Goal: Task Accomplishment & Management: Complete application form

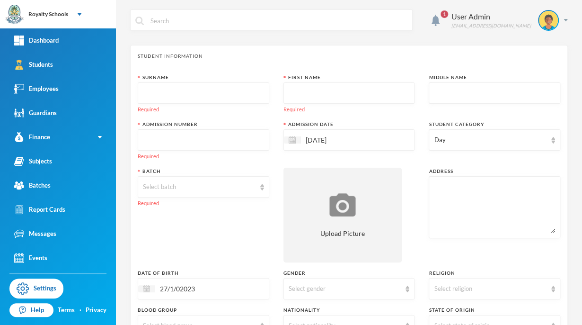
click at [189, 89] on input "text" at bounding box center [203, 93] width 121 height 21
type input "Alao"
click at [169, 236] on div "Batch Select batch Required" at bounding box center [204, 215] width 132 height 95
click at [342, 96] on input "text" at bounding box center [349, 93] width 121 height 21
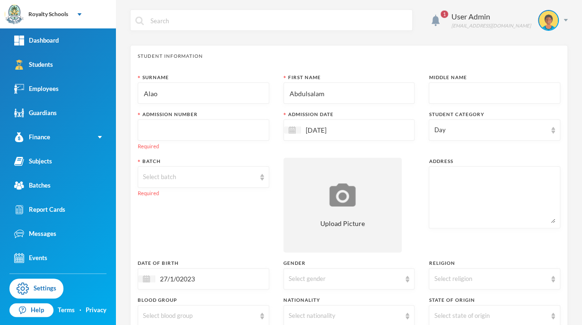
type input "Abdulsalam"
click at [461, 95] on input "text" at bounding box center [494, 93] width 121 height 21
type input "Adeola"
click at [259, 128] on input "text" at bounding box center [203, 130] width 121 height 21
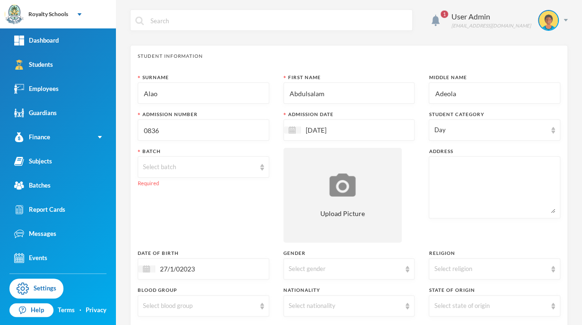
type input "0836"
click at [212, 225] on div "Batch Select batch Required" at bounding box center [204, 195] width 132 height 95
click at [327, 173] on img at bounding box center [342, 185] width 31 height 26
click at [223, 164] on div "Select batch" at bounding box center [199, 166] width 113 height 9
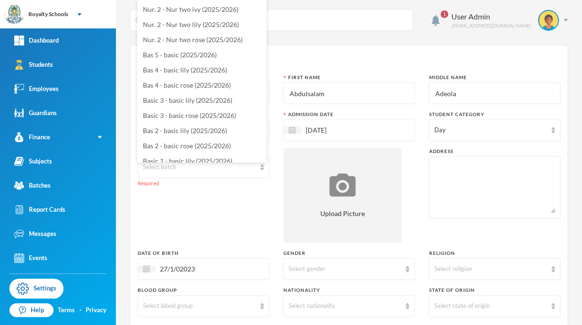
click at [222, 244] on li "KG - kg lily (2025/2026)" at bounding box center [201, 251] width 129 height 15
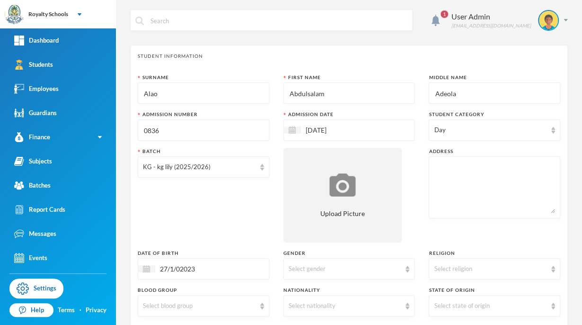
click at [478, 170] on textarea at bounding box center [494, 187] width 121 height 52
type textarea "Aloba"
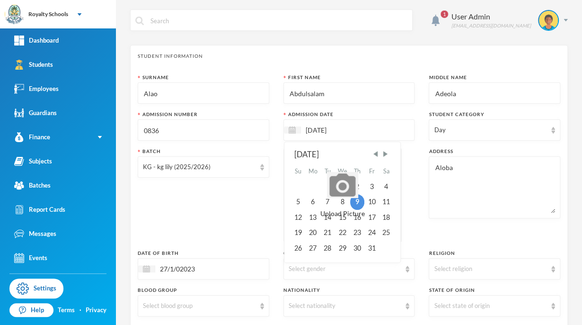
click at [345, 132] on input "[DATE]" at bounding box center [341, 129] width 80 height 11
click at [375, 152] on span "Previous Month" at bounding box center [375, 154] width 9 height 9
click at [310, 220] on div "15" at bounding box center [312, 217] width 15 height 15
type input "[DATE]"
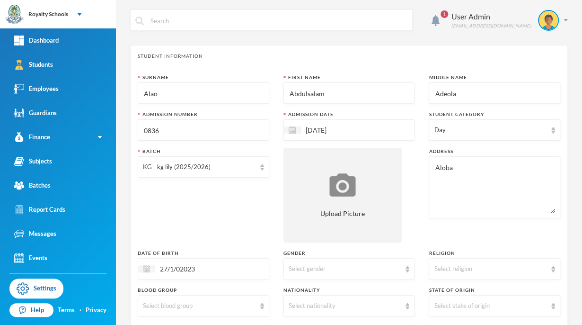
click at [465, 164] on textarea "Aloba" at bounding box center [494, 187] width 121 height 52
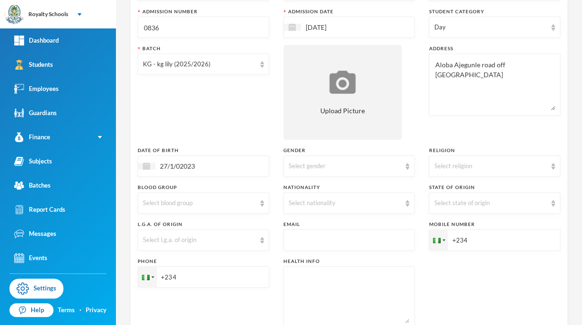
scroll to position [103, 0]
type textarea "Aloba Ajegunle road off [GEOGRAPHIC_DATA]"
click at [302, 171] on div "Select gender" at bounding box center [350, 165] width 132 height 21
click at [302, 196] on li "[DEMOGRAPHIC_DATA]" at bounding box center [345, 202] width 129 height 15
click at [475, 168] on div "Select religion" at bounding box center [490, 165] width 113 height 9
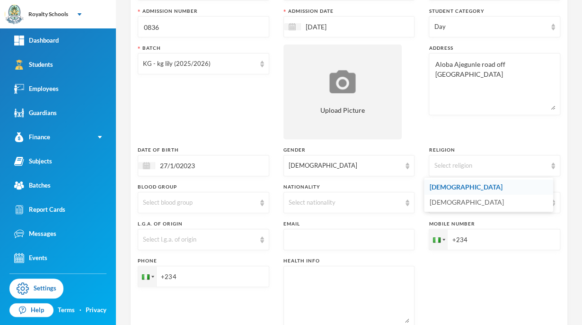
click at [463, 186] on span "[DEMOGRAPHIC_DATA]" at bounding box center [466, 187] width 73 height 8
click at [365, 206] on div "Select nationality" at bounding box center [345, 202] width 113 height 9
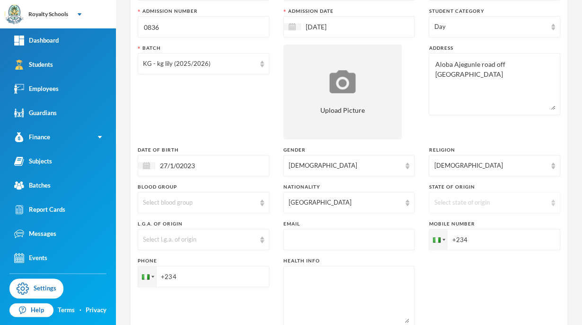
click at [441, 202] on div "Select state of origin" at bounding box center [490, 202] width 113 height 9
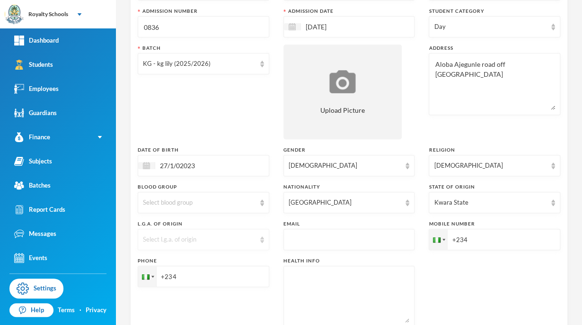
click at [164, 235] on div "Select l.g.a. of origin" at bounding box center [199, 239] width 113 height 9
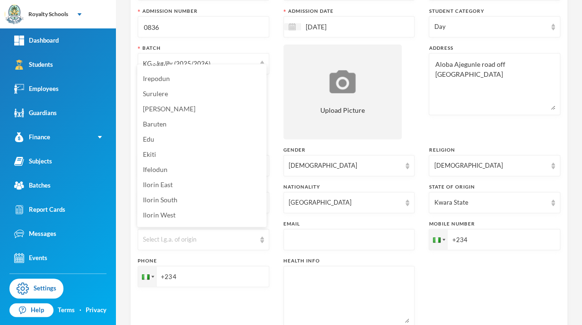
scroll to position [133, 0]
click at [155, 120] on li "[PERSON_NAME]" at bounding box center [201, 122] width 129 height 15
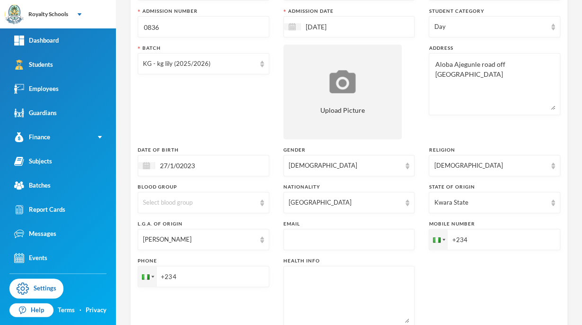
click at [212, 273] on input "+234" at bounding box center [204, 276] width 132 height 21
type input "[PHONE_NUMBER]"
click at [264, 305] on div "Phone [PHONE_NUMBER]" at bounding box center [204, 292] width 132 height 71
click at [494, 245] on input "+234" at bounding box center [495, 239] width 132 height 21
type input "[PHONE_NUMBER]"
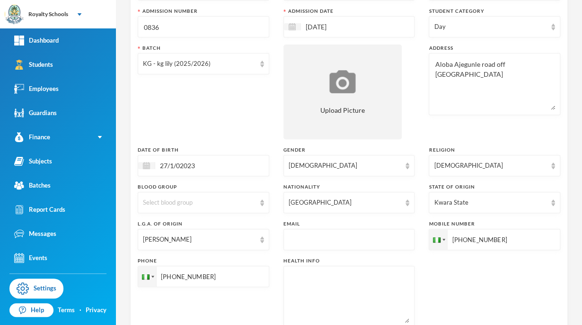
click at [449, 271] on div "Surname Alao First Name Abdulsalam Middle Name [PERSON_NAME] Admission Number 0…" at bounding box center [349, 153] width 423 height 364
click at [504, 288] on div "Surname Alao First Name Abdulsalam Middle Name [PERSON_NAME] Admission Number 0…" at bounding box center [349, 153] width 423 height 364
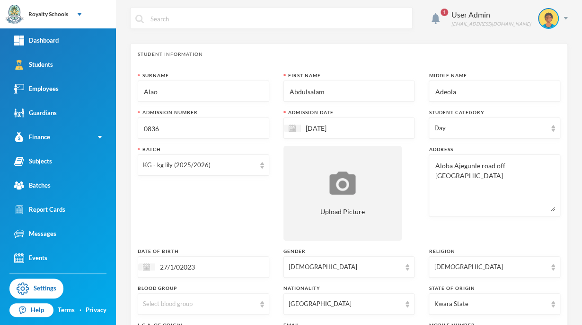
scroll to position [0, 0]
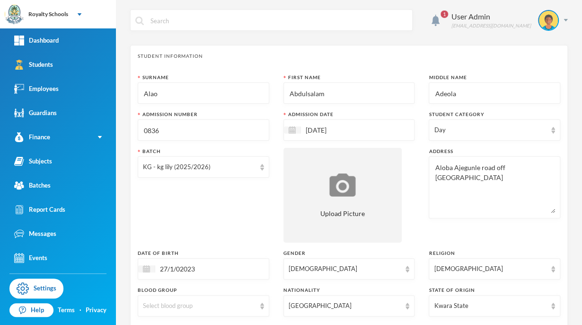
click at [450, 59] on div "Student Information" at bounding box center [349, 56] width 423 height 7
click at [534, 66] on div "Student Information Surname Alao First Name Abdulsalam Middle Name [PERSON_NAME…" at bounding box center [349, 245] width 438 height 400
click at [179, 268] on input "27/1/02023" at bounding box center [195, 268] width 80 height 11
click at [178, 268] on input "[DATE]" at bounding box center [195, 268] width 80 height 11
click at [167, 266] on input "[DATE]" at bounding box center [195, 268] width 80 height 11
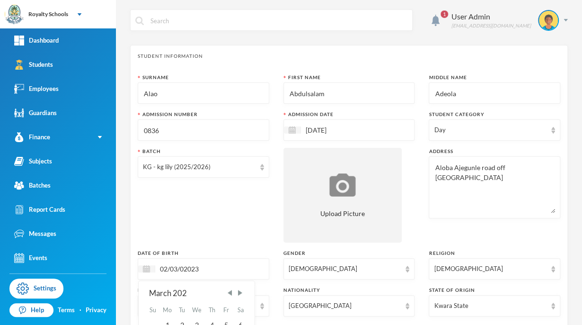
click at [165, 266] on input "02/03/02023" at bounding box center [195, 268] width 80 height 11
click at [167, 267] on input "02/03/02023" at bounding box center [195, 268] width 80 height 11
click at [186, 266] on input "08/03/02023" at bounding box center [195, 268] width 80 height 11
type input "[DATE]"
click at [201, 237] on div "Batch KG - kg lily (2025/2026)" at bounding box center [204, 195] width 132 height 95
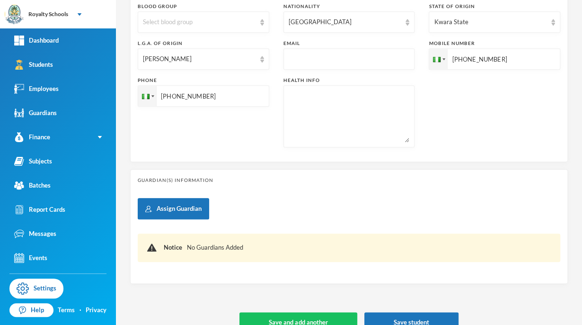
scroll to position [301, 0]
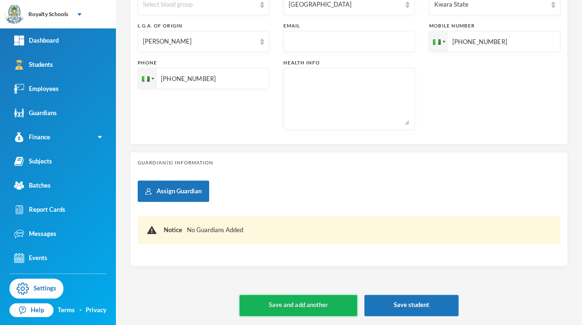
click at [337, 300] on button "Save and add another" at bounding box center [298, 304] width 117 height 21
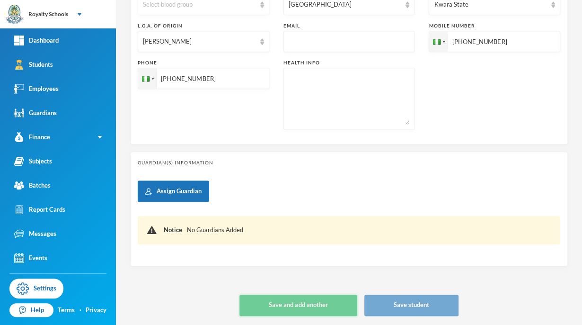
type input "[DATE]"
type input "+234"
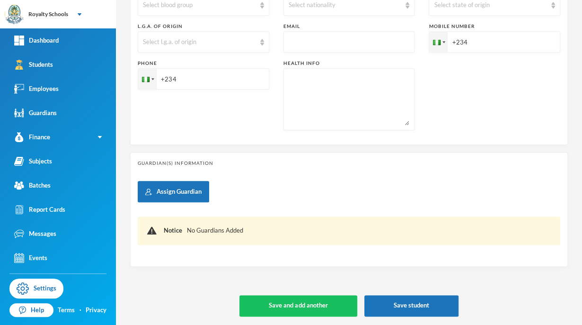
scroll to position [37, 0]
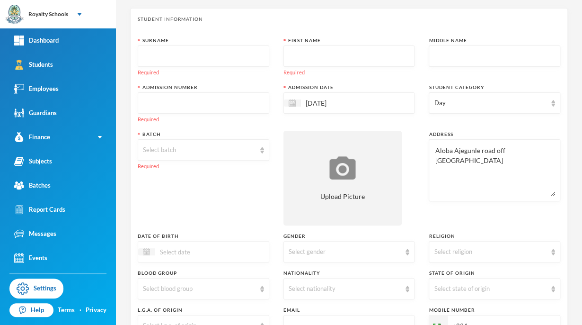
click at [176, 50] on input "text" at bounding box center [203, 56] width 121 height 21
type input "Faseun"
click at [307, 55] on input "text" at bounding box center [349, 56] width 121 height 21
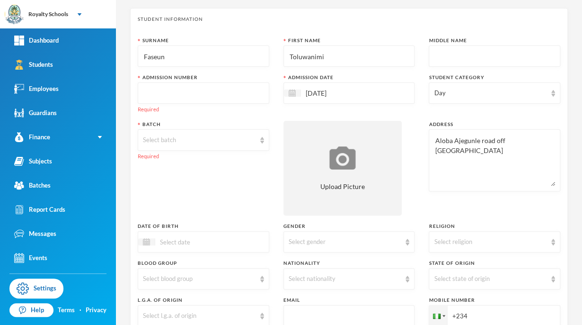
type input "Toluwanimi"
click at [195, 95] on input "text" at bounding box center [203, 93] width 121 height 21
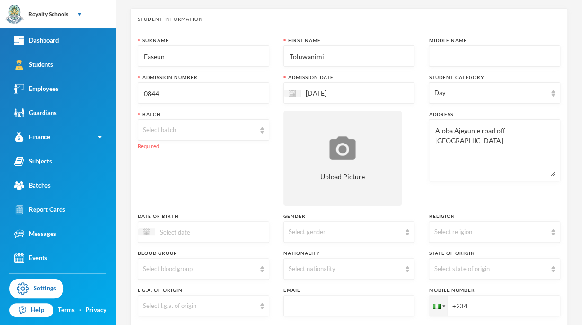
type input "0844"
click at [346, 93] on input "[DATE]" at bounding box center [341, 93] width 80 height 11
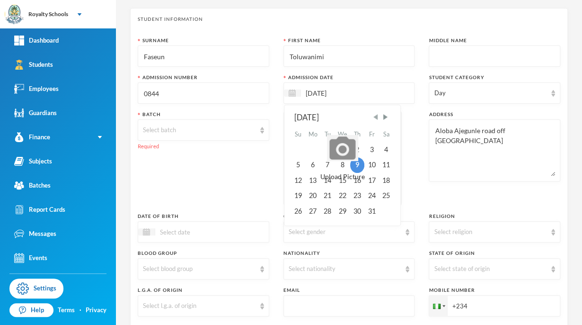
click at [373, 118] on span "Previous Month" at bounding box center [375, 117] width 9 height 9
click at [307, 166] on div "8" at bounding box center [312, 164] width 15 height 15
type input "[DATE]"
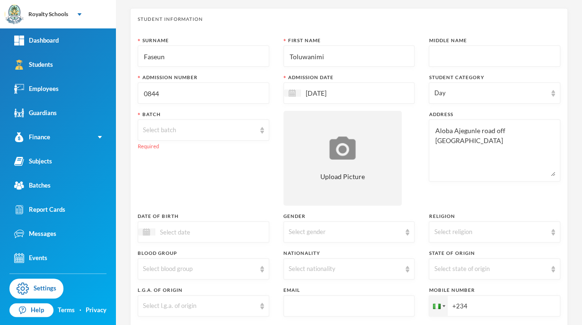
click at [445, 127] on textarea "Aloba Ajegunle road off [GEOGRAPHIC_DATA]" at bounding box center [494, 150] width 121 height 52
type textarea "No 2 bayi egbejila asadam ilorin kwara state."
click at [194, 129] on div "Select batch" at bounding box center [199, 129] width 113 height 9
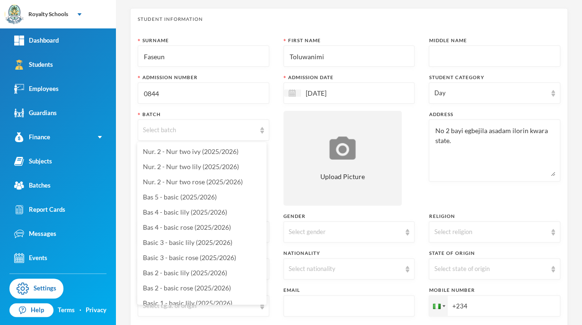
scroll to position [123, 0]
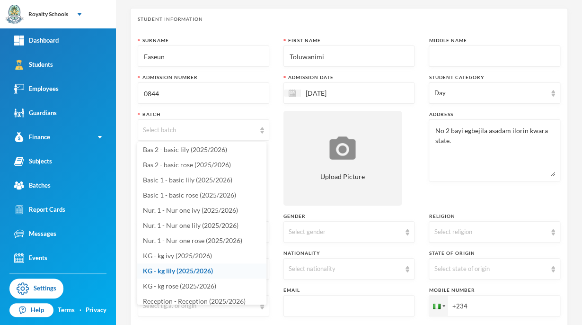
click at [174, 273] on span "KG - kg lily (2025/2026)" at bounding box center [178, 270] width 70 height 8
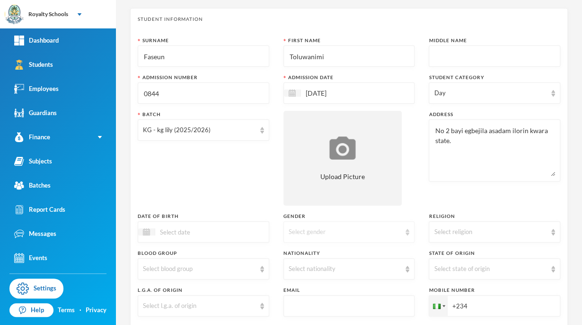
click at [337, 237] on div "Select gender" at bounding box center [350, 231] width 132 height 21
click at [319, 257] on li "[DEMOGRAPHIC_DATA]" at bounding box center [345, 253] width 129 height 15
click at [328, 275] on div "Select nationality" at bounding box center [350, 268] width 132 height 21
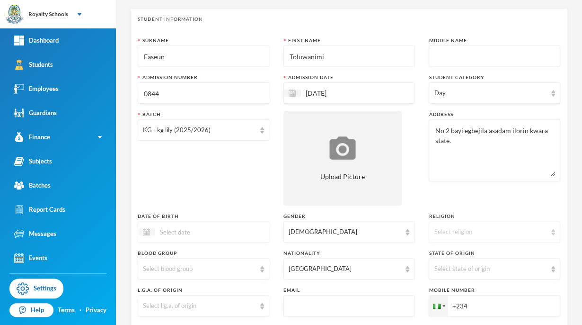
click at [454, 228] on div "Select religion" at bounding box center [490, 231] width 113 height 9
click at [452, 255] on span "[DEMOGRAPHIC_DATA]" at bounding box center [466, 253] width 73 height 8
click at [439, 269] on div "Select state of origin" at bounding box center [490, 268] width 113 height 9
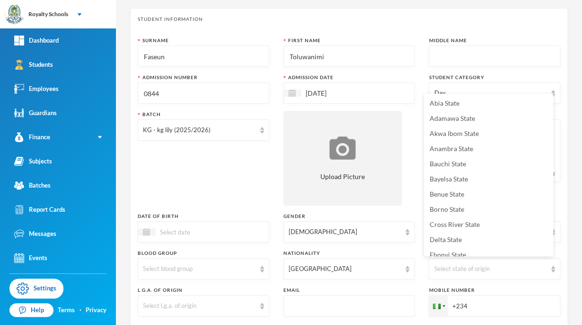
scroll to position [339, 0]
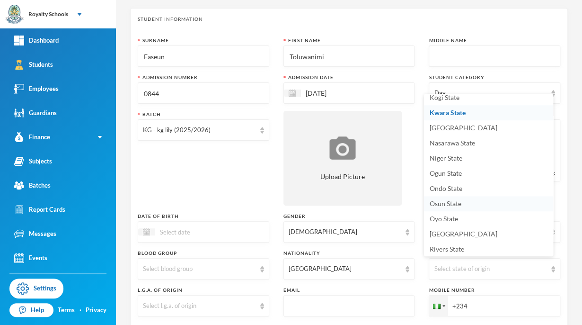
click at [445, 201] on span "Osun State" at bounding box center [446, 203] width 32 height 8
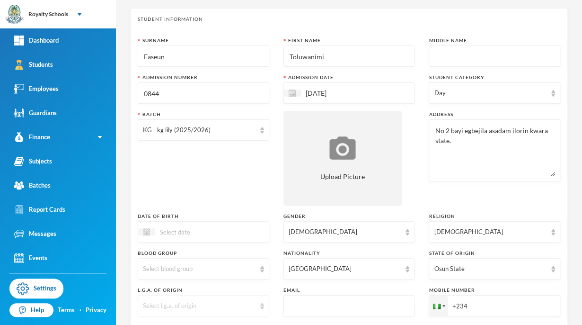
click at [184, 307] on div "Select l.g.a. of origin" at bounding box center [199, 305] width 113 height 9
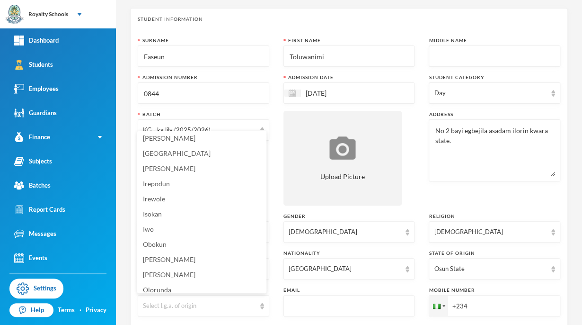
scroll to position [477, 0]
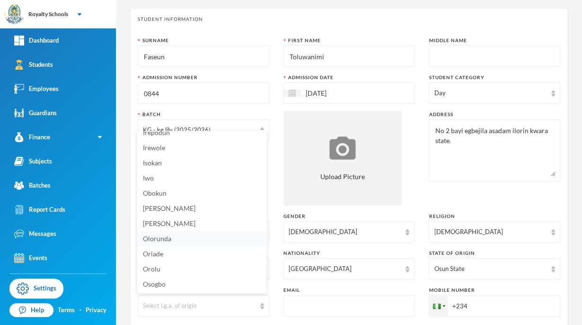
click at [168, 241] on span "Olorunda" at bounding box center [157, 238] width 28 height 8
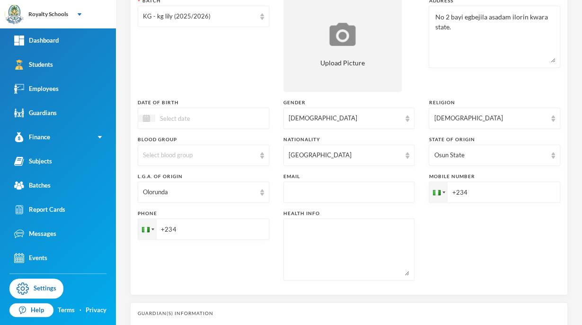
scroll to position [169, 0]
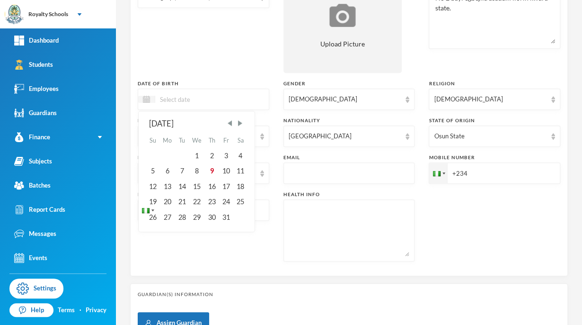
click at [157, 97] on input at bounding box center [195, 99] width 80 height 11
click at [213, 203] on div "23" at bounding box center [211, 201] width 14 height 15
click at [184, 97] on input "23/10/02022" at bounding box center [195, 99] width 80 height 11
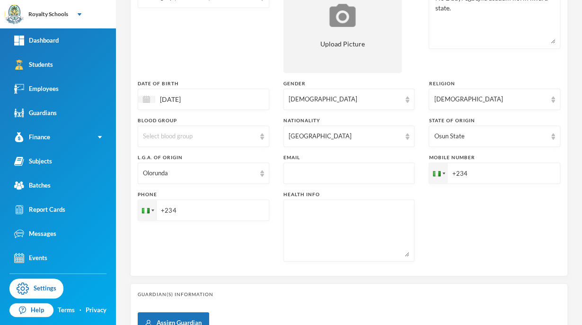
click at [176, 107] on div "[DATE]" at bounding box center [204, 99] width 132 height 21
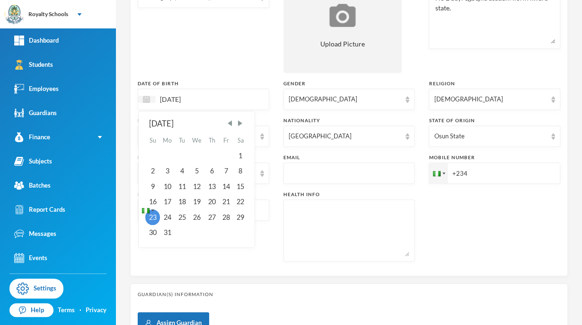
click at [178, 98] on input "[DATE]" at bounding box center [195, 99] width 80 height 11
type input "[DATE]"
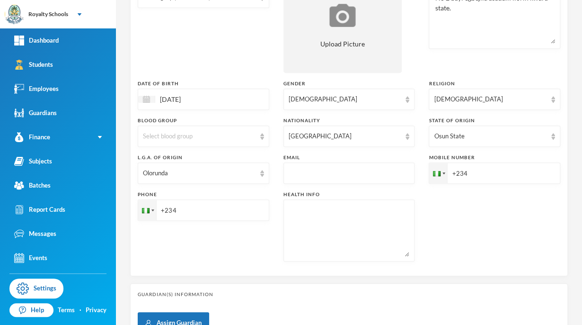
click at [227, 72] on div "Batch KG - kg lily (2025/2026)" at bounding box center [204, 25] width 132 height 95
click at [229, 204] on input "+234" at bounding box center [204, 209] width 132 height 21
type input "[PHONE_NUMBER]"
click at [504, 178] on input "+234" at bounding box center [495, 172] width 132 height 21
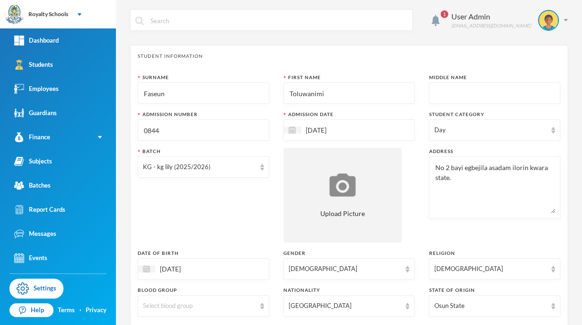
scroll to position [284, 0]
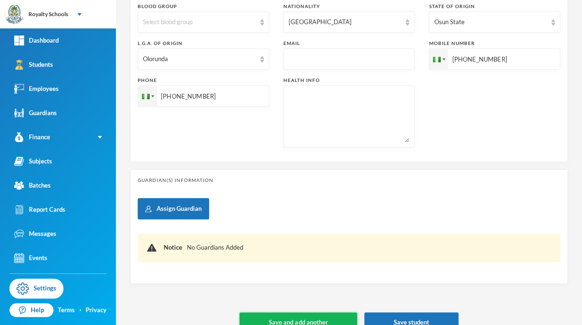
type input "[PHONE_NUMBER]"
click at [342, 315] on button "Save and add another" at bounding box center [298, 322] width 117 height 21
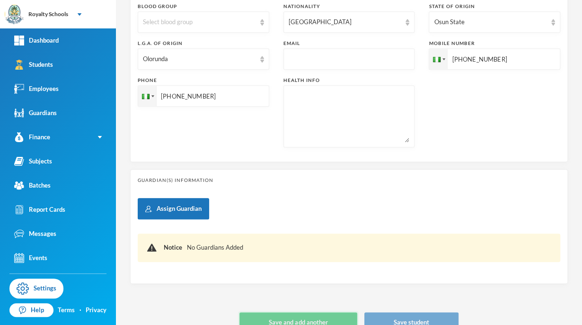
type input "[DATE]"
type input "+234"
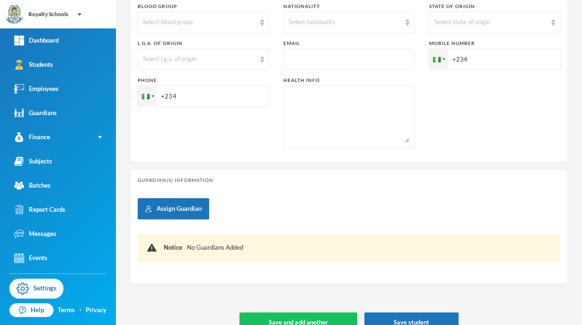
scroll to position [20, 0]
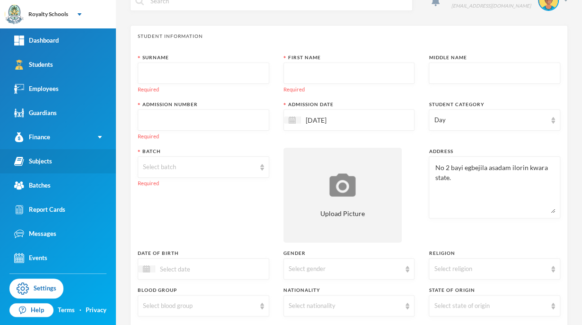
click at [57, 165] on link "Subjects" at bounding box center [58, 161] width 116 height 24
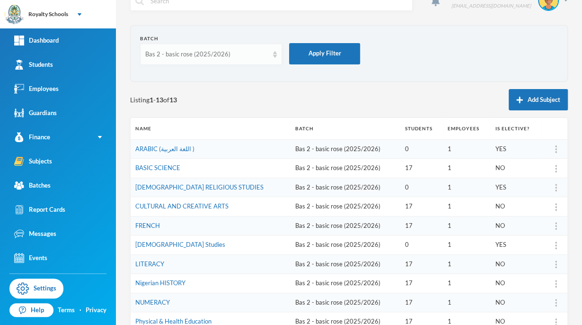
click at [217, 50] on div "Bas 2 - basic rose (2025/2026)" at bounding box center [206, 54] width 123 height 9
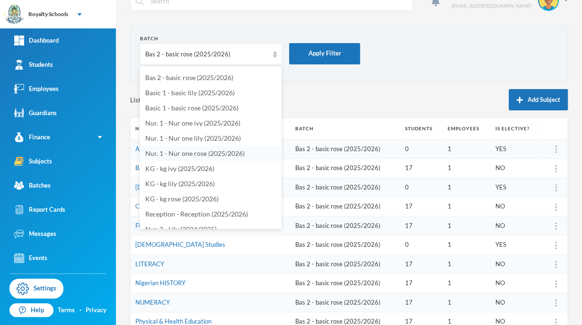
scroll to position [157, 0]
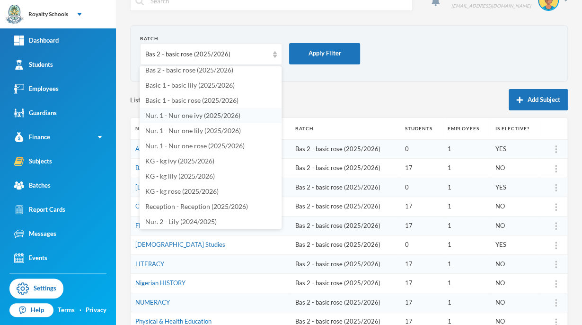
click at [198, 117] on span "Nur. 1 - Nur one ivy (2025/2026)" at bounding box center [192, 115] width 95 height 8
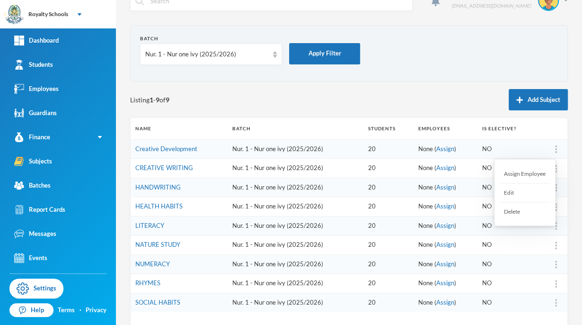
click at [535, 173] on div "Assign Employee" at bounding box center [524, 173] width 51 height 19
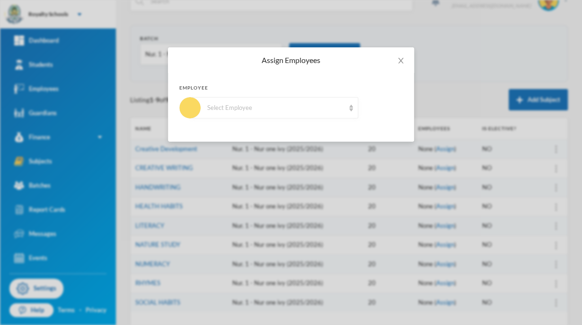
click at [344, 113] on div "Select Employee" at bounding box center [274, 107] width 168 height 21
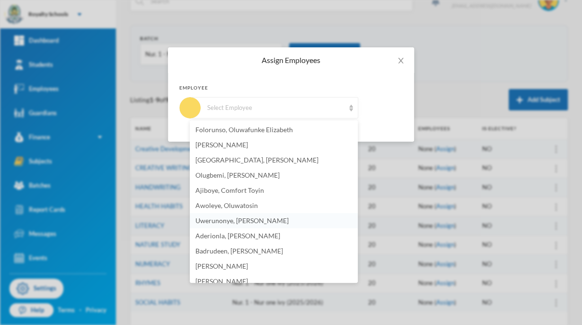
click at [282, 221] on span "Uwerunonye, [PERSON_NAME]" at bounding box center [241, 220] width 93 height 8
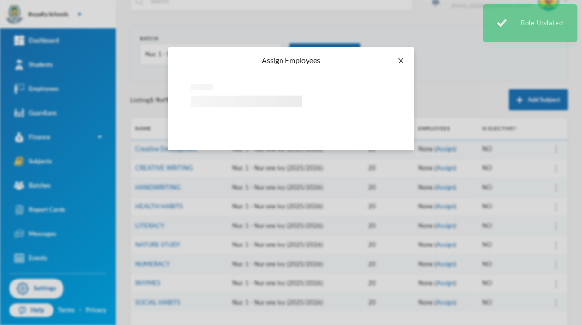
click at [400, 63] on icon "icon: close" at bounding box center [401, 61] width 8 height 8
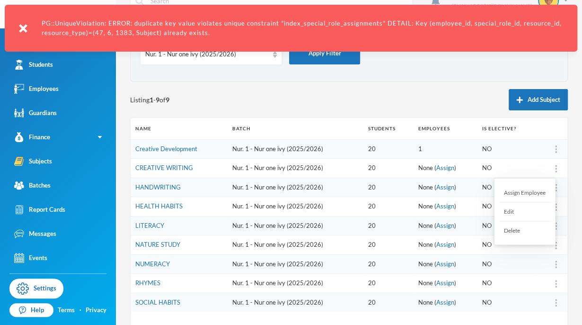
click at [536, 189] on div "Assign Employee" at bounding box center [524, 192] width 51 height 19
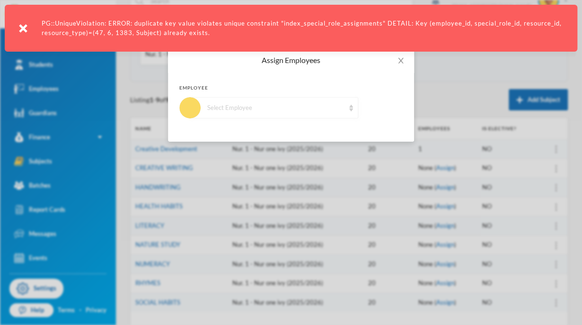
click at [328, 110] on div "Select Employee" at bounding box center [275, 107] width 137 height 9
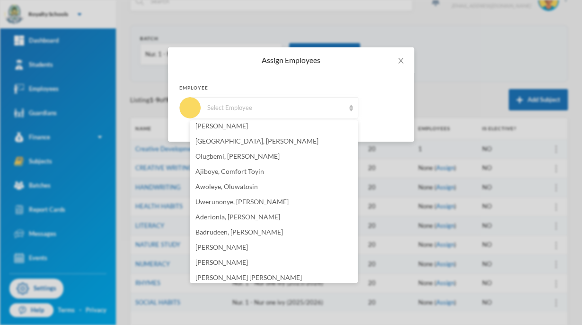
scroll to position [38, 0]
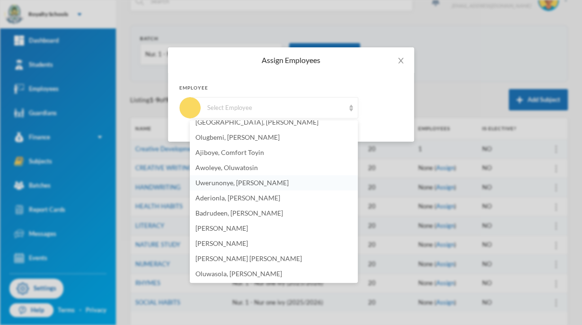
click at [277, 181] on span "Uwerunonye, [PERSON_NAME]" at bounding box center [241, 182] width 93 height 8
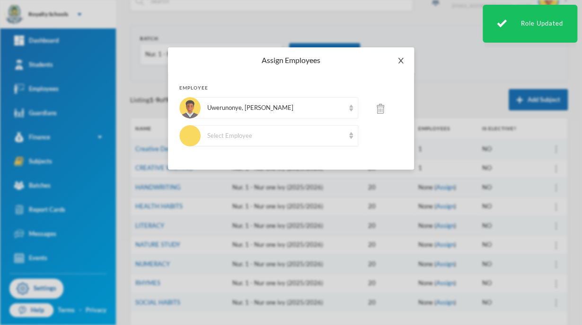
click at [401, 60] on icon "icon: close" at bounding box center [400, 61] width 5 height 6
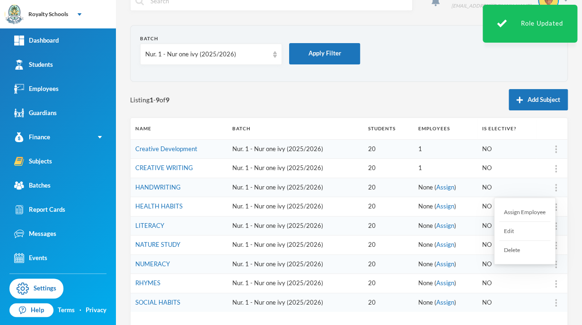
click at [529, 214] on div "Assign Employee" at bounding box center [524, 212] width 51 height 19
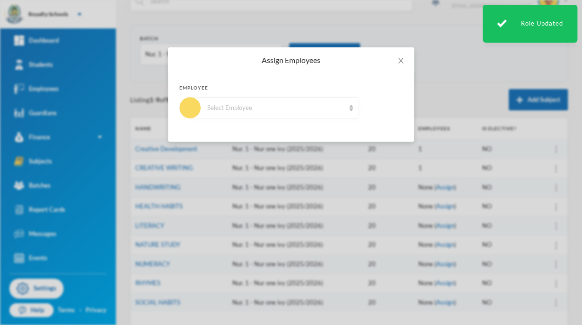
click at [309, 108] on div "Select Employee" at bounding box center [275, 107] width 137 height 9
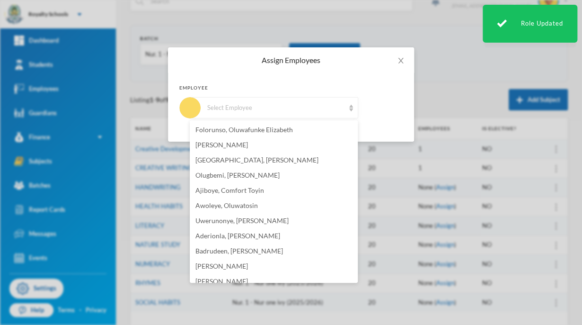
click at [309, 108] on div "Select Employee" at bounding box center [275, 107] width 137 height 9
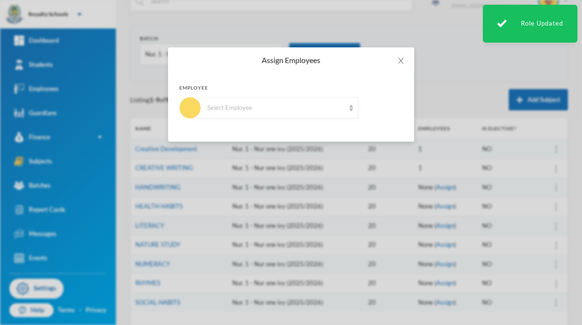
click at [309, 108] on div "Select Employee" at bounding box center [275, 107] width 137 height 9
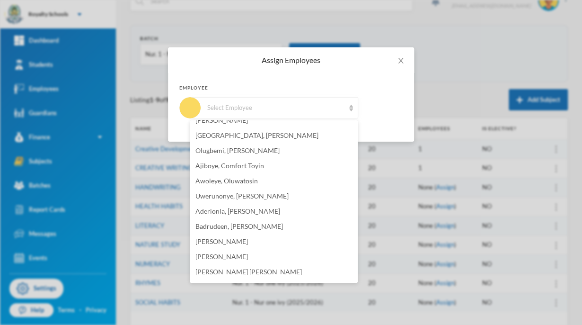
scroll to position [25, 0]
click at [282, 194] on span "Uwerunonye, [PERSON_NAME]" at bounding box center [241, 196] width 93 height 8
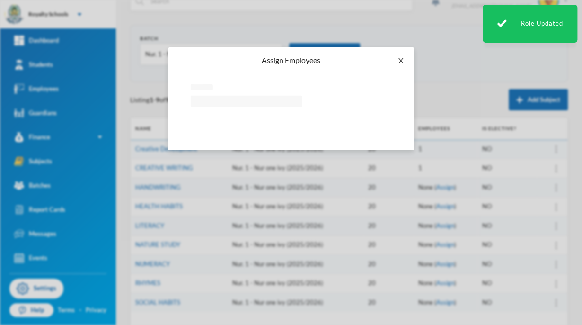
click at [401, 59] on icon "icon: close" at bounding box center [401, 61] width 8 height 8
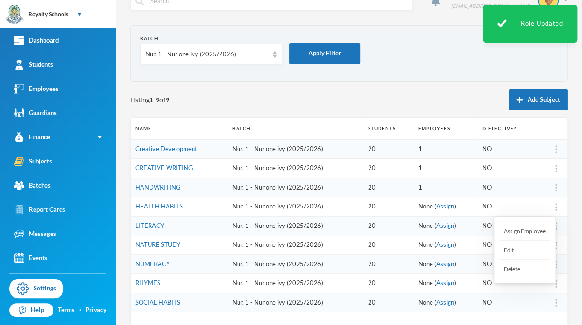
click at [536, 232] on div "Assign Employee" at bounding box center [524, 231] width 51 height 19
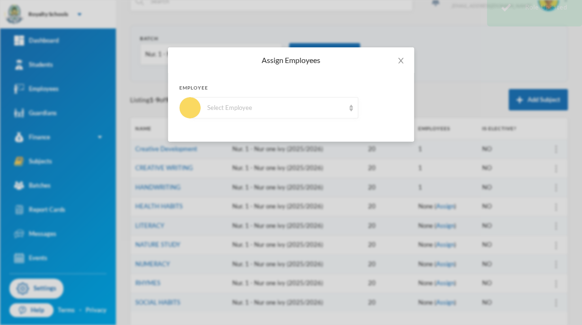
click at [275, 114] on div "Select Employee" at bounding box center [274, 107] width 168 height 21
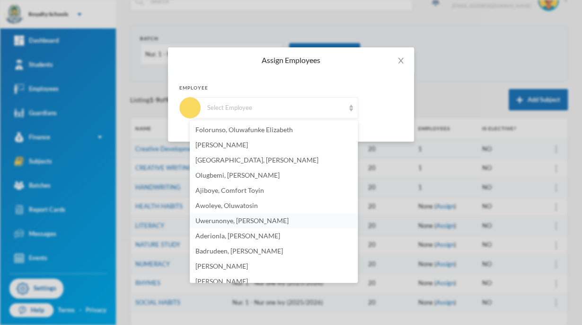
click at [284, 219] on span "Uwerunonye, [PERSON_NAME]" at bounding box center [241, 220] width 93 height 8
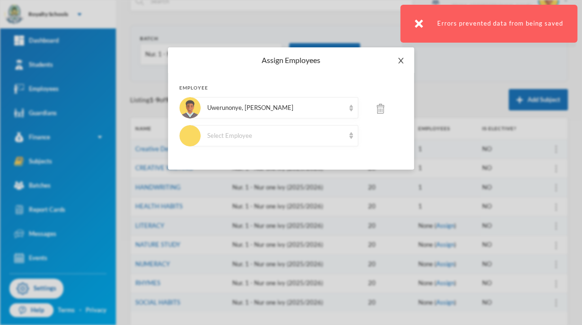
click at [398, 58] on icon "icon: close" at bounding box center [401, 61] width 8 height 8
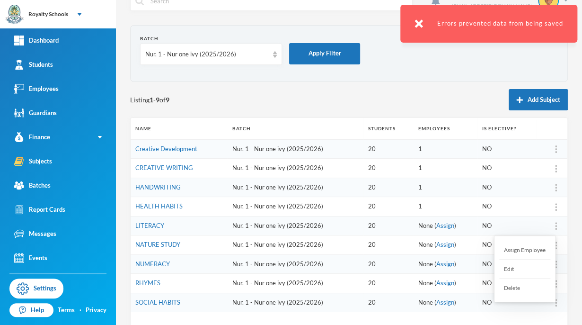
click at [528, 251] on div "Assign Employee" at bounding box center [524, 249] width 51 height 19
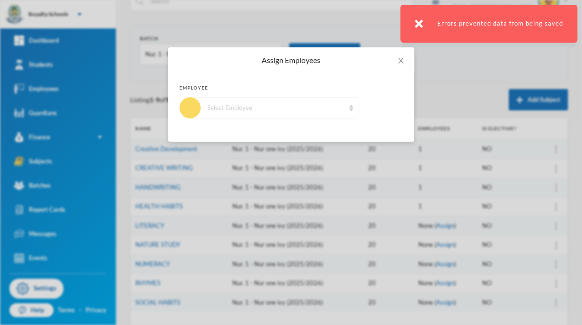
click at [332, 107] on div "Select Employee" at bounding box center [275, 107] width 137 height 9
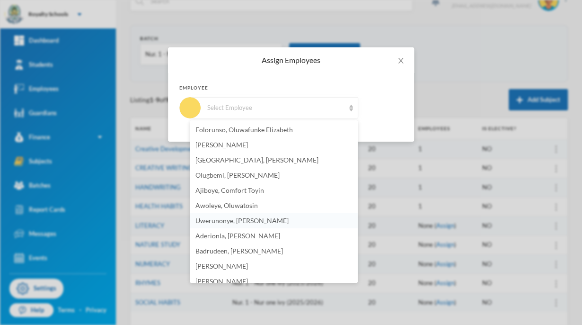
click at [291, 219] on li "Uwerunonye, [PERSON_NAME]" at bounding box center [274, 220] width 168 height 15
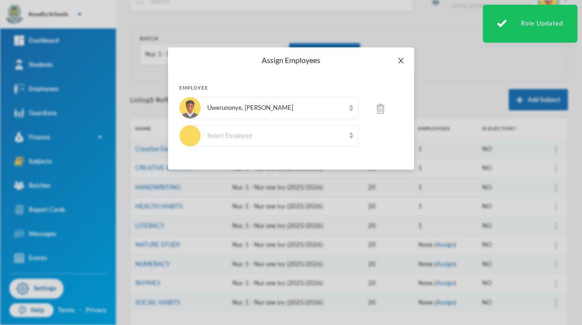
click at [400, 62] on icon "icon: close" at bounding box center [401, 61] width 8 height 8
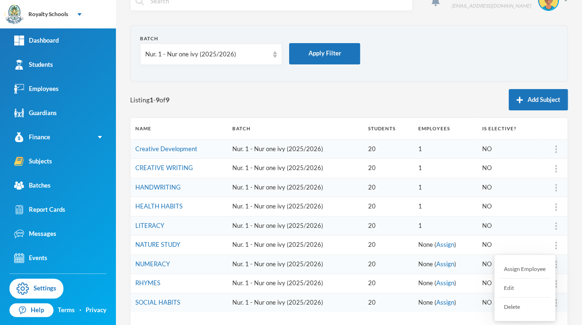
click at [541, 266] on div "Assign Employee" at bounding box center [524, 268] width 51 height 19
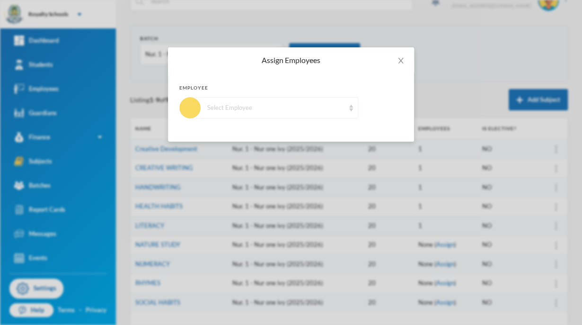
click at [256, 116] on div "Select Employee" at bounding box center [274, 107] width 168 height 21
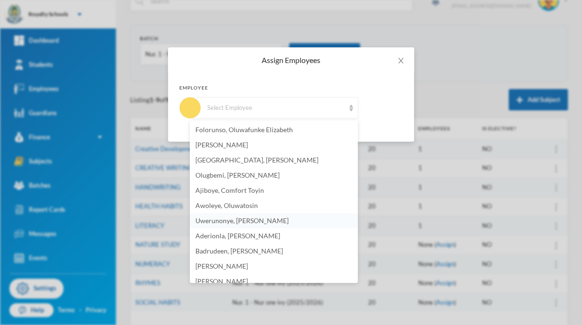
click at [275, 215] on li "Uwerunonye, [PERSON_NAME]" at bounding box center [274, 220] width 168 height 15
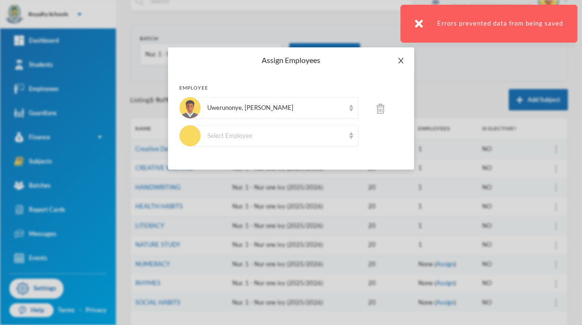
click at [399, 63] on icon "icon: close" at bounding box center [401, 61] width 8 height 8
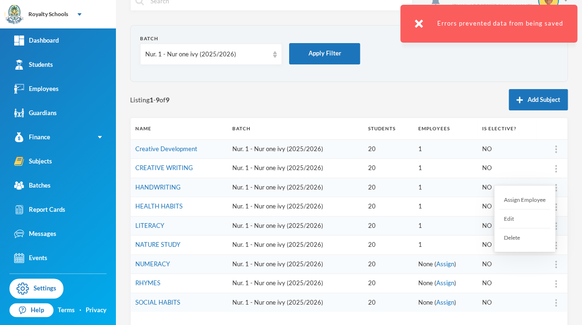
click at [536, 201] on div "Assign Employee" at bounding box center [524, 199] width 51 height 19
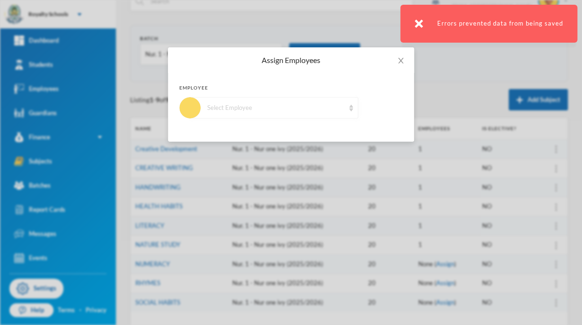
click at [318, 106] on div "Select Employee" at bounding box center [275, 107] width 137 height 9
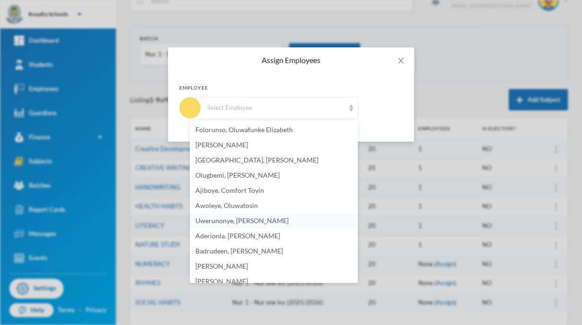
click at [263, 217] on span "Uwerunonye, [PERSON_NAME]" at bounding box center [241, 220] width 93 height 8
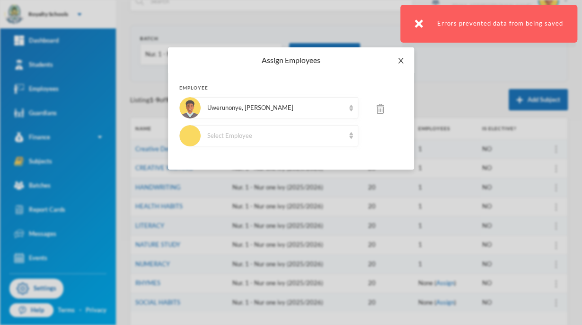
click at [399, 63] on icon "icon: close" at bounding box center [401, 61] width 8 height 8
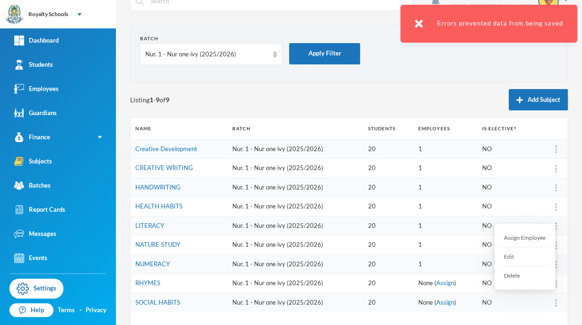
click at [541, 239] on div "Assign Employee" at bounding box center [524, 237] width 51 height 19
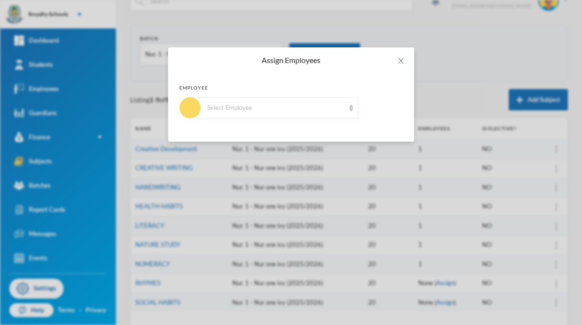
click at [302, 113] on div "Select Employee" at bounding box center [274, 107] width 168 height 21
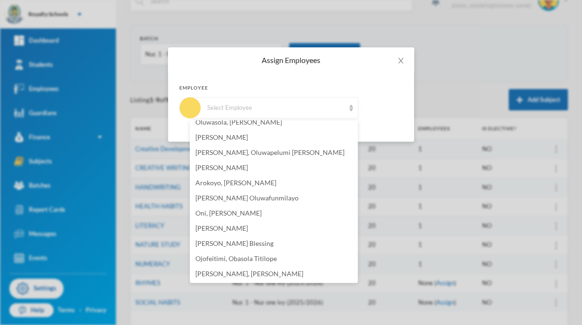
scroll to position [48, 0]
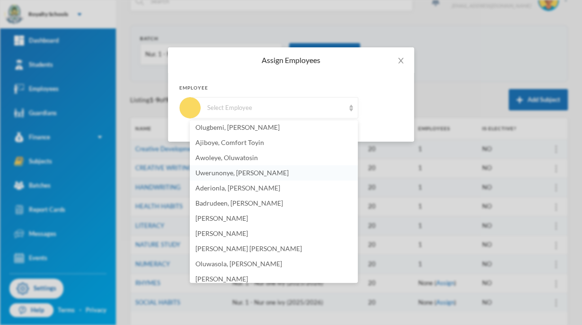
click at [276, 175] on span "Uwerunonye, [PERSON_NAME]" at bounding box center [241, 173] width 93 height 8
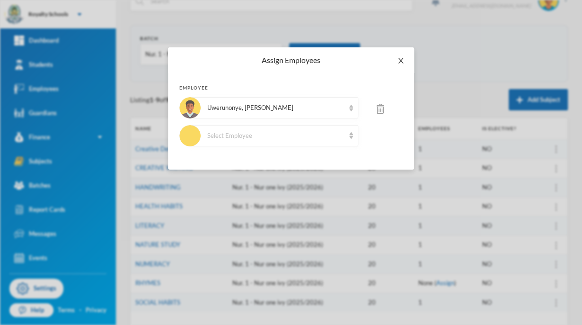
click at [399, 62] on icon "icon: close" at bounding box center [400, 61] width 5 height 6
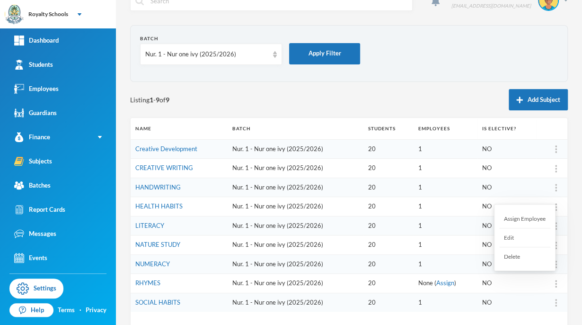
click at [528, 219] on div "Assign Employee" at bounding box center [524, 218] width 51 height 19
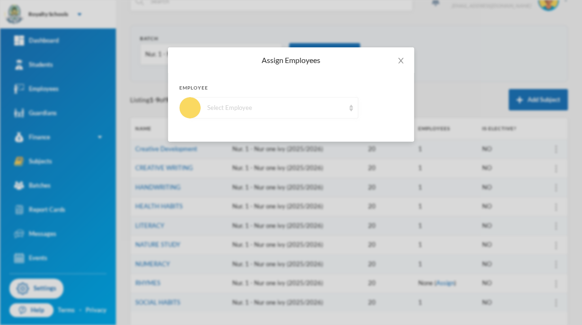
click at [346, 111] on div "Select Employee" at bounding box center [274, 107] width 168 height 21
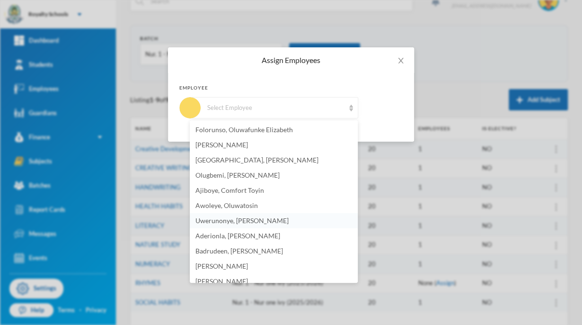
click at [283, 222] on span "Uwerunonye, [PERSON_NAME]" at bounding box center [241, 220] width 93 height 8
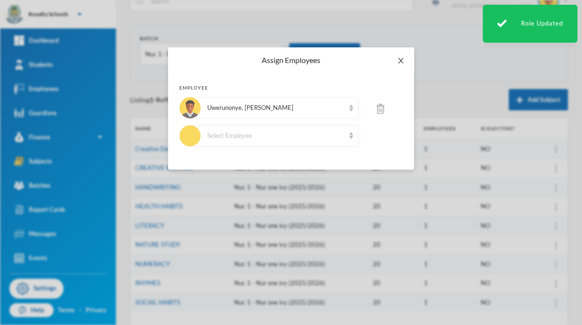
click at [401, 61] on icon "icon: close" at bounding box center [401, 61] width 8 height 8
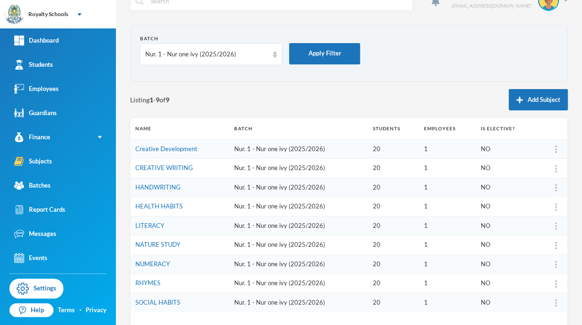
click at [574, 314] on div "1 User Admin [EMAIL_ADDRESS][DOMAIN_NAME] Batch Nur. 1 - Nur one ivy (2025/2026…" at bounding box center [349, 162] width 466 height 325
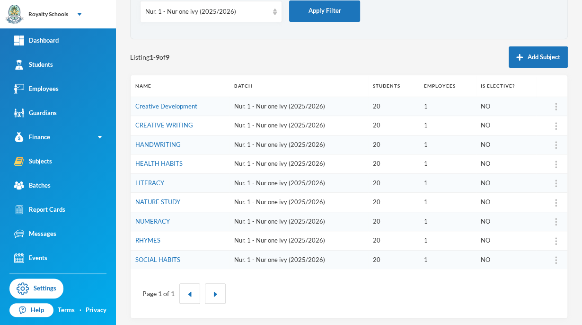
scroll to position [64, 0]
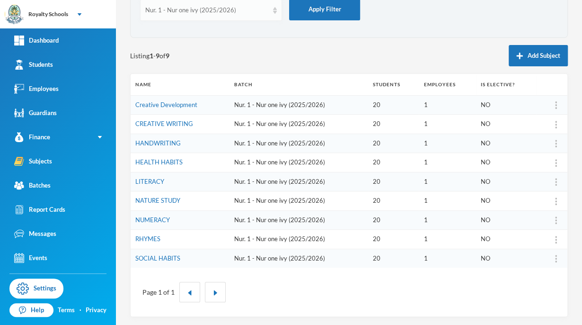
click at [157, 16] on div "Nur. 1 - Nur one ivy (2025/2026)" at bounding box center [211, 10] width 142 height 21
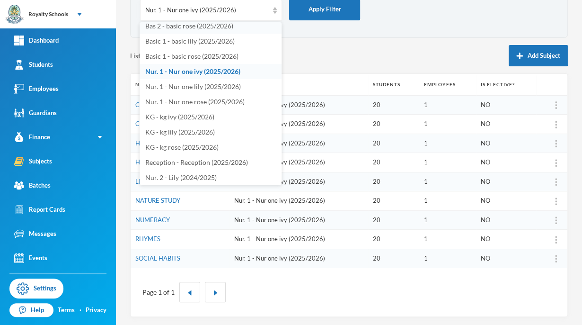
scroll to position [153, 0]
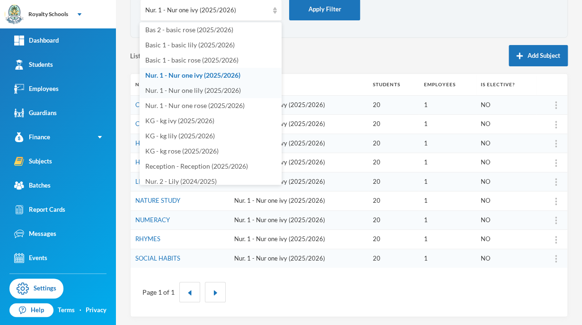
click at [171, 92] on span "Nur. 1 - Nur one lily (2025/2026)" at bounding box center [193, 90] width 96 height 8
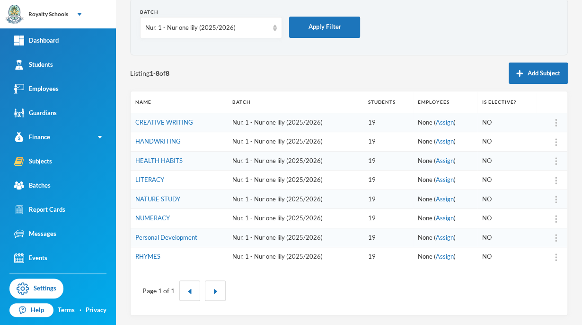
scroll to position [45, 0]
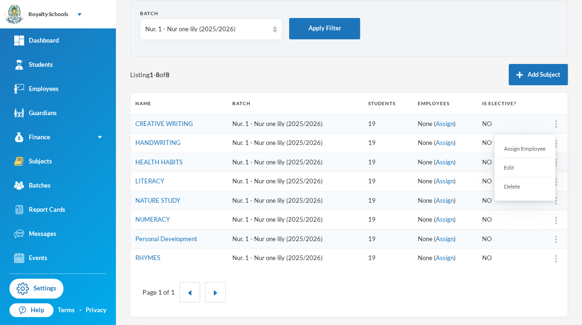
click at [524, 148] on div "Assign Employee" at bounding box center [524, 148] width 51 height 19
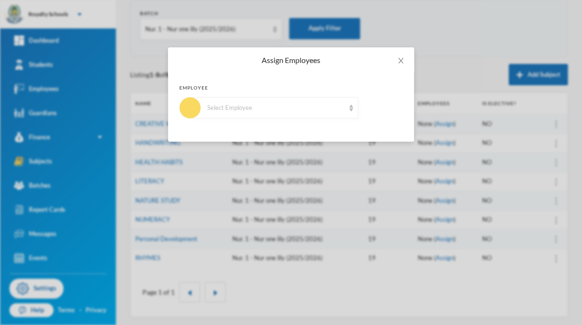
click at [346, 101] on div "Select Employee" at bounding box center [274, 107] width 168 height 21
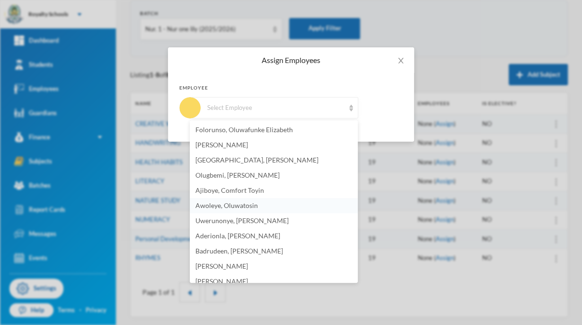
click at [256, 207] on span "Awoleye, Oluwatosin" at bounding box center [226, 205] width 62 height 8
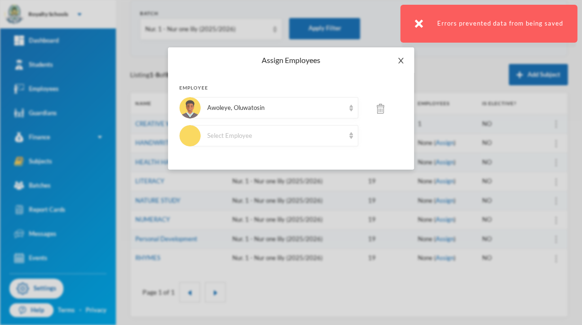
click at [402, 62] on icon "icon: close" at bounding box center [401, 61] width 8 height 8
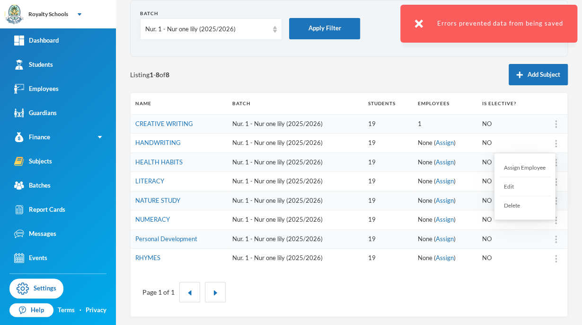
click at [539, 166] on div "Assign Employee" at bounding box center [524, 167] width 51 height 19
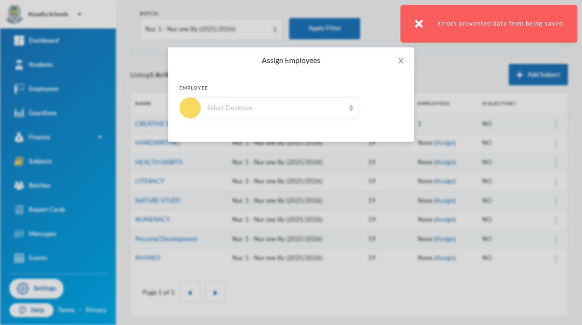
click at [332, 103] on div "Select Employee" at bounding box center [275, 107] width 137 height 9
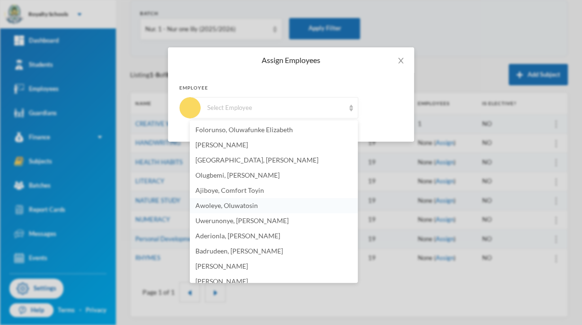
click at [242, 202] on span "Awoleye, Oluwatosin" at bounding box center [226, 205] width 62 height 8
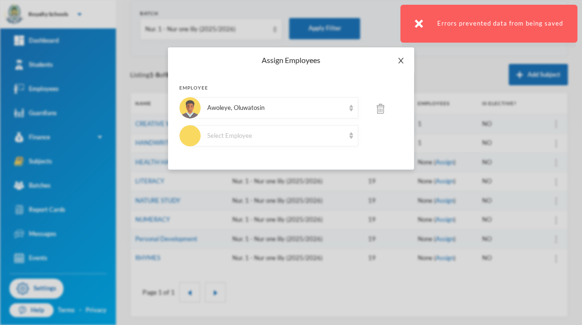
click at [399, 59] on icon "icon: close" at bounding box center [400, 61] width 5 height 6
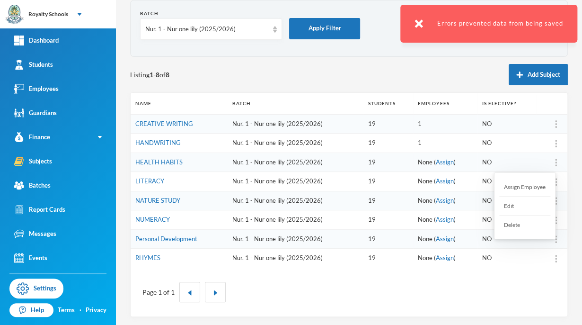
click at [536, 181] on div "Assign Employee" at bounding box center [524, 187] width 51 height 19
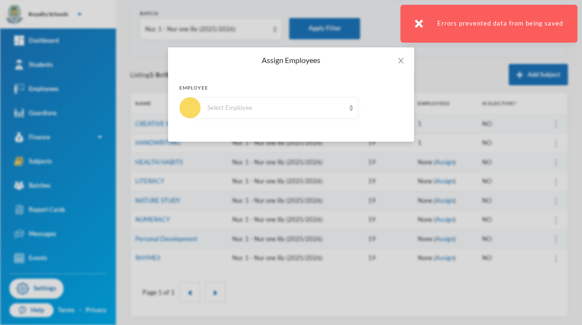
click at [271, 116] on div "Select Employee" at bounding box center [274, 107] width 168 height 21
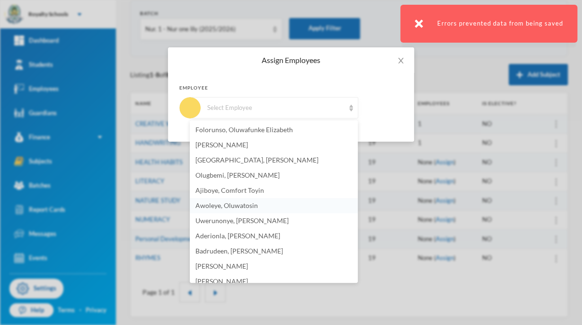
click at [233, 206] on span "Awoleye, Oluwatosin" at bounding box center [226, 205] width 62 height 8
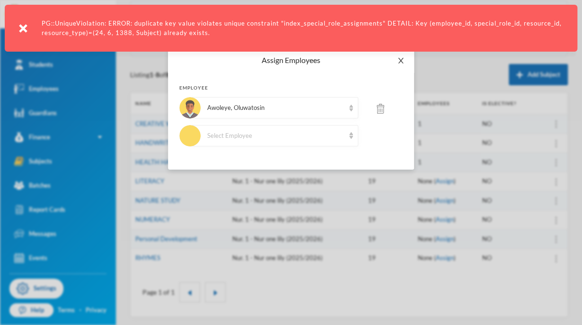
click at [399, 62] on icon "icon: close" at bounding box center [401, 61] width 8 height 8
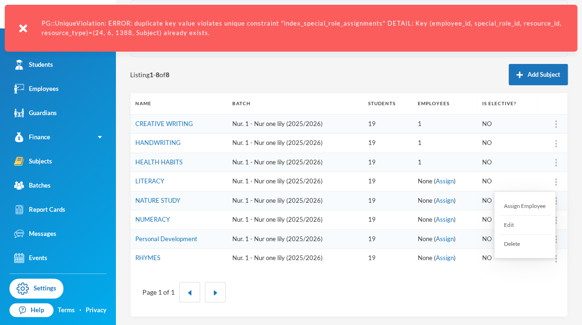
click at [539, 205] on div "Assign Employee" at bounding box center [524, 205] width 51 height 19
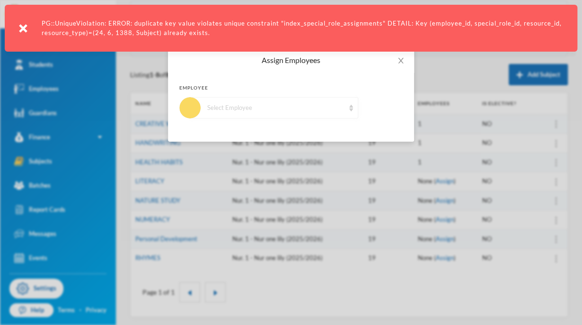
click at [285, 99] on div "Select Employee" at bounding box center [274, 107] width 168 height 21
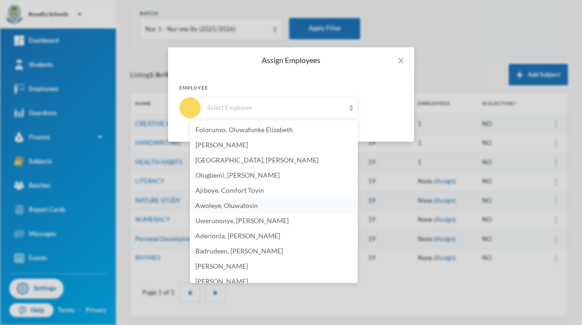
click at [238, 203] on span "Awoleye, Oluwatosin" at bounding box center [226, 205] width 62 height 8
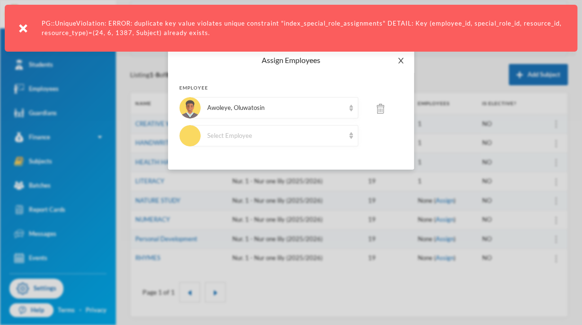
click at [401, 63] on icon "icon: close" at bounding box center [401, 61] width 8 height 8
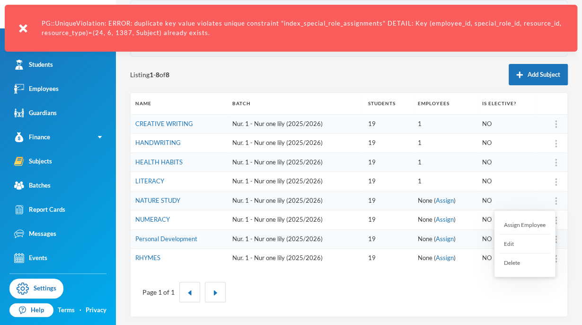
click at [539, 223] on div "Assign Employee" at bounding box center [524, 224] width 51 height 19
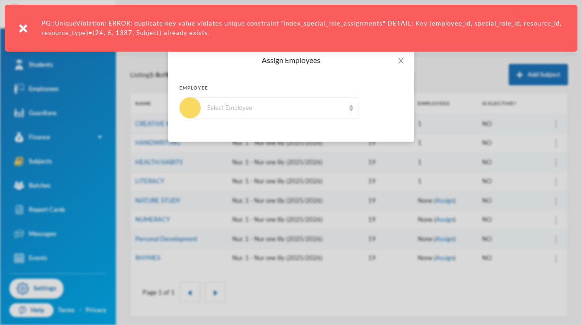
click at [324, 115] on div "Select Employee" at bounding box center [274, 107] width 168 height 21
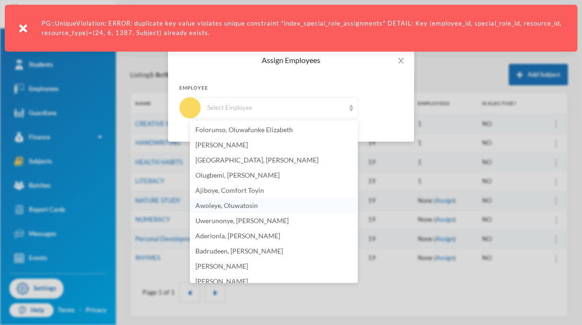
click at [238, 208] on span "Awoleye, Oluwatosin" at bounding box center [226, 205] width 62 height 8
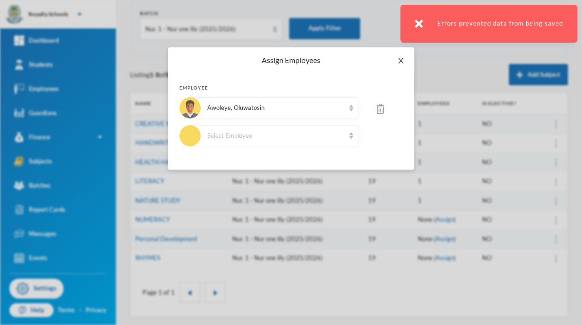
click at [403, 59] on icon "icon: close" at bounding box center [401, 61] width 8 height 8
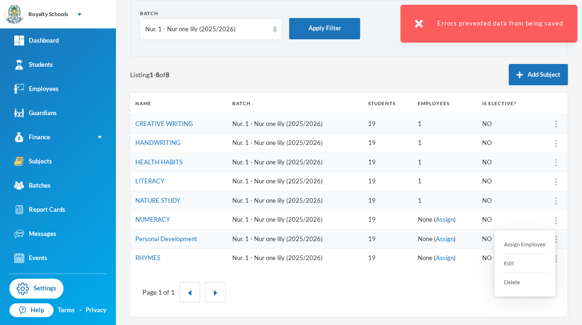
click at [535, 250] on div "Assign Employee" at bounding box center [524, 244] width 51 height 19
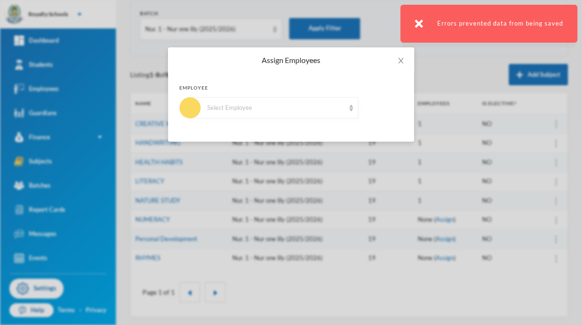
click at [311, 117] on div "Select Employee" at bounding box center [274, 107] width 168 height 21
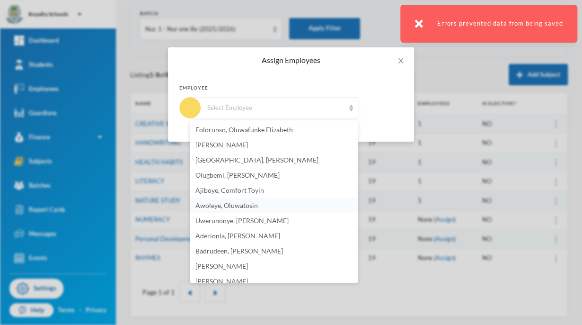
click at [246, 204] on span "Awoleye, Oluwatosin" at bounding box center [226, 205] width 62 height 8
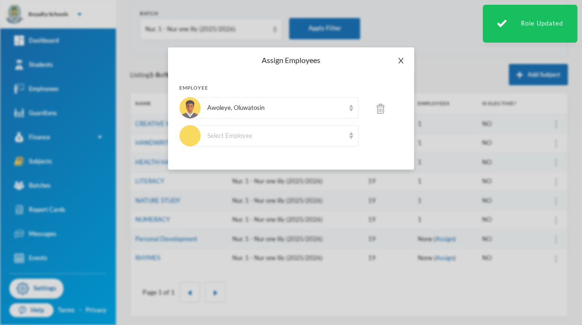
click at [397, 65] on span "Close" at bounding box center [401, 60] width 27 height 27
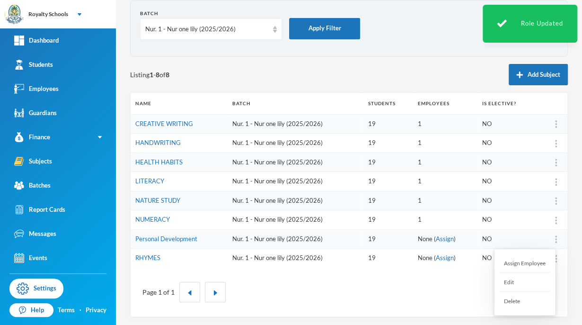
click at [537, 262] on div "Assign Employee" at bounding box center [524, 263] width 51 height 19
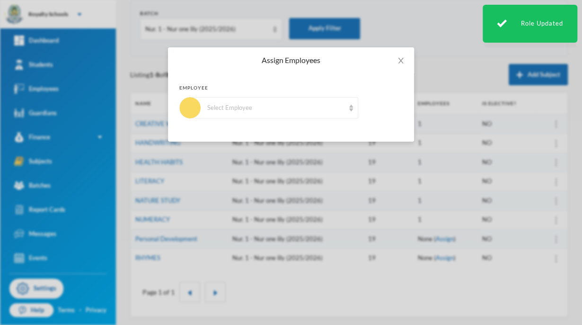
click at [337, 118] on div "Select Employee" at bounding box center [274, 107] width 168 height 21
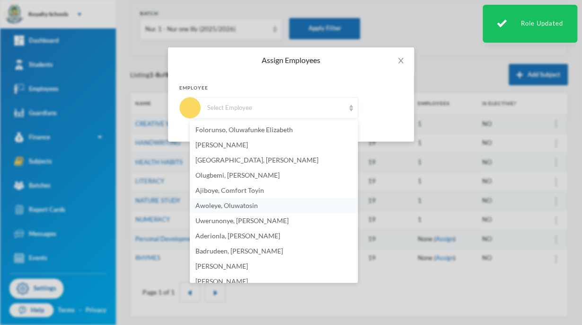
click at [240, 212] on li "Awoleye, Oluwatosin" at bounding box center [274, 205] width 168 height 15
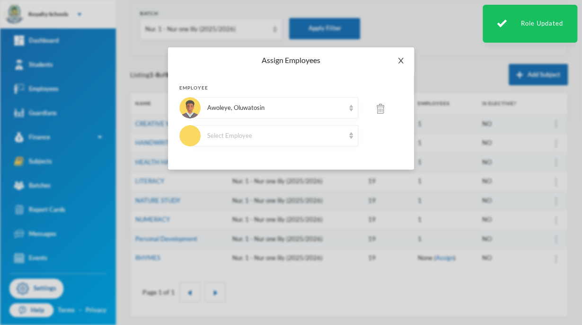
click at [399, 62] on icon "icon: close" at bounding box center [401, 61] width 8 height 8
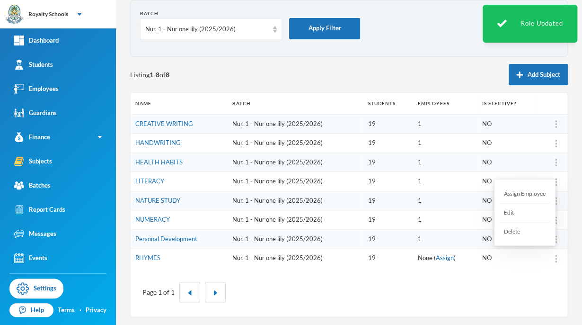
click at [521, 194] on div "Assign Employee" at bounding box center [524, 193] width 51 height 19
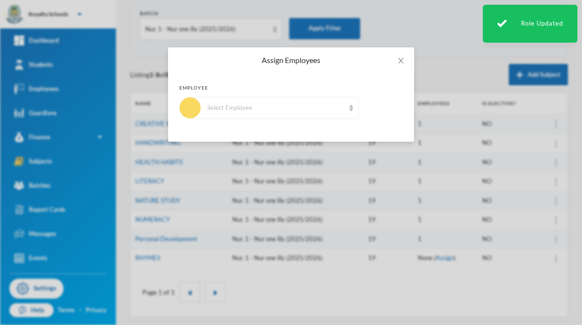
click at [295, 110] on div "Select Employee" at bounding box center [275, 107] width 137 height 9
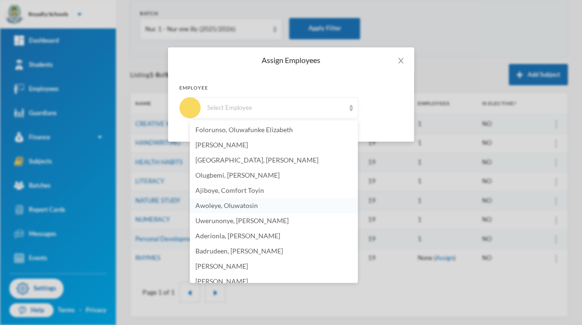
click at [246, 202] on span "Awoleye, Oluwatosin" at bounding box center [226, 205] width 62 height 8
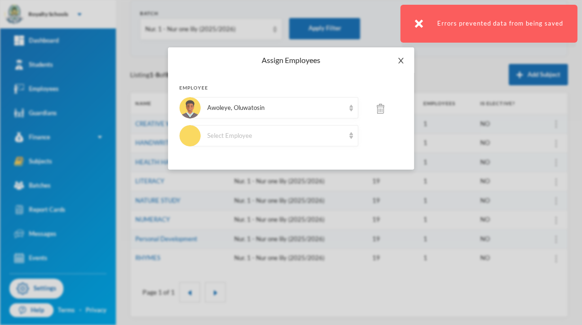
click at [403, 57] on icon "icon: close" at bounding box center [401, 61] width 8 height 8
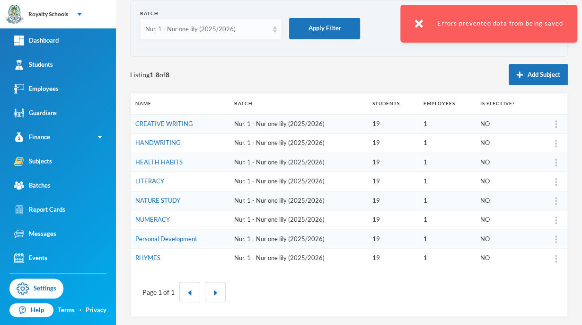
click at [257, 31] on div "Nur. 1 - Nur one lily (2025/2026)" at bounding box center [206, 29] width 123 height 9
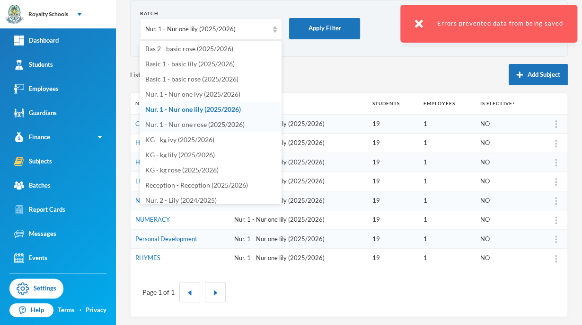
click at [222, 126] on span "Nur. 1 - Nur one rose (2025/2026)" at bounding box center [194, 124] width 99 height 8
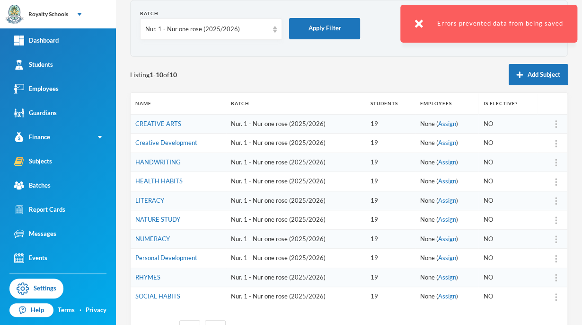
scroll to position [64, 0]
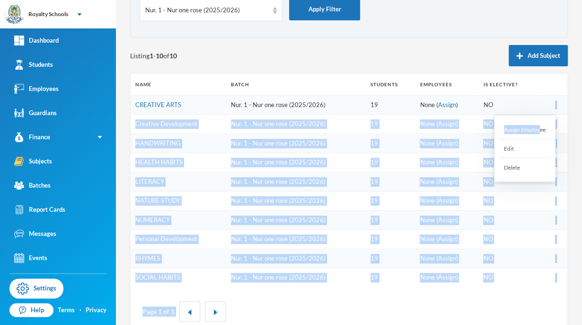
drag, startPoint x: 547, startPoint y: 103, endPoint x: 539, endPoint y: 125, distance: 23.8
click at [539, 125] on body "Royalty Schools Your Bluebic Account Royalty Schools Add a New School Dashboard…" at bounding box center [291, 162] width 582 height 325
click at [539, 125] on div "Assign Employee" at bounding box center [524, 129] width 51 height 19
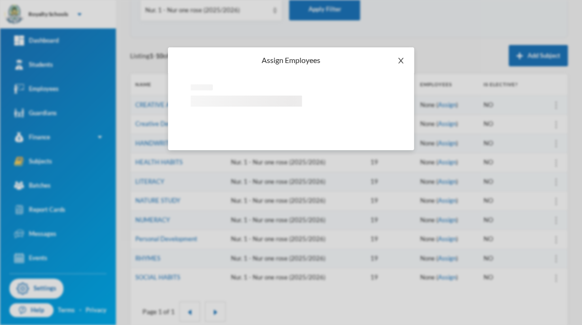
click at [403, 55] on span "Close" at bounding box center [401, 60] width 27 height 27
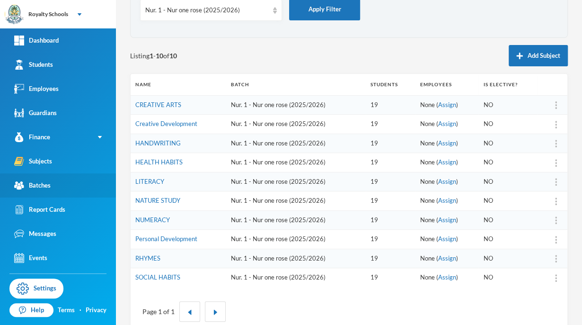
click at [34, 185] on div "Batches" at bounding box center [32, 185] width 36 height 10
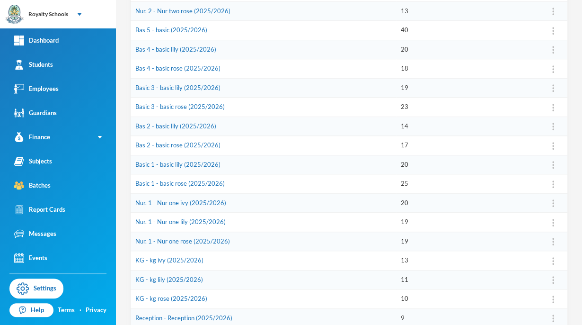
scroll to position [196, 0]
click at [519, 228] on button "Assign Employee" at bounding box center [527, 225] width 48 height 17
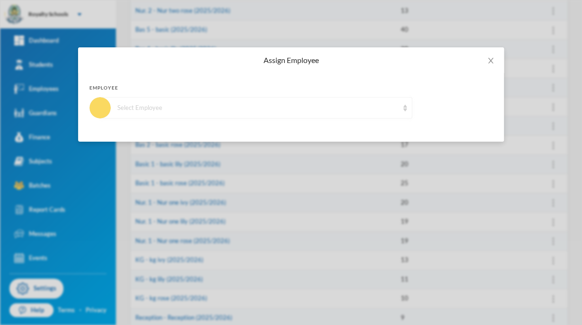
click at [223, 112] on div "Select Employee" at bounding box center [257, 107] width 281 height 9
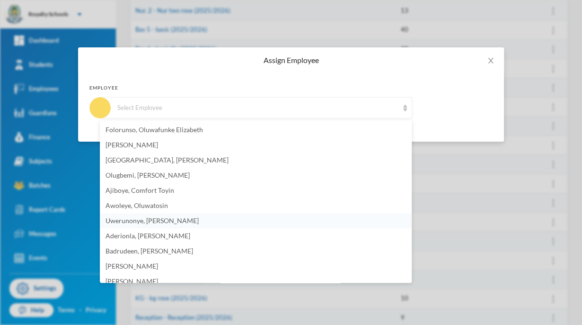
click at [165, 220] on span "Uwerunonye, [PERSON_NAME]" at bounding box center [152, 220] width 93 height 8
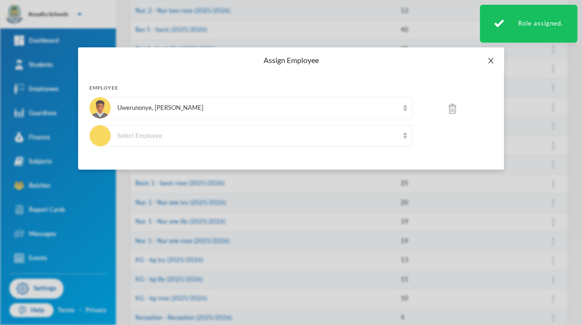
click at [489, 57] on icon "icon: close" at bounding box center [491, 61] width 8 height 8
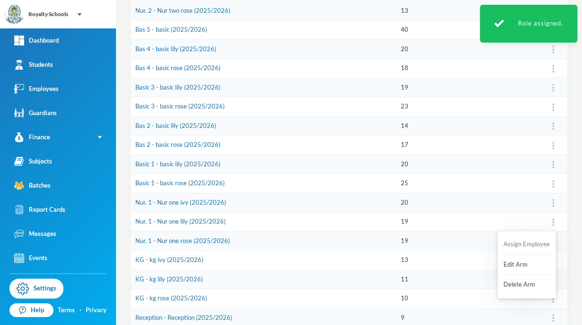
click at [533, 241] on button "Assign Employee" at bounding box center [527, 244] width 48 height 17
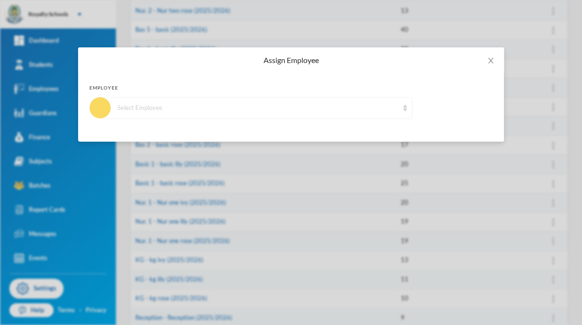
click at [401, 108] on div "Select Employee" at bounding box center [256, 107] width 312 height 21
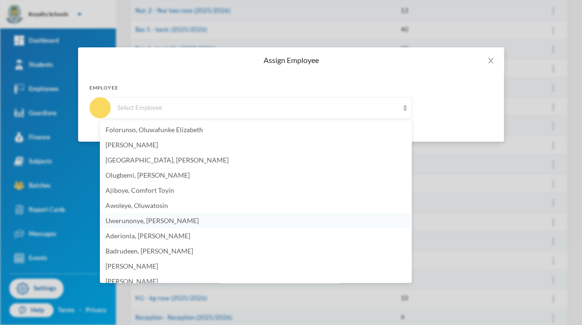
click at [186, 222] on span "Uwerunonye, [PERSON_NAME]" at bounding box center [152, 220] width 93 height 8
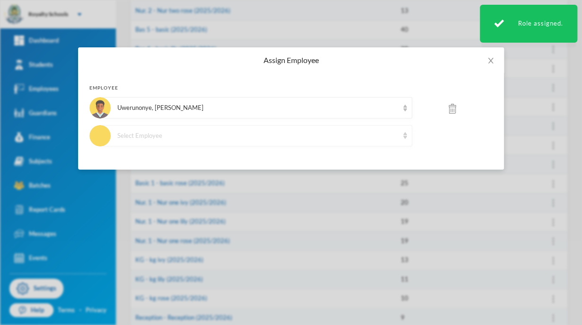
click at [350, 136] on div "Select Employee" at bounding box center [257, 135] width 281 height 9
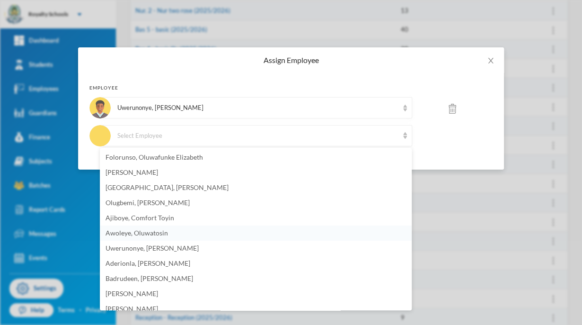
click at [119, 232] on span "Awoleye, Oluwatosin" at bounding box center [137, 233] width 62 height 8
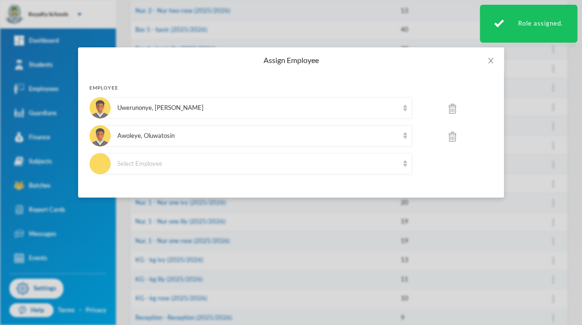
click at [453, 111] on img at bounding box center [453, 109] width 8 height 10
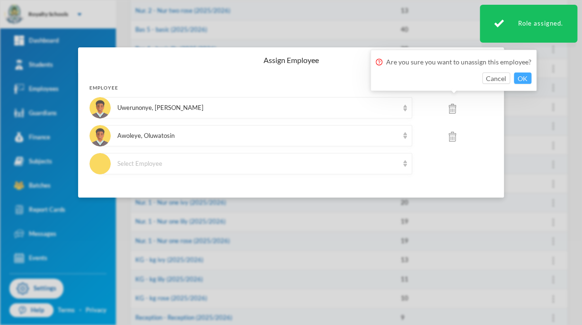
click at [523, 77] on button "OK" at bounding box center [523, 77] width 18 height 11
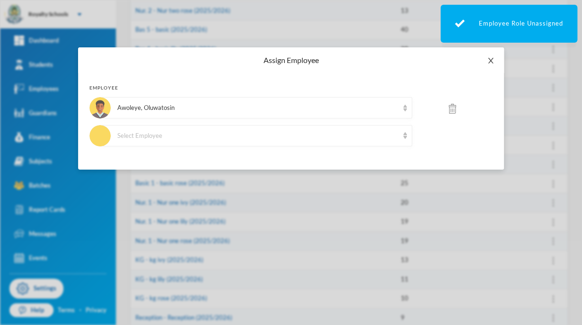
click at [493, 61] on icon "icon: close" at bounding box center [491, 61] width 8 height 8
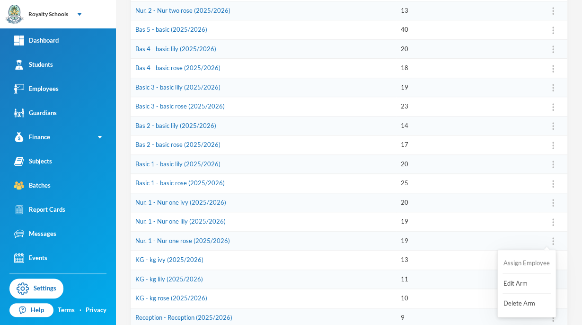
click at [535, 263] on button "Assign Employee" at bounding box center [527, 263] width 48 height 17
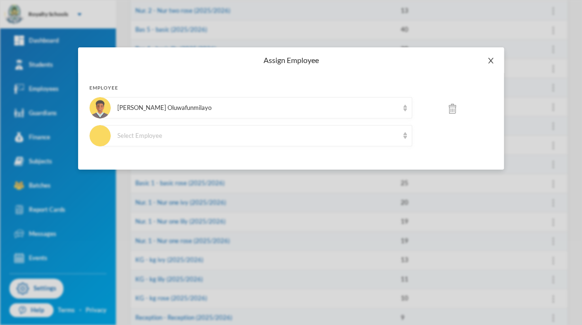
click at [493, 56] on span "Close" at bounding box center [491, 60] width 27 height 27
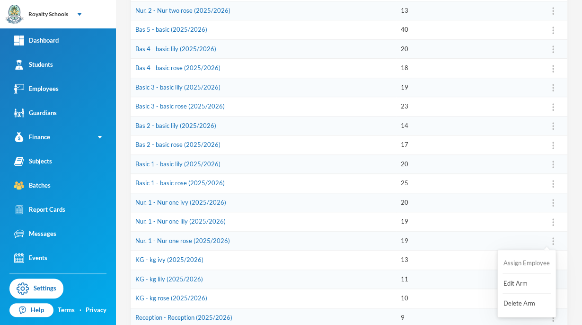
click at [532, 266] on button "Assign Employee" at bounding box center [527, 263] width 48 height 17
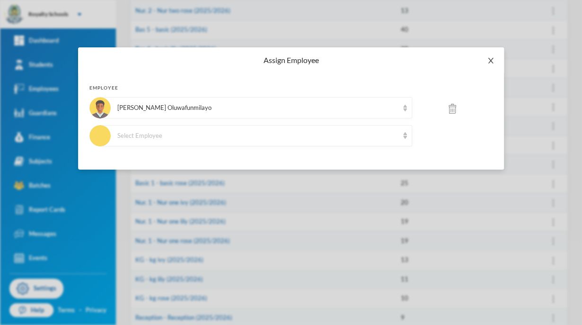
click at [490, 63] on icon "icon: close" at bounding box center [491, 61] width 8 height 8
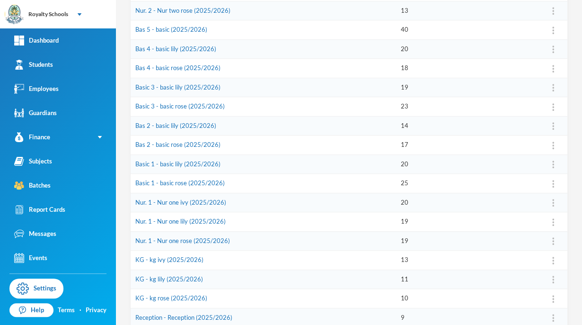
scroll to position [0, 0]
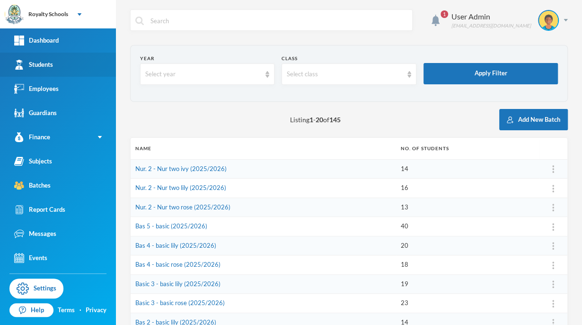
click at [74, 69] on link "Students" at bounding box center [58, 65] width 116 height 24
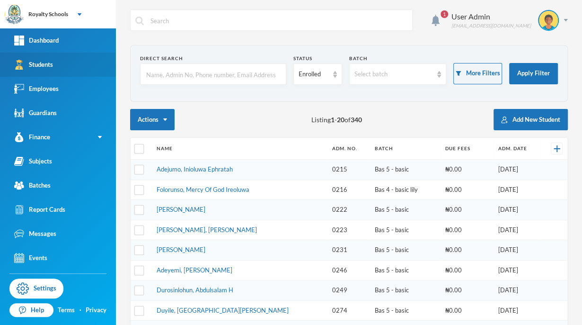
click at [74, 69] on link "Students" at bounding box center [58, 65] width 116 height 24
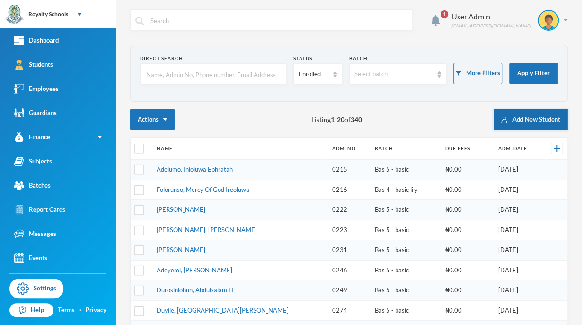
click at [543, 121] on button "Add New Student" at bounding box center [531, 119] width 74 height 21
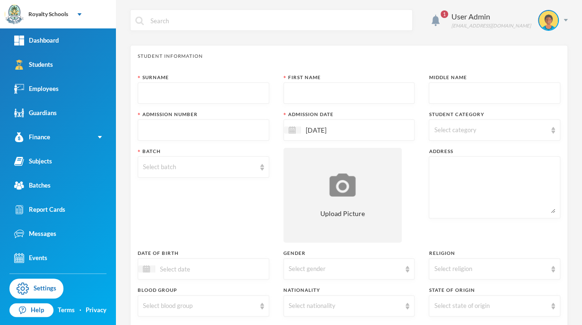
click at [224, 95] on input "text" at bounding box center [203, 93] width 121 height 21
type input "Abuh"
click at [312, 94] on input "text" at bounding box center [349, 93] width 121 height 21
type input "Dominion"
click at [487, 66] on div "Student Information Surname Abuh First Name Dominion Middle Name Admission Numb…" at bounding box center [349, 245] width 438 height 400
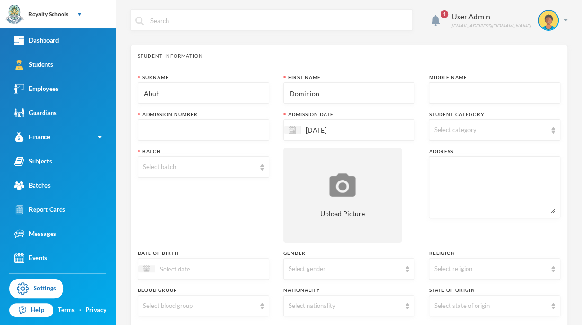
click at [443, 91] on input "text" at bounding box center [494, 93] width 121 height 21
type input "Ojotule"
click at [526, 59] on div "Student Information" at bounding box center [349, 56] width 423 height 7
click at [246, 129] on input "text" at bounding box center [203, 130] width 121 height 21
type input "0845"
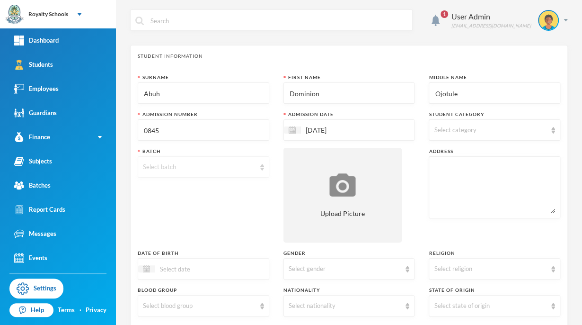
click at [186, 169] on div "Select batch" at bounding box center [199, 166] width 113 height 9
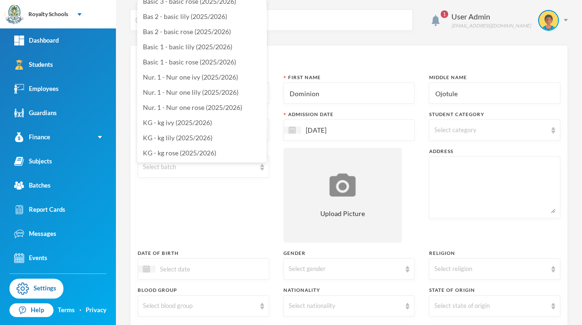
scroll to position [129, 0]
click at [175, 138] on span "KG - kg rose (2025/2026)" at bounding box center [179, 138] width 73 height 8
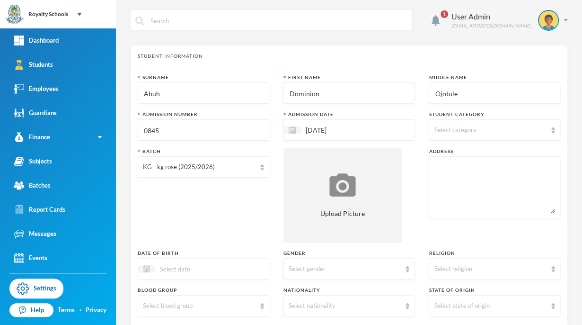
click at [217, 216] on div "Batch KG - kg rose (2025/2026)" at bounding box center [204, 195] width 132 height 95
click at [323, 266] on div "Select gender" at bounding box center [345, 268] width 113 height 9
click at [299, 306] on span "[DEMOGRAPHIC_DATA]" at bounding box center [323, 305] width 74 height 8
click at [451, 269] on div "Select religion" at bounding box center [490, 268] width 113 height 9
click at [449, 290] on span "[DEMOGRAPHIC_DATA]" at bounding box center [467, 290] width 74 height 8
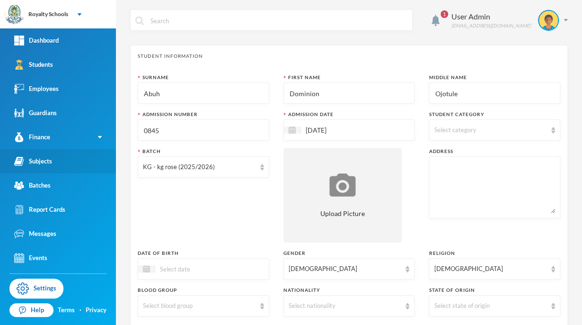
click at [65, 157] on link "Subjects" at bounding box center [58, 161] width 116 height 24
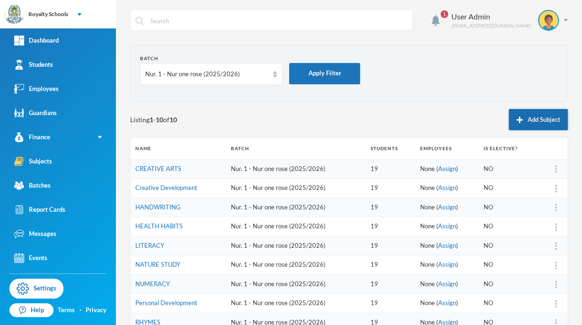
click at [518, 124] on button "Add Subject" at bounding box center [538, 119] width 59 height 21
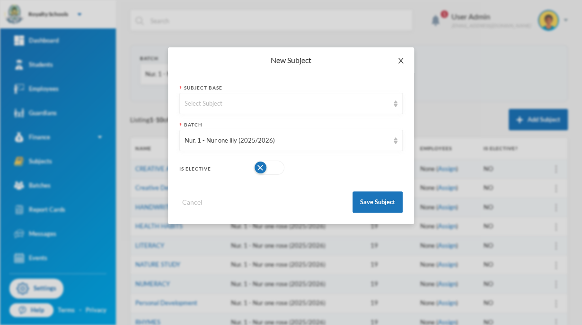
click at [403, 57] on icon "icon: close" at bounding box center [401, 61] width 8 height 8
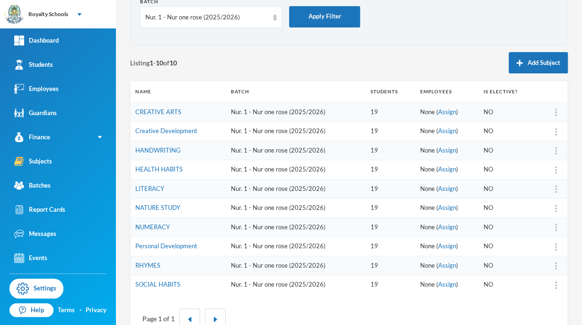
scroll to position [76, 0]
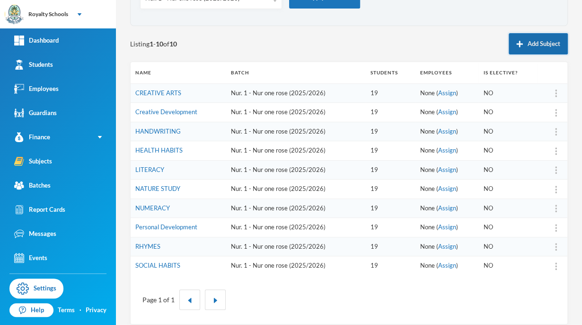
click at [519, 46] on button "Add Subject" at bounding box center [538, 43] width 59 height 21
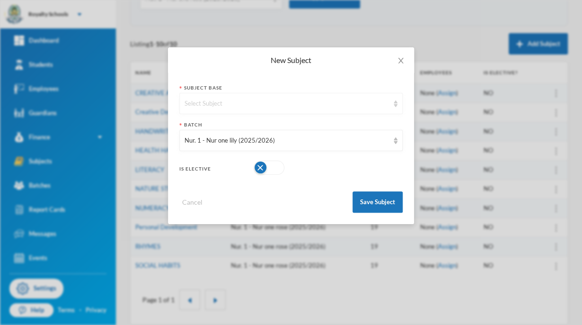
click at [282, 99] on div "Select Subject" at bounding box center [287, 103] width 204 height 9
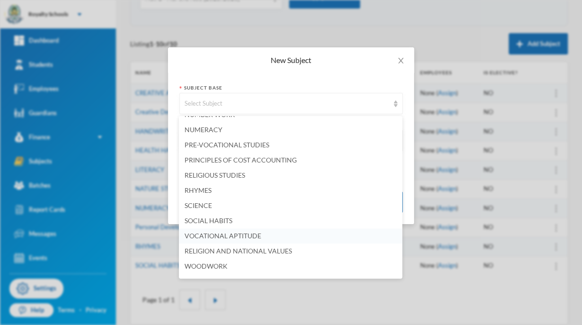
scroll to position [360, 0]
click at [218, 201] on li "SCIENCE" at bounding box center [290, 204] width 223 height 15
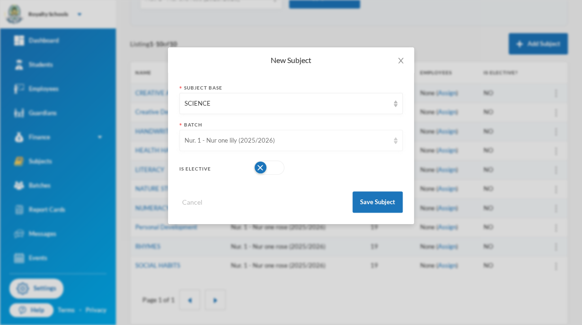
click at [290, 140] on div "Nur. 1 - Nur one lily (2025/2026)" at bounding box center [287, 140] width 204 height 9
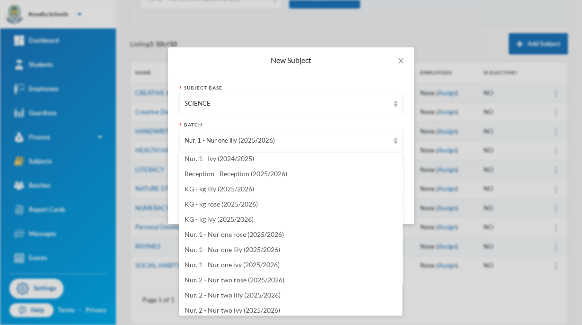
scroll to position [1931, 0]
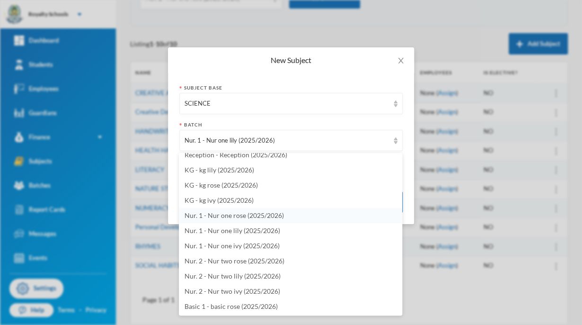
click at [286, 218] on li "Nur. 1 - Nur one rose (2025/2026)" at bounding box center [290, 215] width 223 height 15
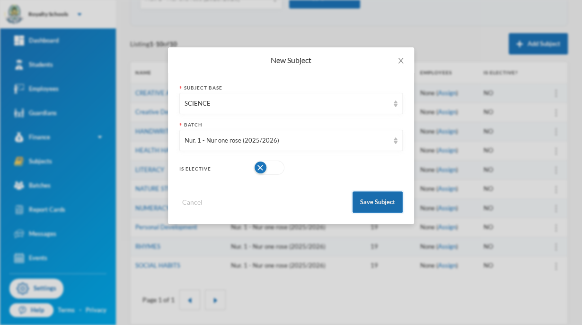
click at [377, 203] on button "Save Subject" at bounding box center [378, 201] width 50 height 21
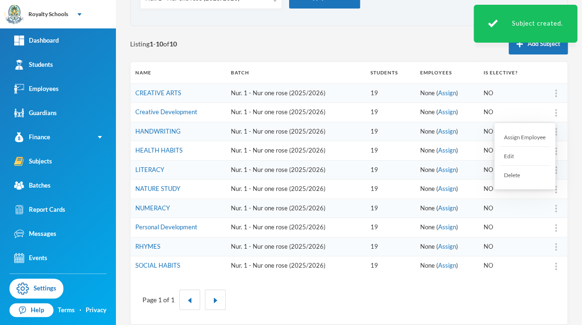
click at [515, 171] on div "Delete" at bounding box center [524, 175] width 51 height 18
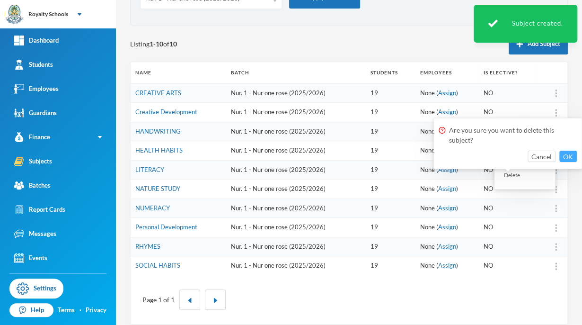
click at [574, 158] on button "OK" at bounding box center [568, 156] width 18 height 11
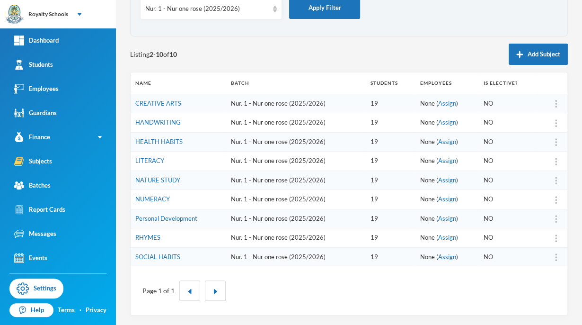
scroll to position [64, 0]
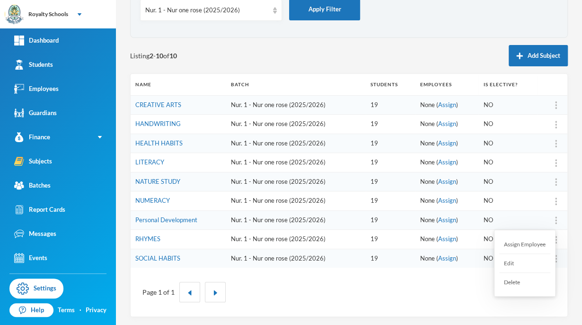
click at [510, 284] on div "Delete" at bounding box center [524, 282] width 51 height 18
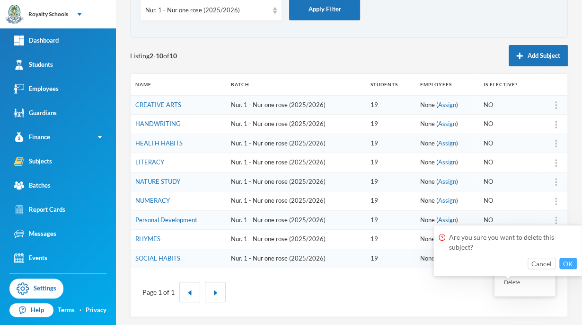
click at [571, 264] on button "OK" at bounding box center [568, 262] width 18 height 11
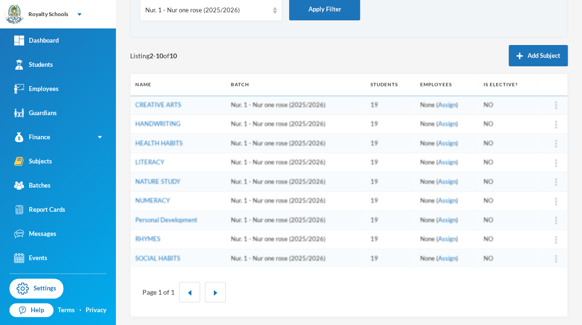
scroll to position [45, 0]
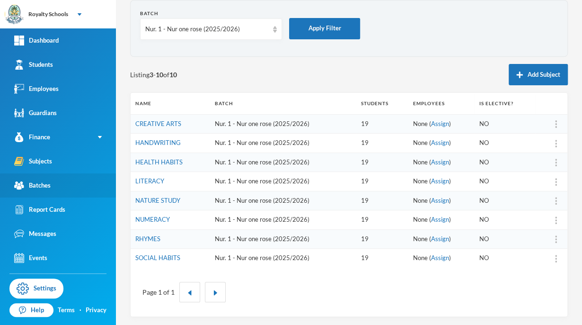
click at [21, 181] on img at bounding box center [19, 185] width 10 height 10
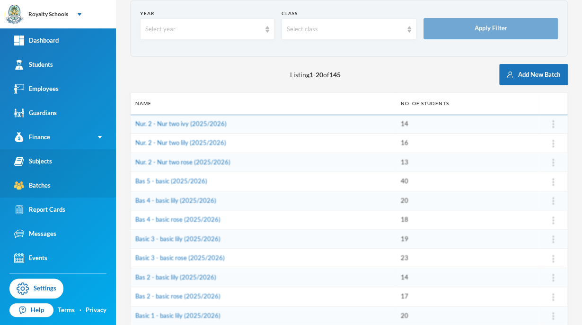
click at [38, 168] on link "Subjects" at bounding box center [58, 161] width 116 height 24
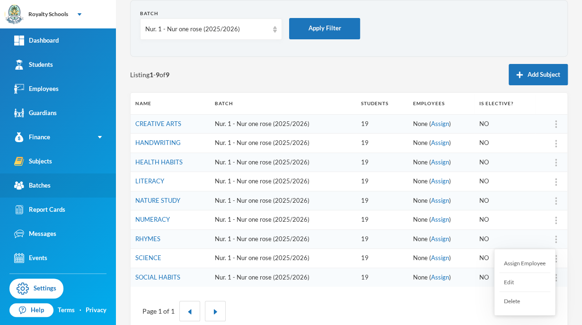
click at [509, 305] on div "Delete" at bounding box center [524, 301] width 51 height 18
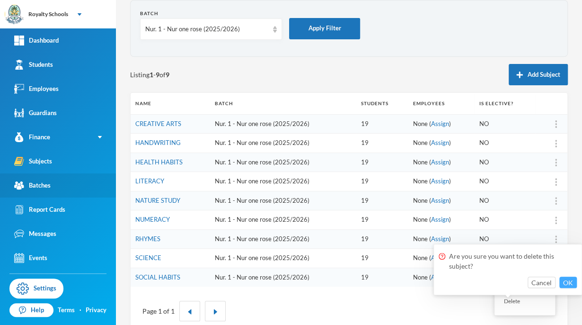
click at [568, 279] on button "OK" at bounding box center [568, 281] width 18 height 11
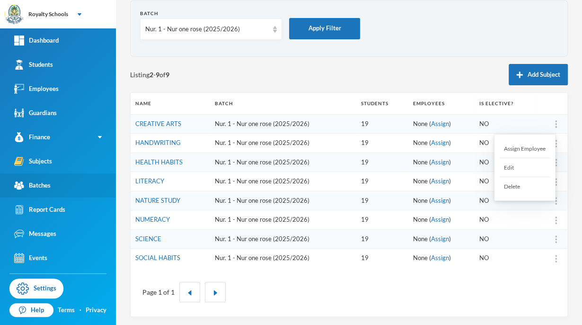
click at [533, 151] on div "Assign Employee" at bounding box center [524, 148] width 51 height 19
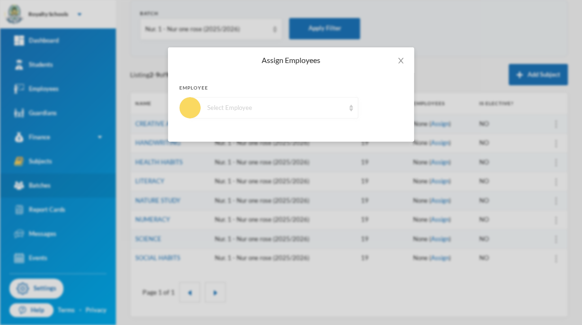
click at [286, 104] on div "Select Employee" at bounding box center [275, 107] width 137 height 9
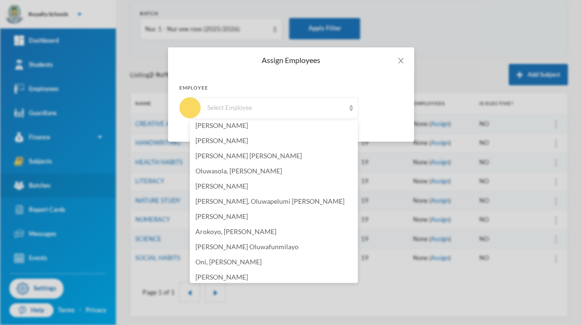
scroll to position [145, 0]
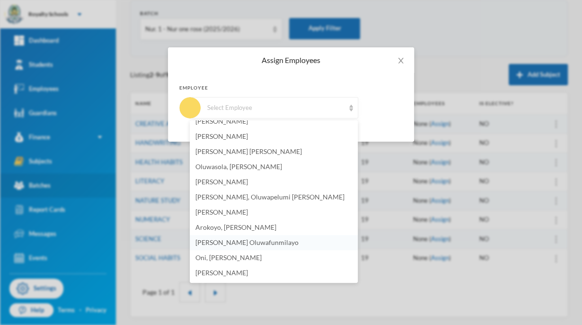
click at [299, 246] on span "[PERSON_NAME] Oluwafunmilayo" at bounding box center [246, 242] width 103 height 8
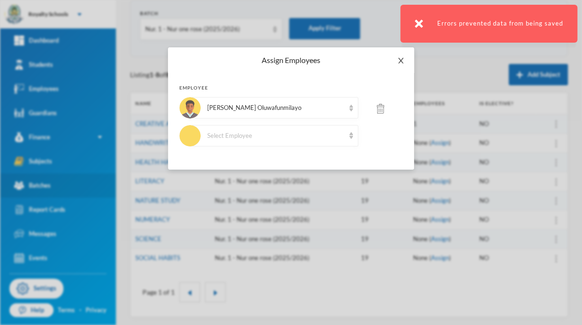
click at [401, 59] on icon "icon: close" at bounding box center [401, 61] width 8 height 8
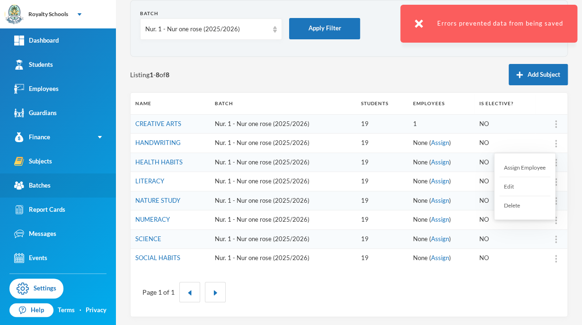
click at [533, 165] on div "Assign Employee" at bounding box center [524, 167] width 51 height 19
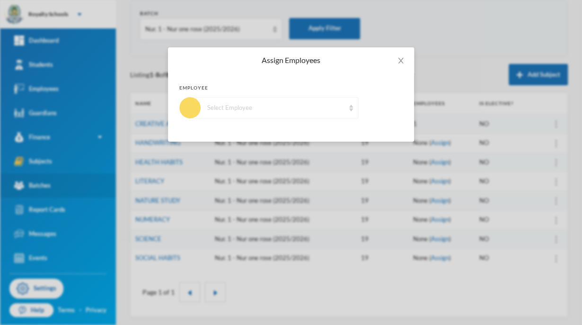
click at [315, 104] on div "Select Employee" at bounding box center [275, 107] width 137 height 9
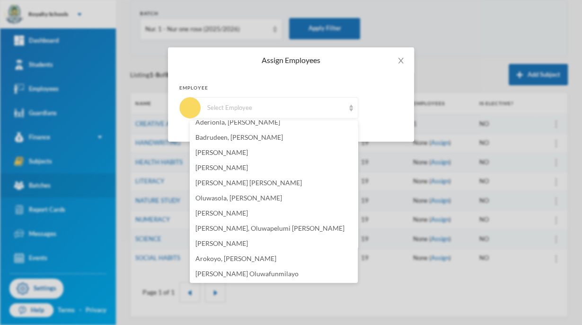
scroll to position [133, 0]
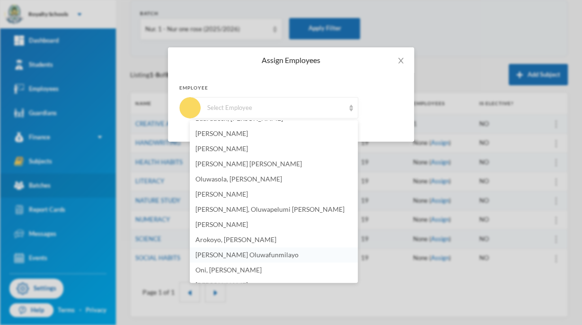
click at [273, 254] on span "[PERSON_NAME] Oluwafunmilayo" at bounding box center [246, 254] width 103 height 8
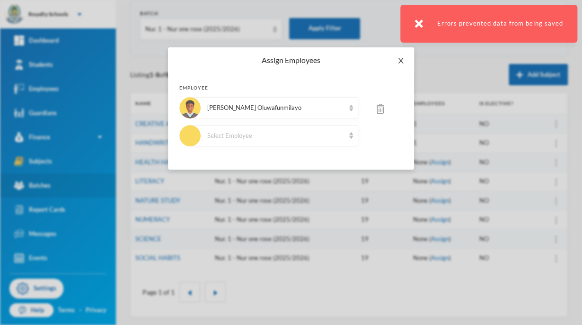
click at [403, 61] on icon "icon: close" at bounding box center [401, 61] width 8 height 8
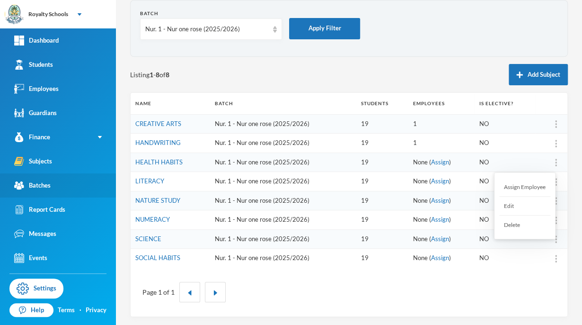
click at [533, 182] on div "Assign Employee" at bounding box center [524, 187] width 51 height 19
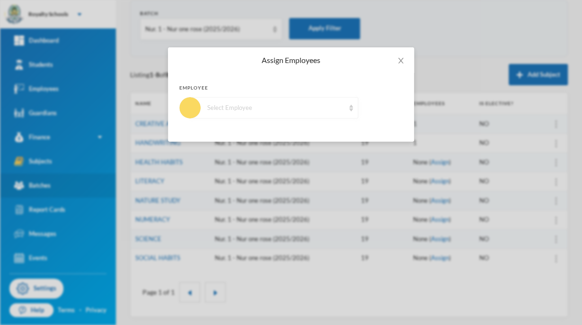
click at [343, 109] on div "Select Employee" at bounding box center [275, 107] width 137 height 9
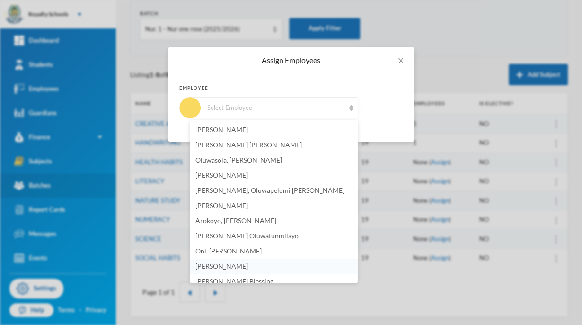
scroll to position [157, 0]
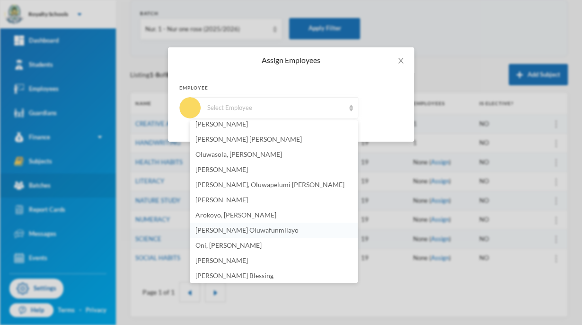
click at [284, 228] on span "[PERSON_NAME] Oluwafunmilayo" at bounding box center [246, 230] width 103 height 8
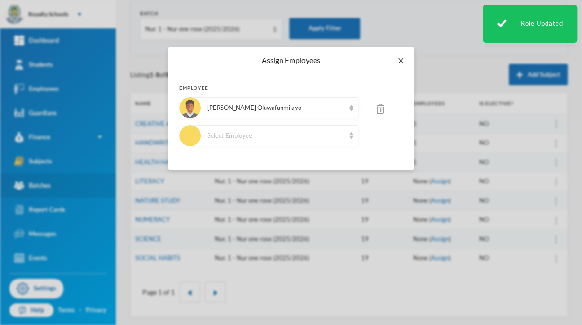
click at [400, 59] on icon "icon: close" at bounding box center [401, 61] width 8 height 8
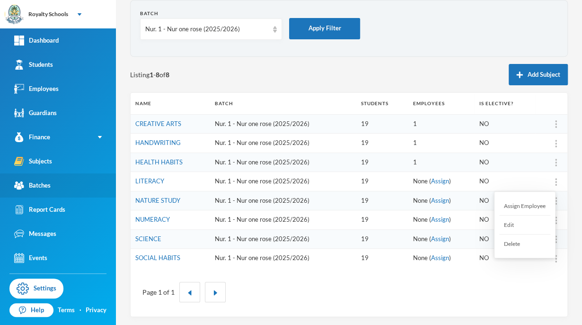
click at [533, 208] on div "Assign Employee" at bounding box center [524, 205] width 51 height 19
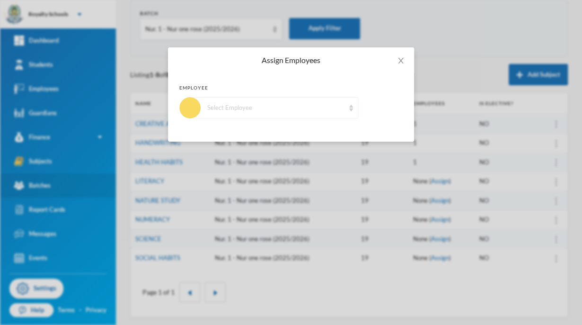
click at [323, 115] on div "Select Employee" at bounding box center [274, 107] width 168 height 21
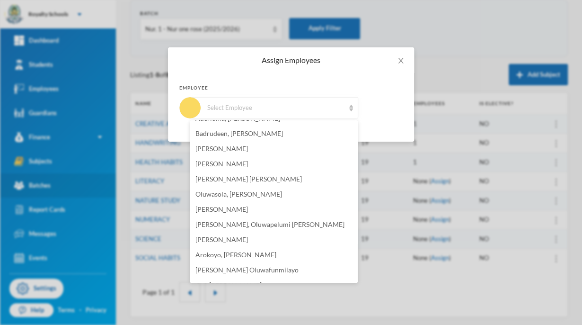
scroll to position [133, 0]
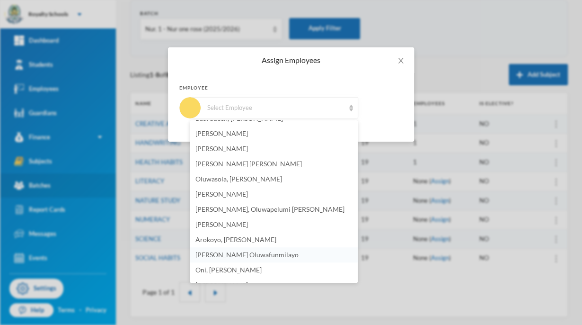
click at [299, 254] on span "[PERSON_NAME] Oluwafunmilayo" at bounding box center [246, 254] width 103 height 8
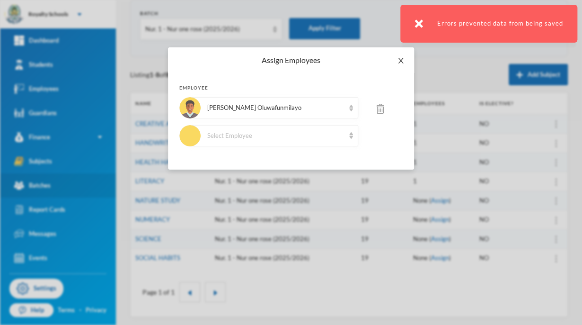
click at [400, 64] on icon "icon: close" at bounding box center [401, 61] width 8 height 8
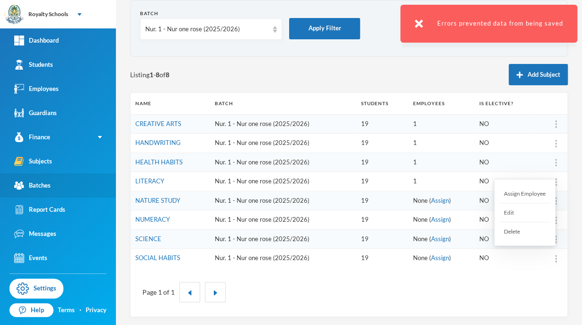
click at [531, 194] on div "Assign Employee" at bounding box center [524, 193] width 51 height 19
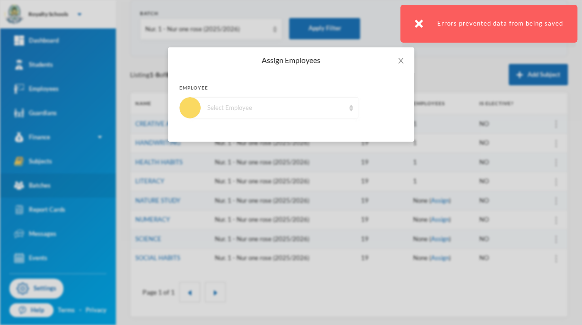
click at [334, 105] on div "Select Employee" at bounding box center [275, 107] width 137 height 9
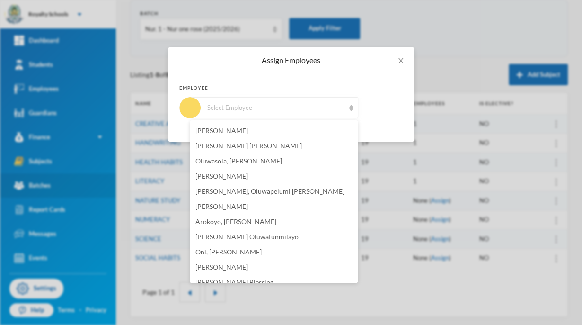
scroll to position [151, 0]
click at [281, 235] on span "[PERSON_NAME] Oluwafunmilayo" at bounding box center [246, 235] width 103 height 8
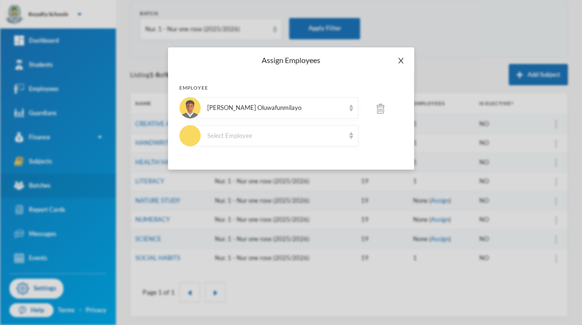
click at [402, 61] on icon "icon: close" at bounding box center [401, 61] width 8 height 8
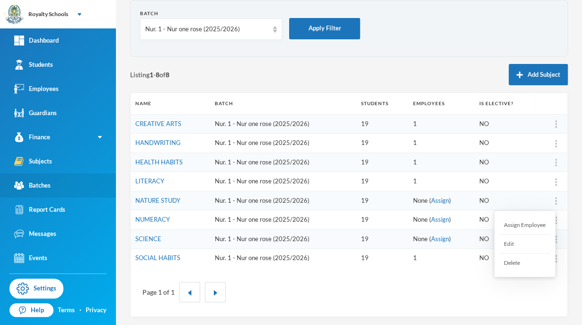
click at [555, 200] on img at bounding box center [556, 201] width 2 height 8
click at [538, 222] on div "Assign Employee" at bounding box center [524, 224] width 51 height 19
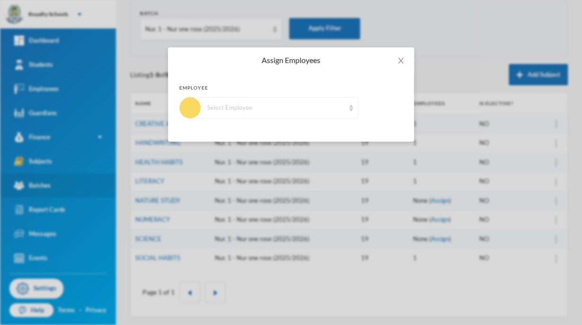
click at [350, 114] on div "Select Employee" at bounding box center [274, 107] width 168 height 21
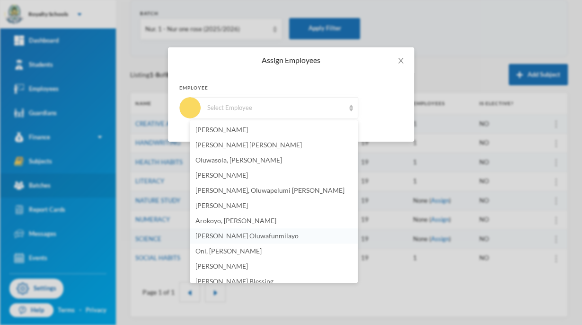
click at [299, 233] on span "[PERSON_NAME] Oluwafunmilayo" at bounding box center [246, 235] width 103 height 8
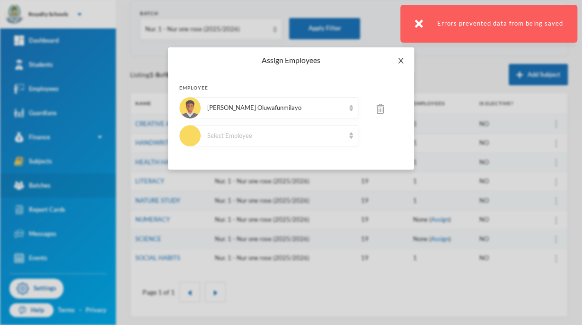
click at [400, 59] on icon "icon: close" at bounding box center [401, 61] width 8 height 8
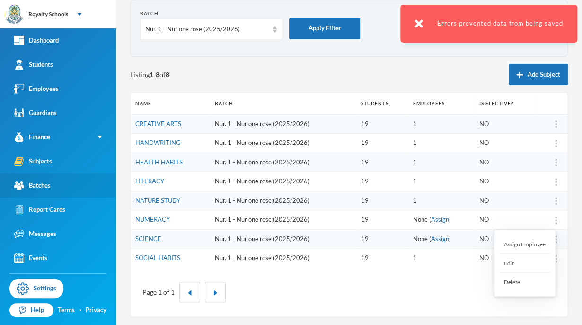
click at [528, 249] on div "Assign Employee" at bounding box center [524, 244] width 51 height 19
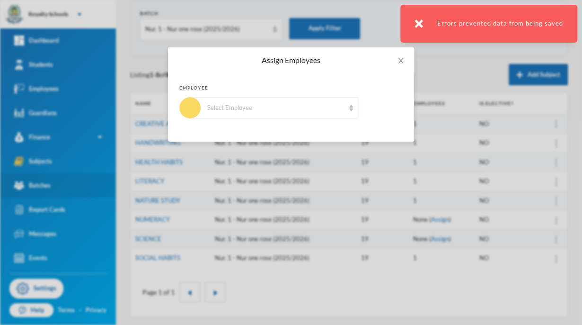
click at [291, 120] on div "Employee Select Employee" at bounding box center [291, 107] width 246 height 69
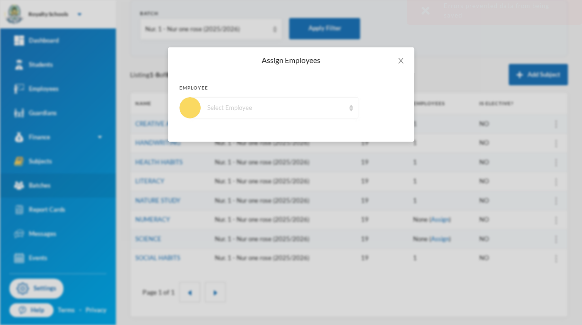
click at [323, 111] on div "Select Employee" at bounding box center [275, 107] width 137 height 9
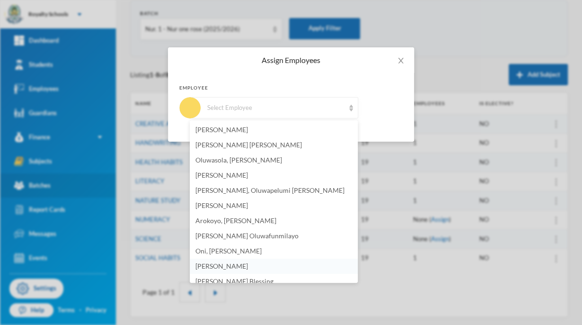
scroll to position [157, 0]
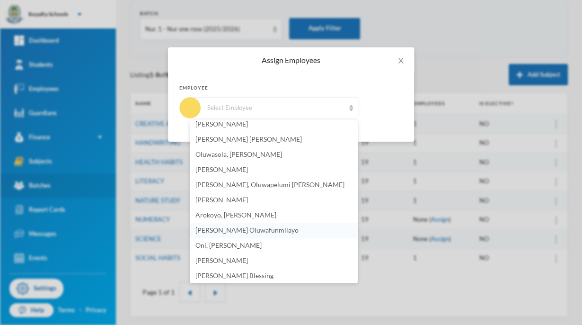
click at [288, 229] on span "[PERSON_NAME] Oluwafunmilayo" at bounding box center [246, 230] width 103 height 8
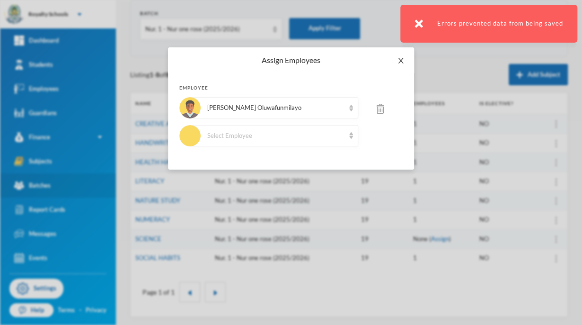
click at [400, 62] on icon "icon: close" at bounding box center [401, 61] width 8 height 8
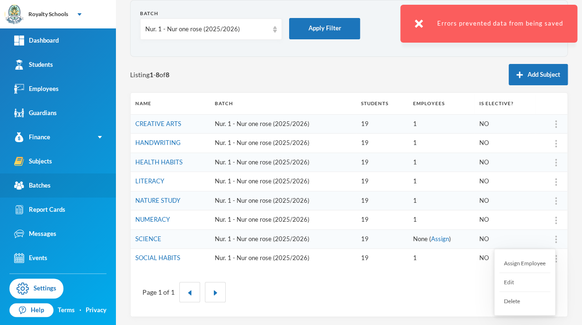
click at [529, 261] on div "Assign Employee" at bounding box center [524, 263] width 51 height 19
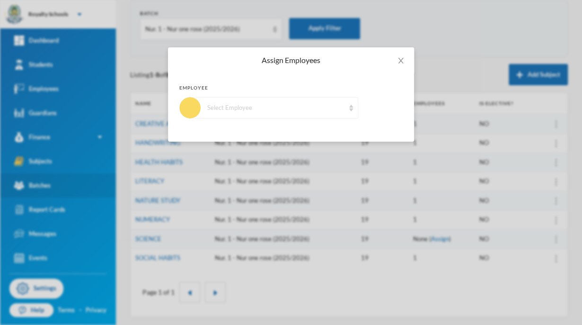
click at [345, 111] on div "Select Employee" at bounding box center [274, 107] width 168 height 21
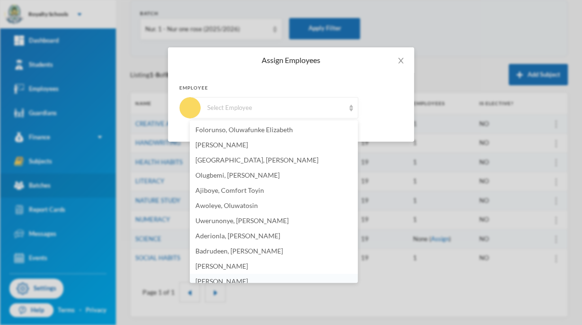
scroll to position [6, 0]
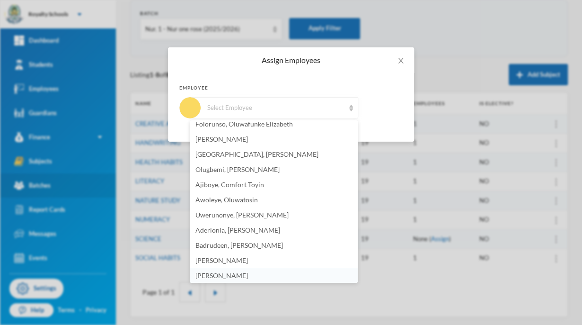
click at [349, 279] on li "[PERSON_NAME]" at bounding box center [274, 275] width 168 height 15
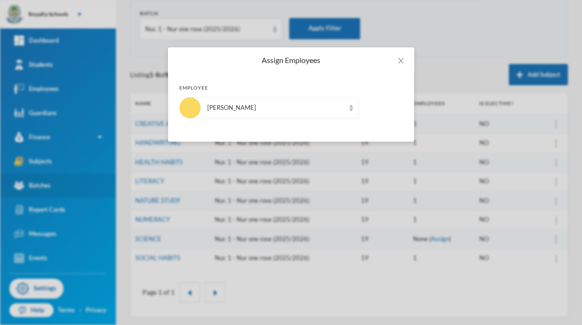
click at [349, 279] on div "Assign Employees Employee [PERSON_NAME]" at bounding box center [291, 162] width 582 height 325
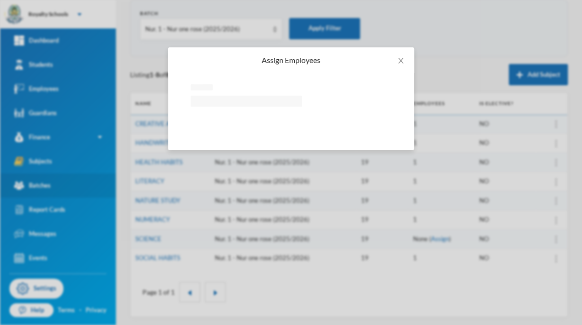
click at [349, 279] on div "Assign Employees Loading interface..." at bounding box center [291, 162] width 582 height 325
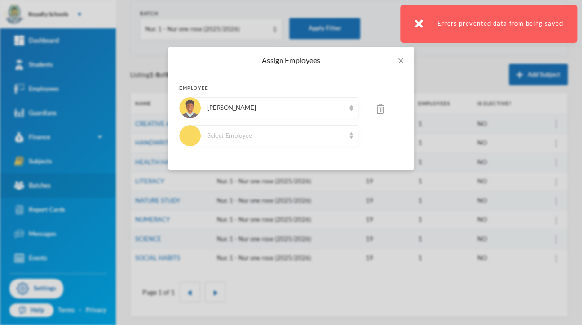
click at [384, 107] on img at bounding box center [381, 109] width 8 height 10
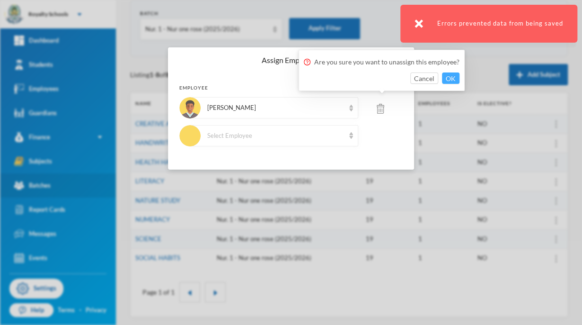
click at [447, 76] on button "OK" at bounding box center [451, 77] width 18 height 11
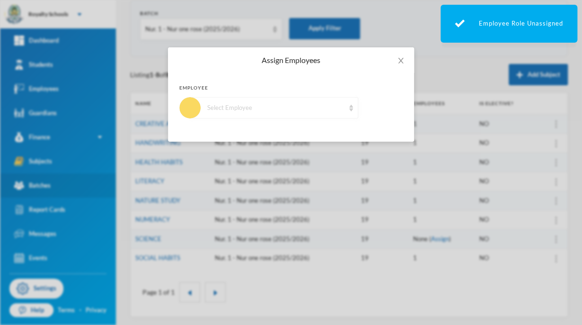
click at [336, 112] on div "Select Employee" at bounding box center [275, 107] width 137 height 9
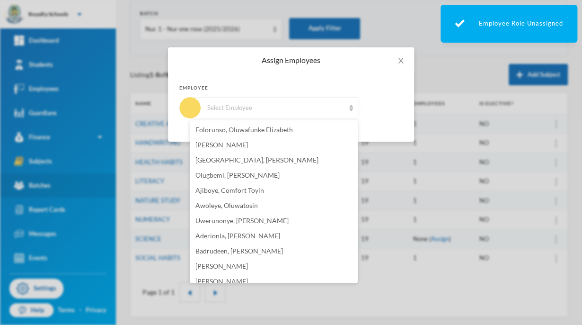
scroll to position [142, 0]
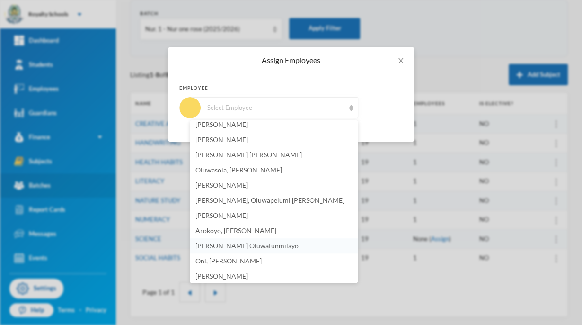
click at [285, 247] on span "[PERSON_NAME] Oluwafunmilayo" at bounding box center [246, 245] width 103 height 8
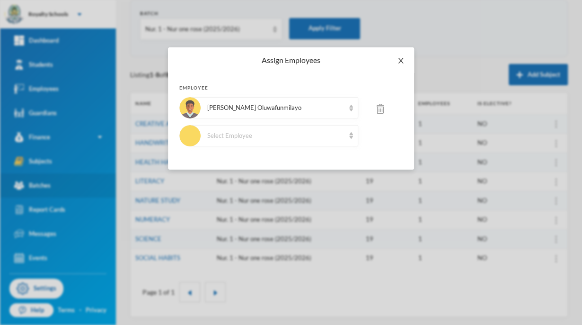
click at [405, 57] on span "Close" at bounding box center [401, 60] width 27 height 27
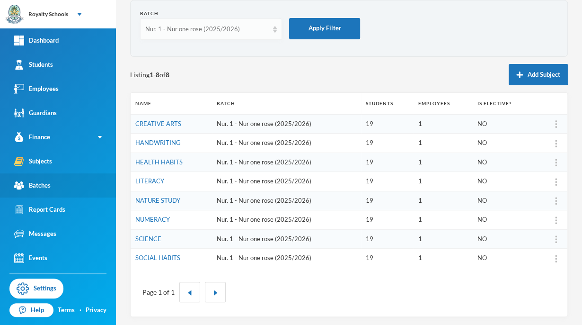
click at [206, 34] on div "Nur. 1 - Nur one rose (2025/2026)" at bounding box center [211, 28] width 142 height 21
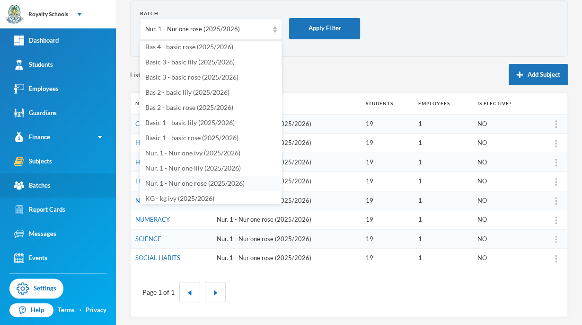
scroll to position [97, 0]
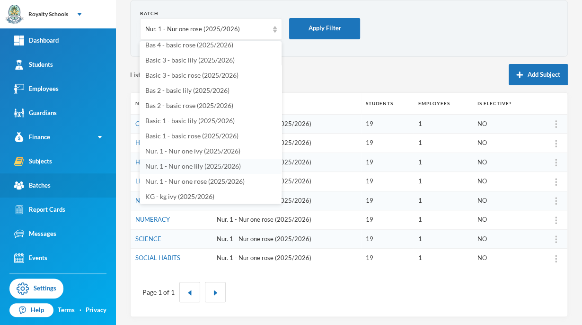
click at [232, 167] on span "Nur. 1 - Nur one lily (2025/2026)" at bounding box center [193, 166] width 96 height 8
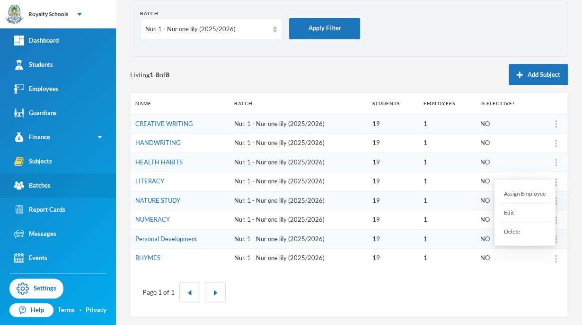
click at [512, 232] on div "Delete" at bounding box center [524, 231] width 51 height 18
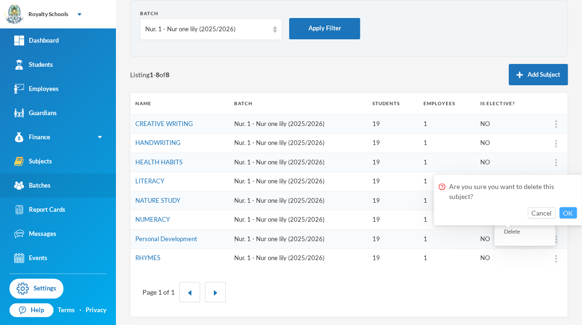
click at [570, 211] on button "OK" at bounding box center [568, 212] width 18 height 11
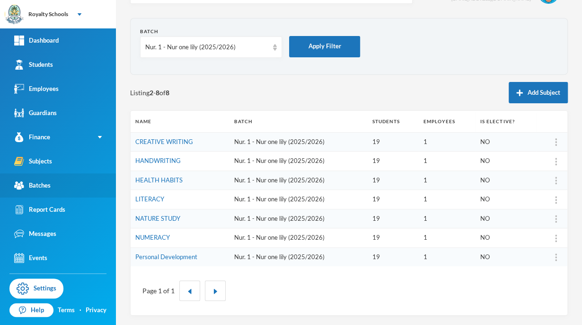
scroll to position [26, 0]
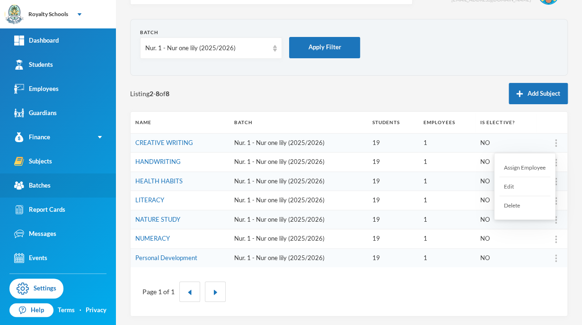
click at [517, 208] on div "Delete" at bounding box center [524, 205] width 51 height 18
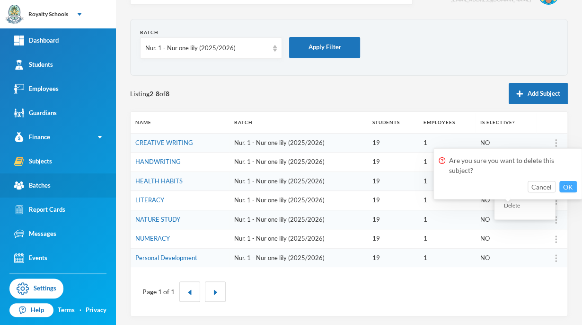
click at [564, 185] on button "OK" at bounding box center [568, 186] width 18 height 11
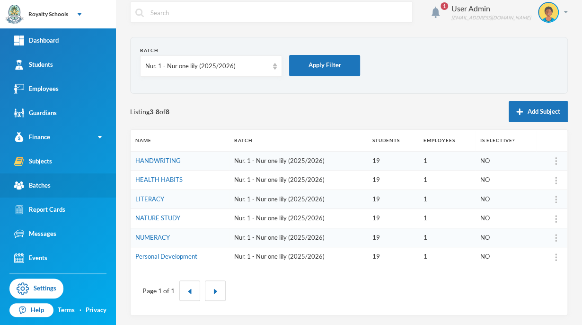
scroll to position [7, 0]
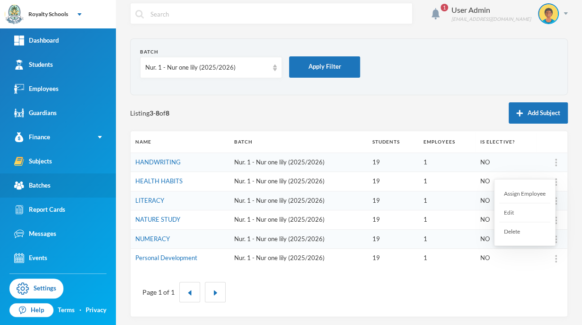
click at [537, 231] on div "Delete" at bounding box center [524, 231] width 51 height 18
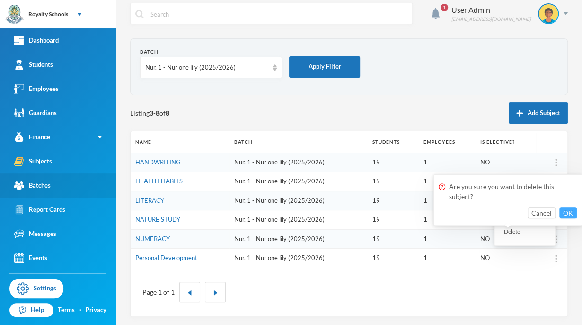
click at [568, 210] on button "OK" at bounding box center [568, 212] width 18 height 11
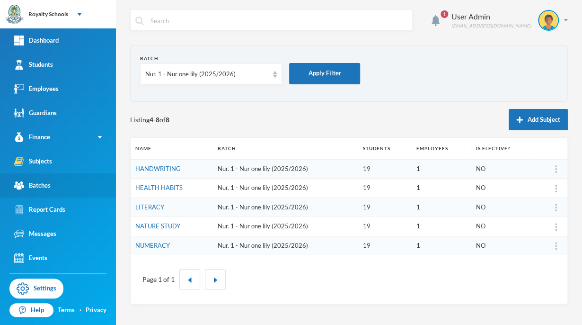
scroll to position [0, 0]
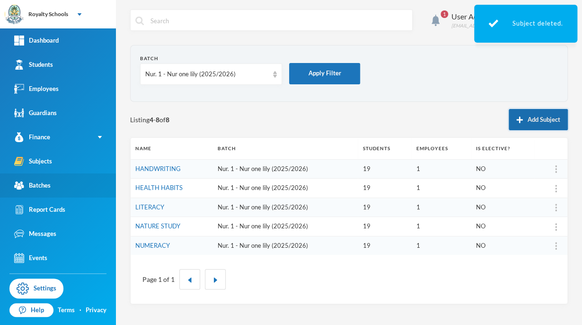
click at [543, 122] on button "Add Subject" at bounding box center [538, 119] width 59 height 21
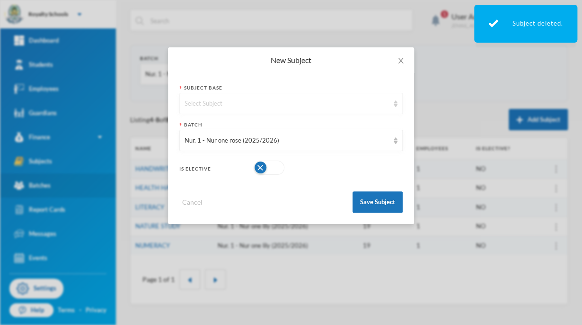
click at [346, 99] on div "Select Subject" at bounding box center [287, 103] width 204 height 9
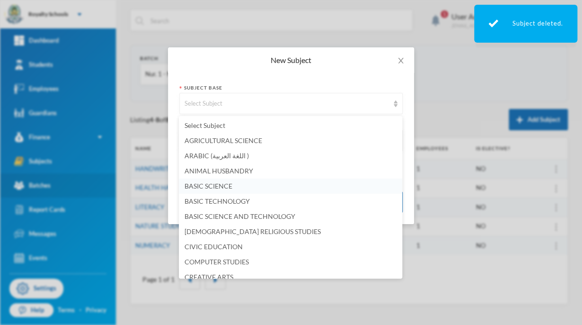
click at [229, 183] on span "BASIC SCIENCE" at bounding box center [209, 186] width 48 height 8
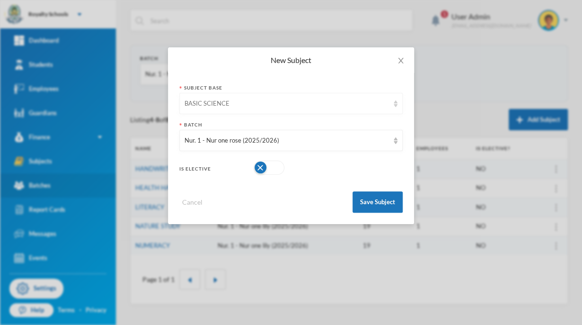
click at [270, 102] on div "BASIC SCIENCE" at bounding box center [287, 103] width 204 height 9
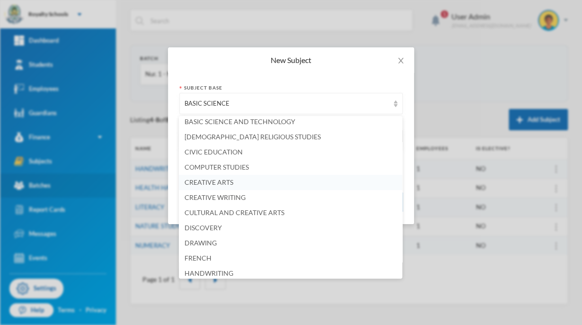
scroll to position [97, 0]
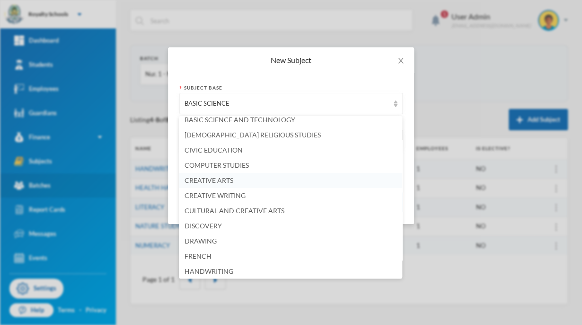
click at [209, 182] on span "CREATIVE ARTS" at bounding box center [209, 180] width 49 height 8
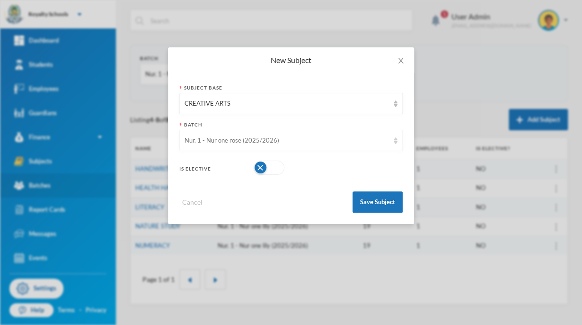
click at [293, 142] on div "Nur. 1 - Nur one rose (2025/2026)" at bounding box center [287, 140] width 204 height 9
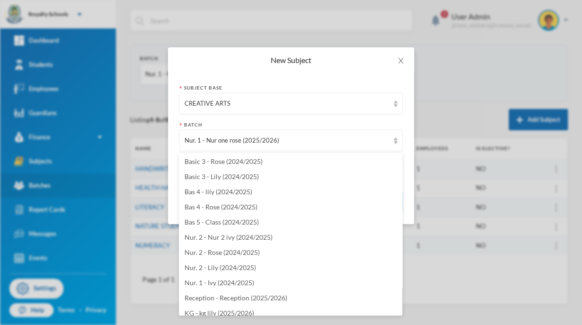
scroll to position [1793, 0]
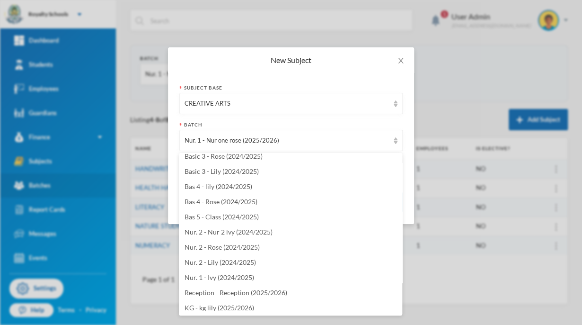
click at [398, 315] on div "Batch Creche - A (2017/2018) Reception - A (2017/2018) KG - A (2017/2018) Basic…" at bounding box center [290, 234] width 223 height 162
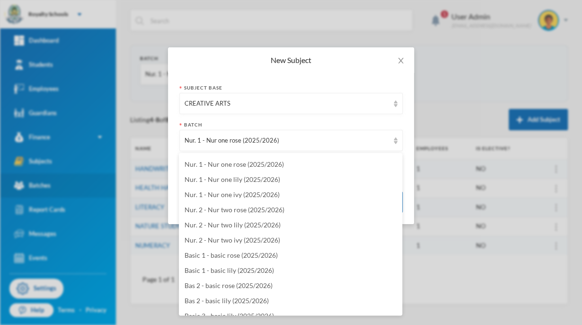
scroll to position [1983, 0]
click at [219, 183] on li "Nur. 1 - Nur one lily (2025/2026)" at bounding box center [290, 178] width 223 height 15
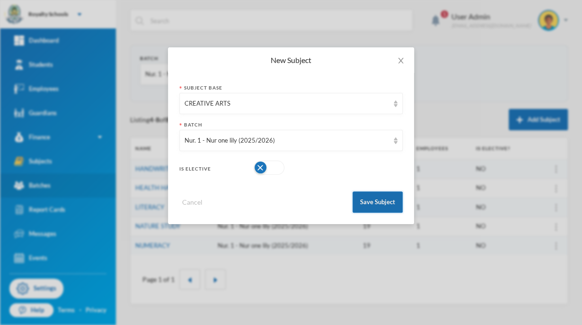
click at [383, 198] on button "Save Subject" at bounding box center [378, 201] width 50 height 21
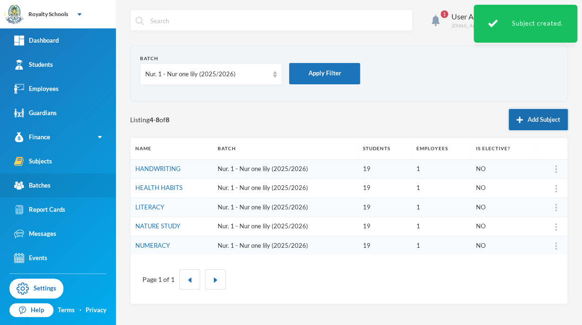
click at [530, 126] on button "Add Subject" at bounding box center [538, 119] width 59 height 21
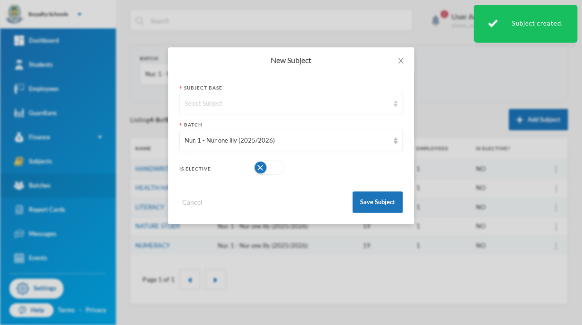
click at [329, 101] on div "Select Subject" at bounding box center [287, 103] width 204 height 9
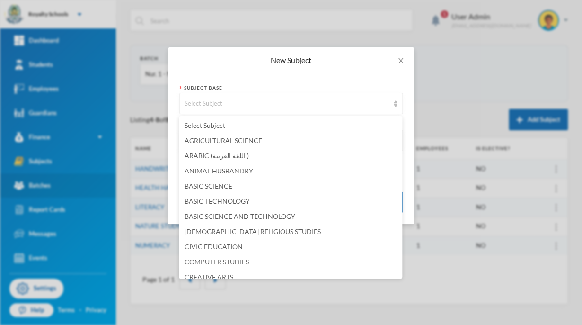
scroll to position [6, 0]
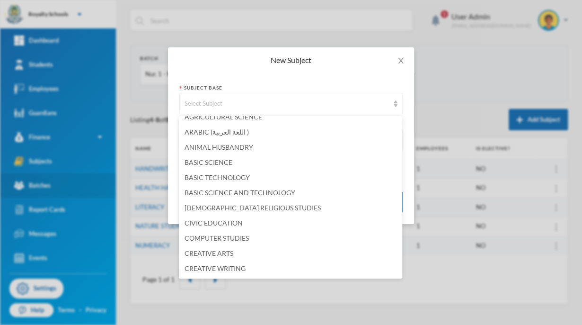
click at [402, 271] on ul "Select Subject AGRICULTURAL SCIENCE ARABIC (اللغة العربية ) ANIMAL HUSBANDRY BA…" at bounding box center [290, 197] width 223 height 162
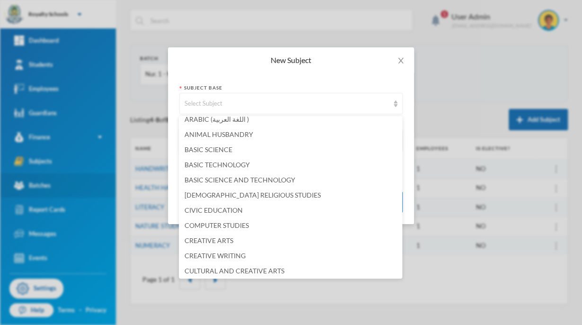
click at [402, 271] on ul "Select Subject AGRICULTURAL SCIENCE ARABIC (اللغة العربية ) ANIMAL HUSBANDRY BA…" at bounding box center [290, 197] width 223 height 162
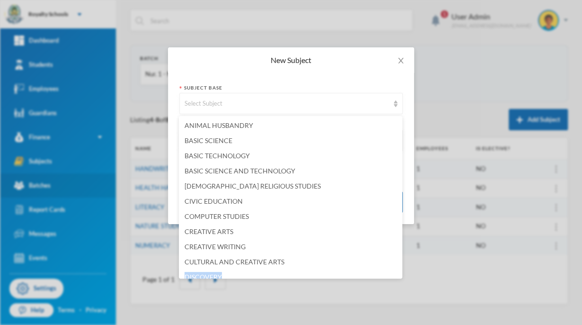
click at [402, 271] on ul "Select Subject AGRICULTURAL SCIENCE ARABIC (اللغة العربية ) ANIMAL HUSBANDRY BA…" at bounding box center [290, 197] width 223 height 162
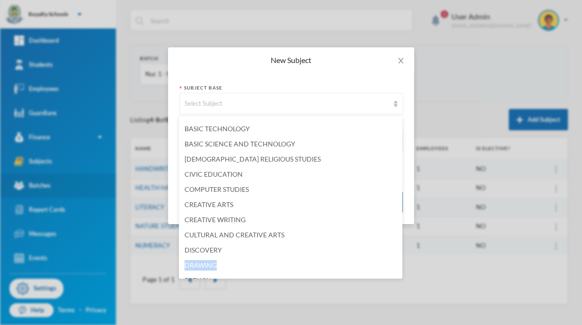
click at [402, 271] on ul "Select Subject AGRICULTURAL SCIENCE ARABIC (اللغة العربية ) ANIMAL HUSBANDRY BA…" at bounding box center [290, 197] width 223 height 162
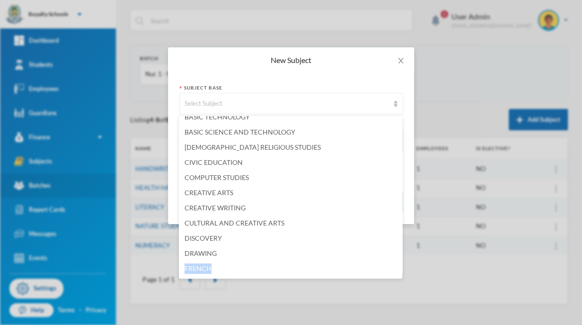
click at [402, 271] on ul "Select Subject AGRICULTURAL SCIENCE ARABIC (اللغة العربية ) ANIMAL HUSBANDRY BA…" at bounding box center [290, 197] width 223 height 162
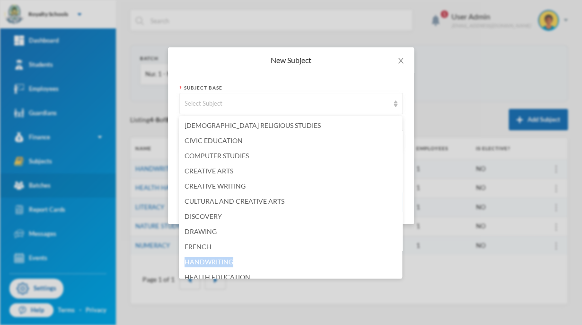
click at [402, 271] on ul "Select Subject AGRICULTURAL SCIENCE ARABIC (اللغة العربية ) ANIMAL HUSBANDRY BA…" at bounding box center [290, 197] width 223 height 162
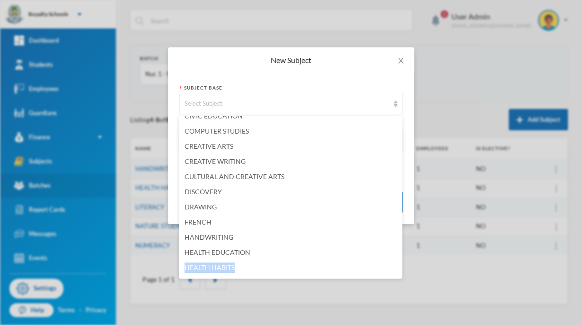
click at [402, 271] on ul "Select Subject AGRICULTURAL SCIENCE ARABIC (اللغة العربية ) ANIMAL HUSBANDRY BA…" at bounding box center [290, 197] width 223 height 162
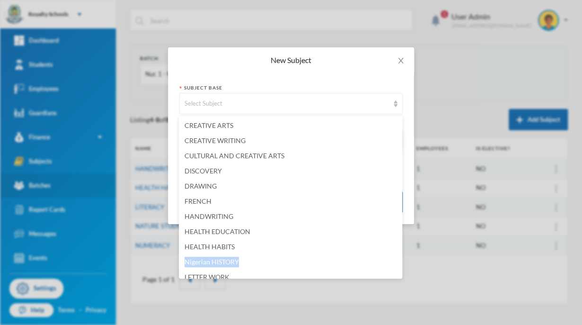
click at [402, 271] on ul "Select Subject AGRICULTURAL SCIENCE ARABIC (اللغة العربية ) ANIMAL HUSBANDRY BA…" at bounding box center [290, 197] width 223 height 162
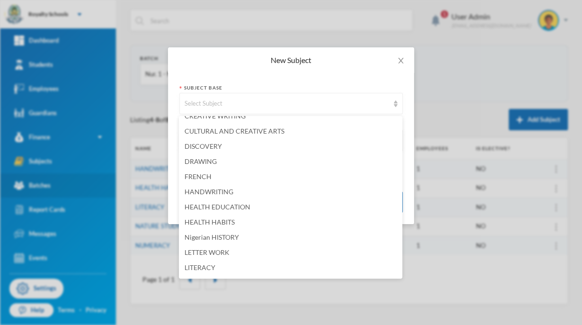
click at [402, 271] on ul "Select Subject AGRICULTURAL SCIENCE ARABIC (اللغة العربية ) ANIMAL HUSBANDRY BA…" at bounding box center [290, 197] width 223 height 162
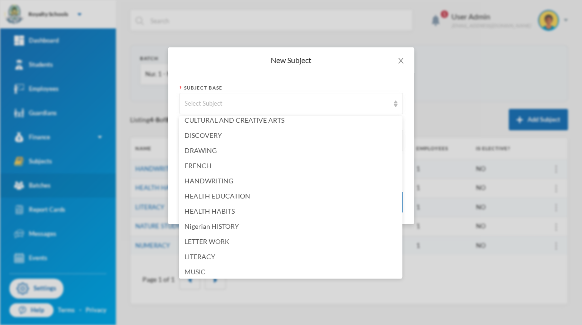
click at [402, 271] on ul "Select Subject AGRICULTURAL SCIENCE ARABIC (اللغة العربية ) ANIMAL HUSBANDRY BA…" at bounding box center [290, 197] width 223 height 162
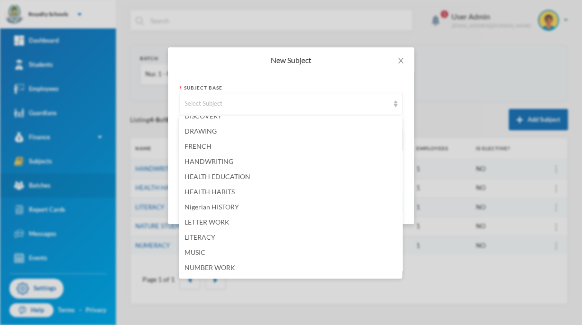
click at [402, 271] on ul "Select Subject AGRICULTURAL SCIENCE ARABIC (اللغة العربية ) ANIMAL HUSBANDRY BA…" at bounding box center [290, 197] width 223 height 162
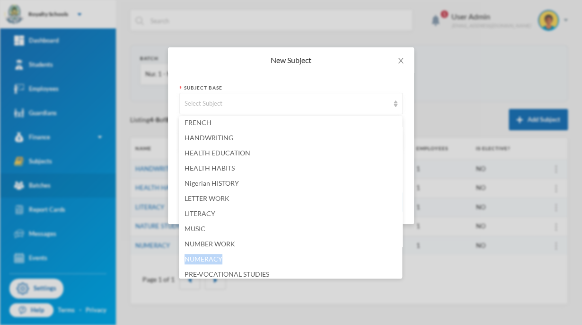
click at [402, 271] on ul "Select Subject AGRICULTURAL SCIENCE ARABIC (اللغة العربية ) ANIMAL HUSBANDRY BA…" at bounding box center [290, 197] width 223 height 162
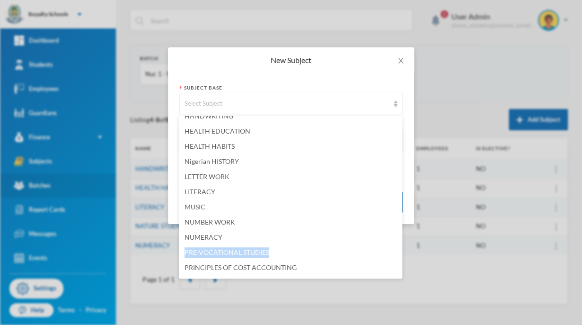
click at [402, 271] on ul "Select Subject AGRICULTURAL SCIENCE ARABIC (اللغة العربية ) ANIMAL HUSBANDRY BA…" at bounding box center [290, 197] width 223 height 162
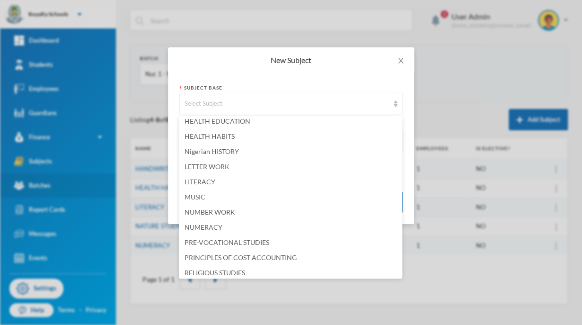
click at [402, 271] on ul "Select Subject AGRICULTURAL SCIENCE ARABIC (اللغة العربية ) ANIMAL HUSBANDRY BA…" at bounding box center [290, 197] width 223 height 162
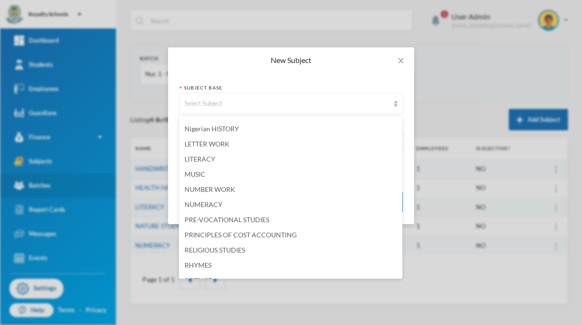
click at [402, 271] on ul "Select Subject AGRICULTURAL SCIENCE ARABIC (اللغة العربية ) ANIMAL HUSBANDRY BA…" at bounding box center [290, 197] width 223 height 162
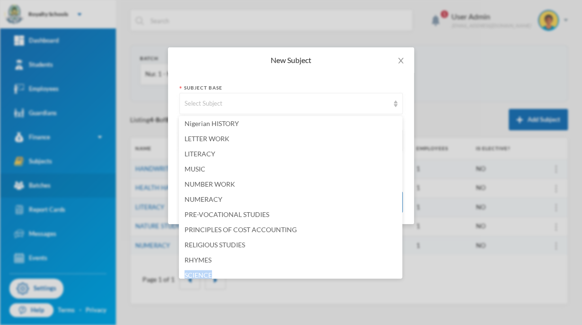
click at [402, 271] on ul "Select Subject AGRICULTURAL SCIENCE ARABIC (اللغة العربية ) ANIMAL HUSBANDRY BA…" at bounding box center [290, 197] width 223 height 162
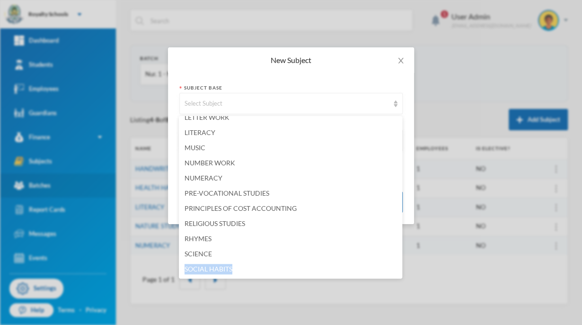
click at [402, 271] on ul "Select Subject AGRICULTURAL SCIENCE ARABIC (اللغة العربية ) ANIMAL HUSBANDRY BA…" at bounding box center [290, 197] width 223 height 162
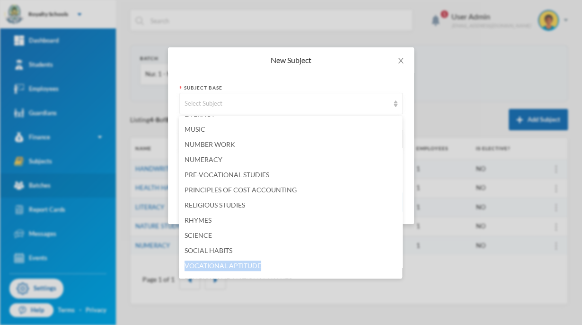
click at [402, 271] on ul "Select Subject AGRICULTURAL SCIENCE ARABIC (اللغة العربية ) ANIMAL HUSBANDRY BA…" at bounding box center [290, 197] width 223 height 162
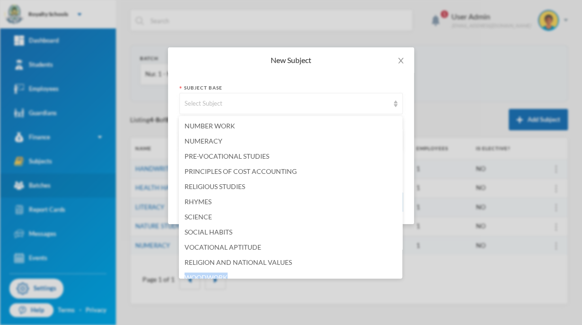
click at [402, 271] on ul "Select Subject AGRICULTURAL SCIENCE ARABIC (اللغة العربية ) ANIMAL HUSBANDRY BA…" at bounding box center [290, 197] width 223 height 162
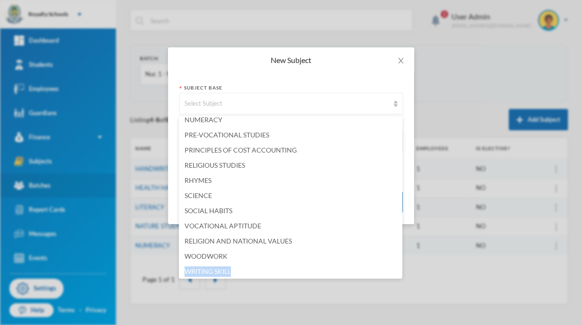
click at [402, 271] on ul "Select Subject AGRICULTURAL SCIENCE ARABIC (اللغة العربية ) ANIMAL HUSBANDRY BA…" at bounding box center [290, 197] width 223 height 162
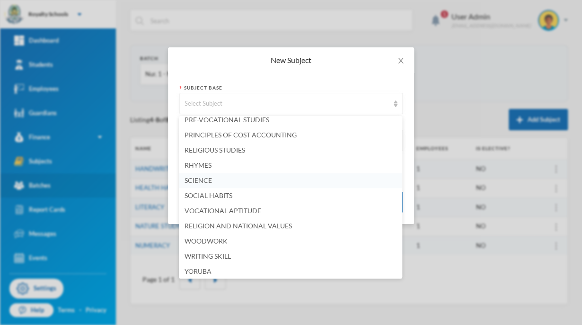
click at [198, 179] on span "SCIENCE" at bounding box center [198, 180] width 27 height 8
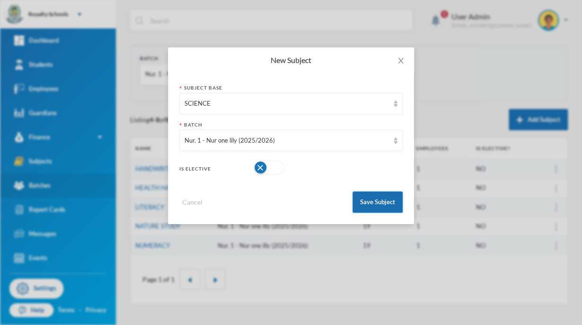
click at [372, 205] on button "Save Subject" at bounding box center [378, 201] width 50 height 21
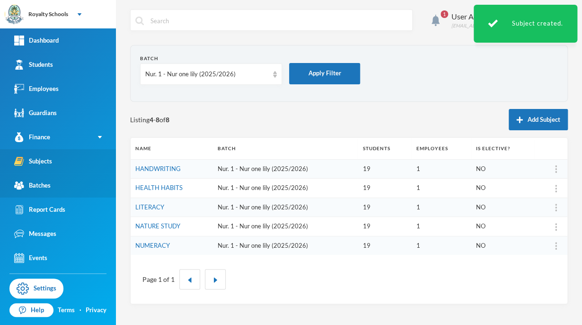
click at [52, 169] on link "Subjects" at bounding box center [58, 161] width 116 height 24
click at [45, 195] on link "Batches" at bounding box center [58, 185] width 116 height 24
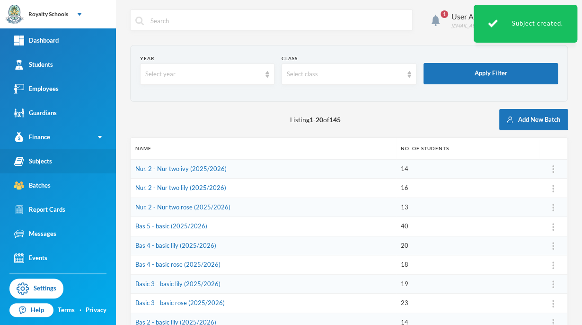
click at [72, 155] on link "Subjects" at bounding box center [58, 161] width 116 height 24
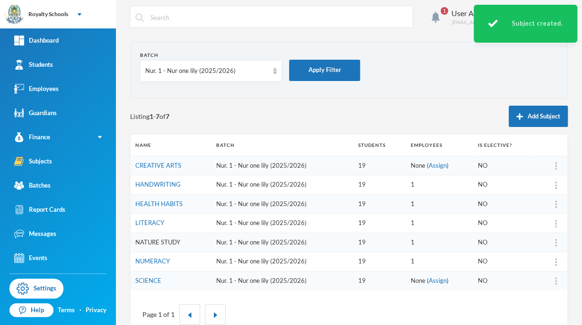
scroll to position [6, 0]
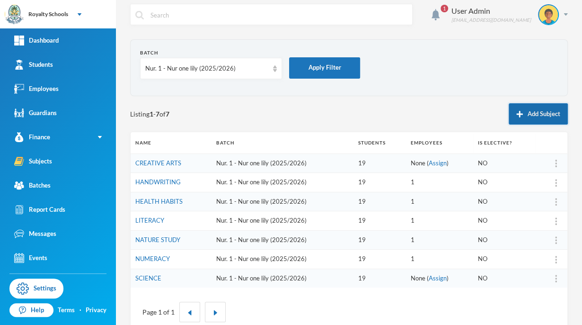
click at [524, 114] on button "Add Subject" at bounding box center [538, 113] width 59 height 21
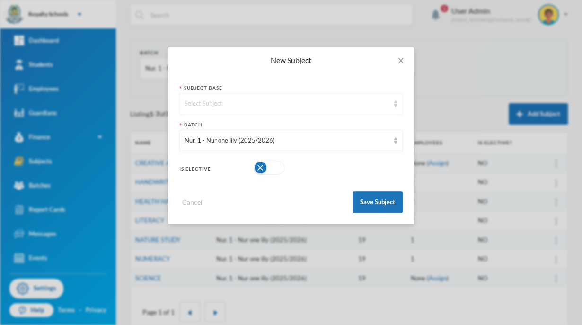
click at [364, 105] on div "Select Subject" at bounding box center [287, 103] width 204 height 9
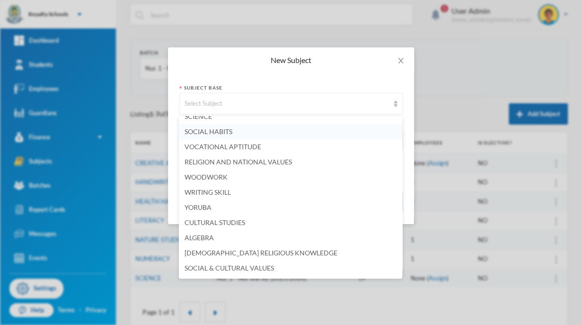
scroll to position [441, 0]
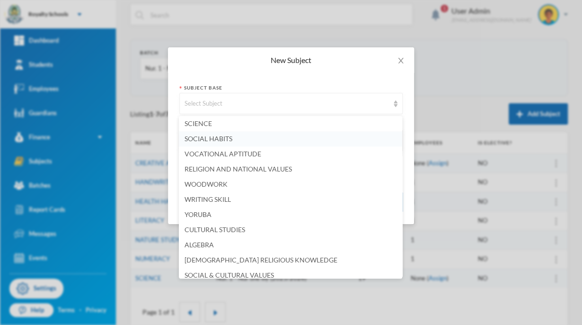
click at [219, 134] on li "SOCIAL HABITS" at bounding box center [290, 138] width 223 height 15
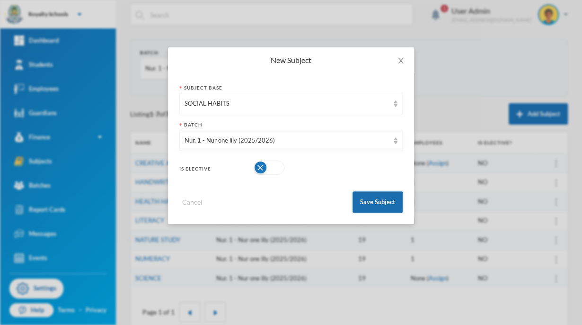
click at [375, 202] on button "Save Subject" at bounding box center [378, 201] width 50 height 21
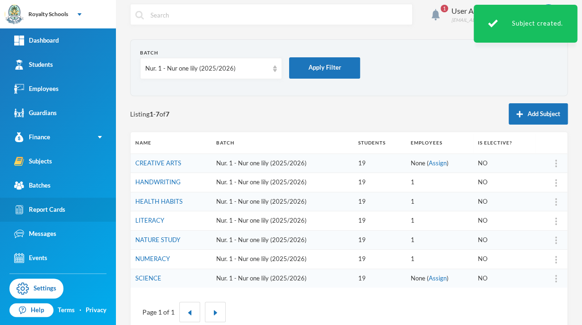
click at [76, 213] on link "Report Cards" at bounding box center [58, 209] width 116 height 24
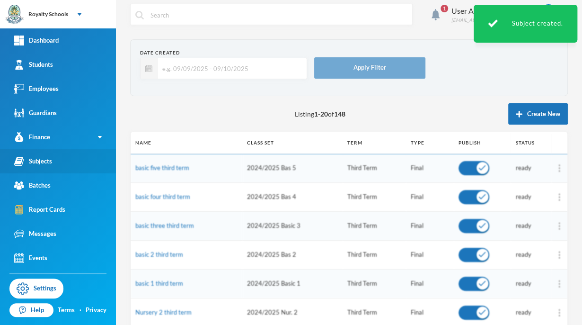
click at [87, 164] on link "Subjects" at bounding box center [58, 161] width 116 height 24
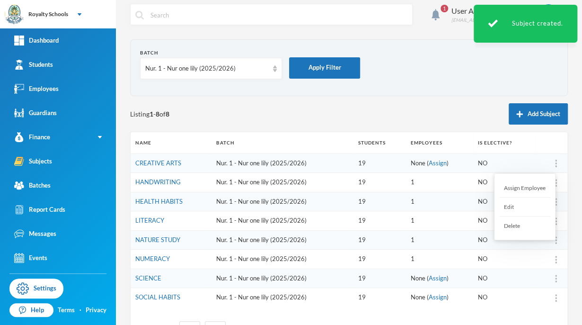
click at [536, 188] on div "Assign Employee" at bounding box center [524, 187] width 51 height 19
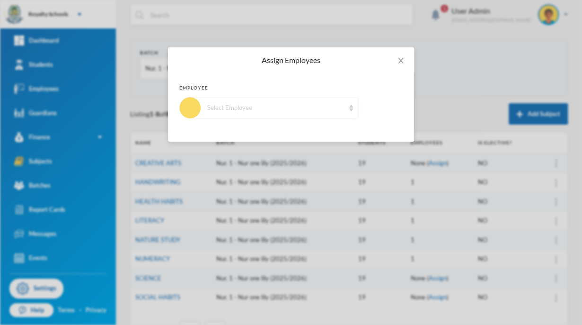
click at [259, 105] on div "Select Employee" at bounding box center [275, 107] width 137 height 9
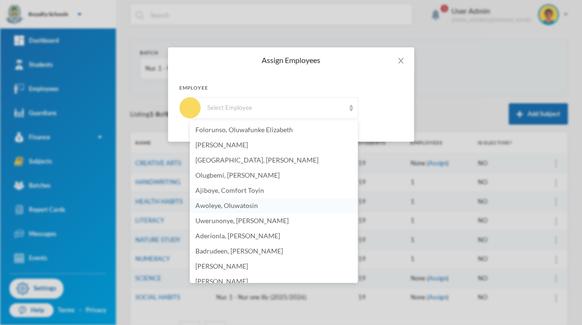
click at [236, 211] on li "Awoleye, Oluwatosin" at bounding box center [274, 205] width 168 height 15
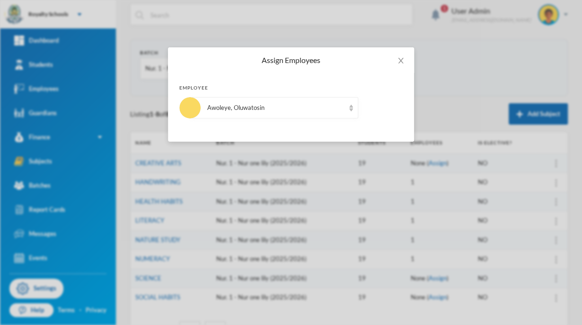
click at [236, 211] on div "Assign Employees Employee Awoleye, [GEOGRAPHIC_DATA]" at bounding box center [291, 162] width 582 height 325
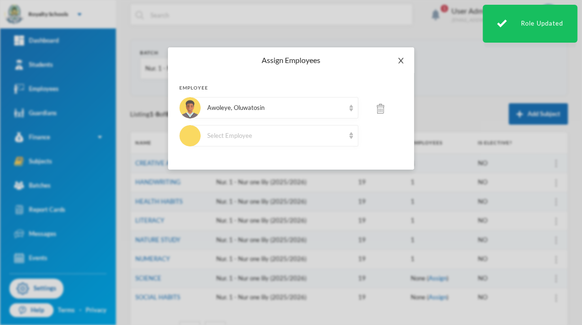
click at [398, 63] on icon "icon: close" at bounding box center [401, 61] width 8 height 8
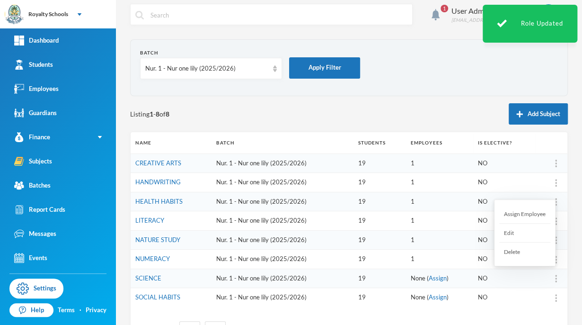
click at [526, 221] on div "Assign Employee" at bounding box center [524, 213] width 51 height 19
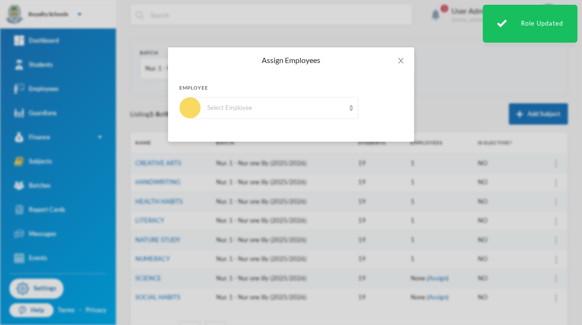
click at [275, 110] on div "Select Employee" at bounding box center [275, 107] width 137 height 9
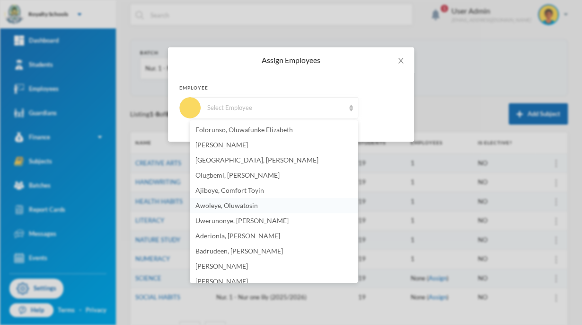
click at [243, 206] on span "Awoleye, Oluwatosin" at bounding box center [226, 205] width 62 height 8
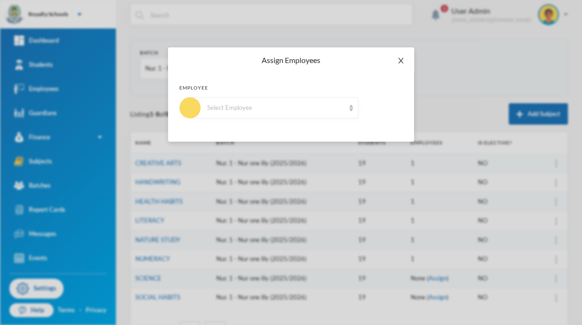
click at [397, 66] on span "Close" at bounding box center [401, 60] width 27 height 27
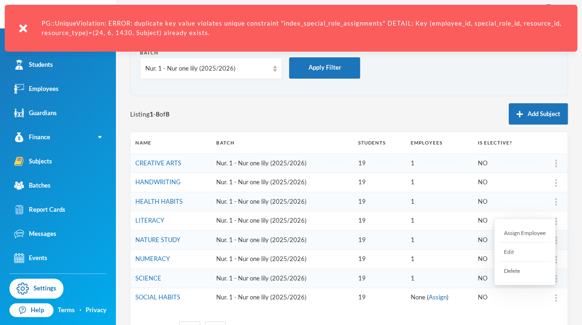
click at [528, 231] on div "Assign Employee" at bounding box center [524, 232] width 51 height 19
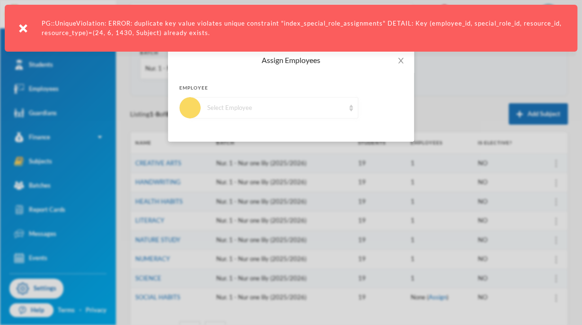
click at [290, 104] on div "Select Employee" at bounding box center [275, 107] width 137 height 9
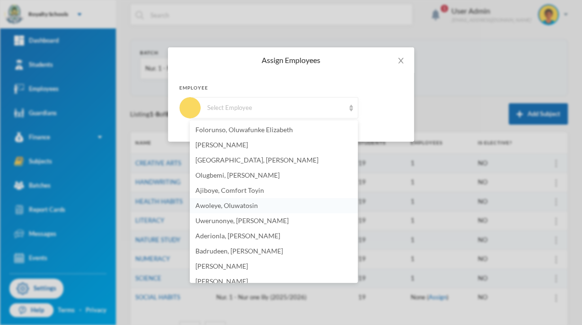
click at [238, 206] on span "Awoleye, Oluwatosin" at bounding box center [226, 205] width 62 height 8
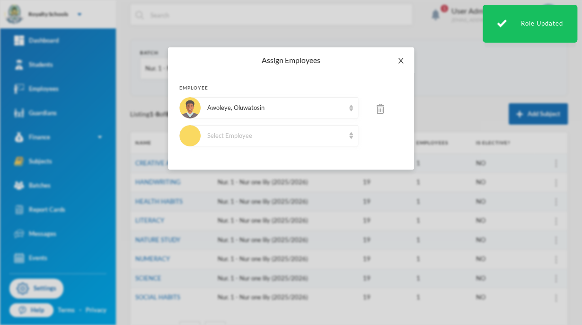
click at [401, 63] on icon "icon: close" at bounding box center [401, 61] width 8 height 8
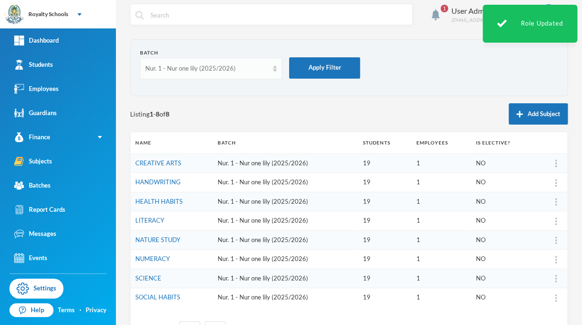
click at [216, 64] on div "Nur. 1 - Nur one lily (2025/2026)" at bounding box center [206, 68] width 123 height 9
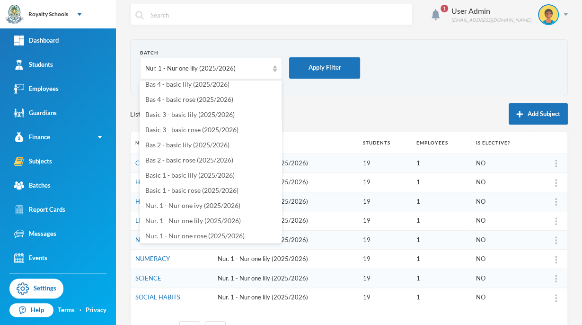
scroll to position [100, 0]
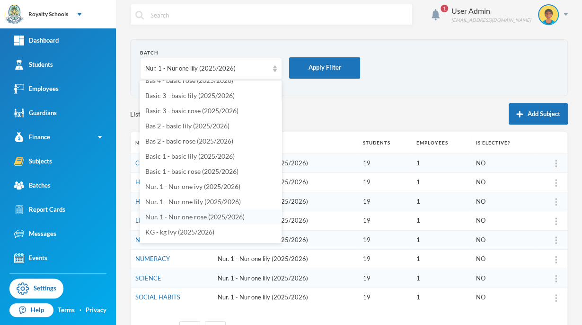
click at [161, 223] on li "Nur. 1 - Nur one rose (2025/2026)" at bounding box center [211, 216] width 142 height 15
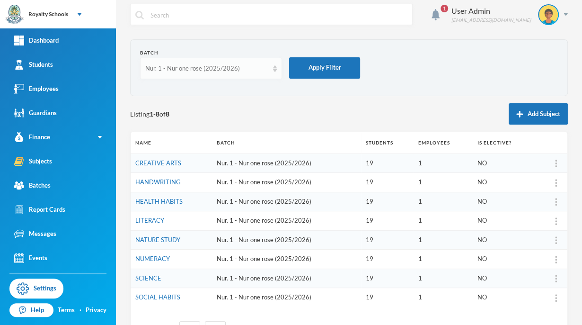
click at [175, 68] on div "Nur. 1 - Nur one rose (2025/2026)" at bounding box center [206, 68] width 123 height 9
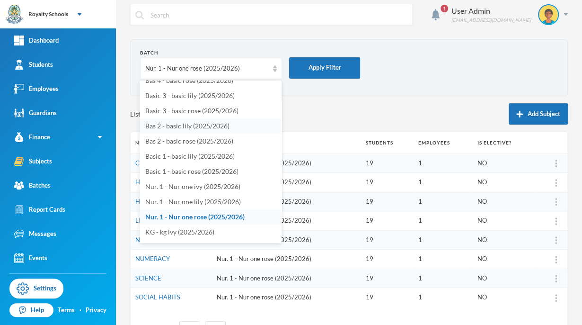
scroll to position [93, 0]
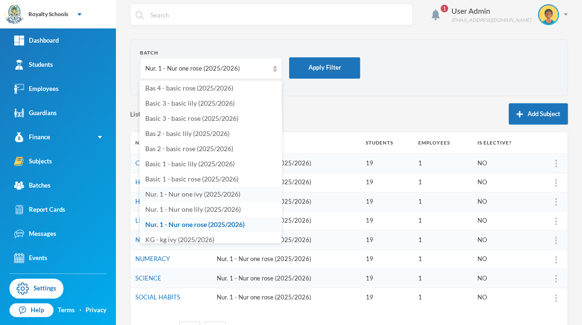
click at [184, 192] on span "Nur. 1 - Nur one ivy (2025/2026)" at bounding box center [192, 194] width 95 height 8
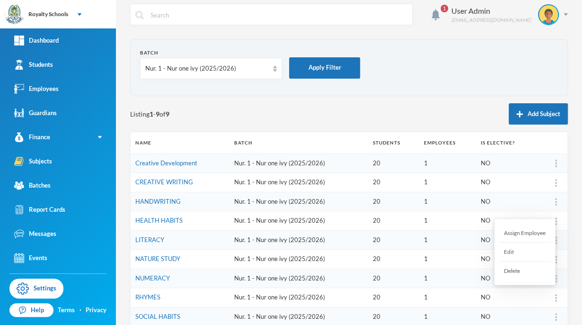
click at [510, 271] on div "Delete" at bounding box center [524, 270] width 51 height 18
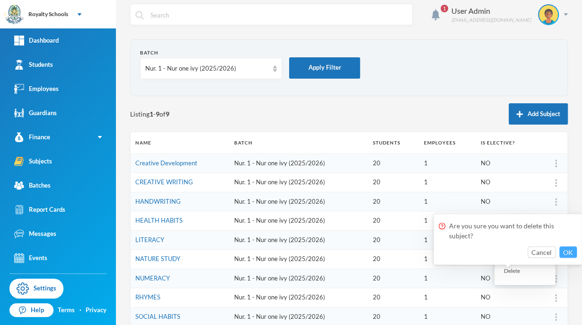
click at [573, 249] on button "OK" at bounding box center [568, 251] width 18 height 11
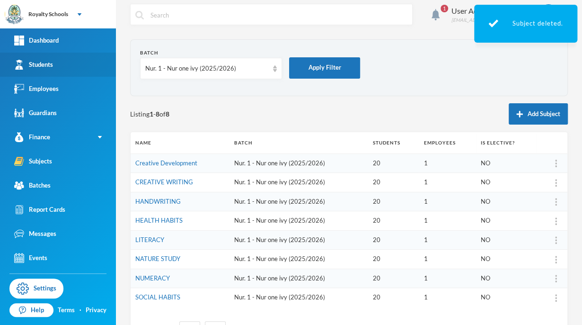
click at [72, 72] on link "Students" at bounding box center [58, 65] width 116 height 24
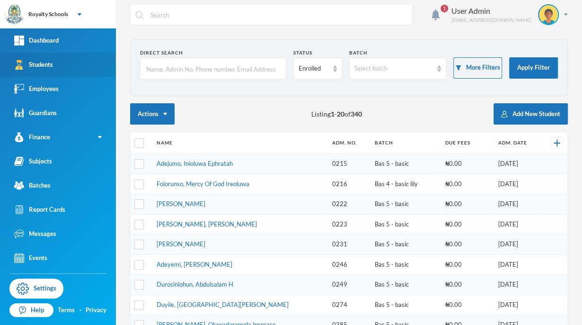
click at [72, 72] on link "Students" at bounding box center [58, 65] width 116 height 24
click at [568, 161] on div "1 User Admin [EMAIL_ADDRESS][DOMAIN_NAME] Direct Search Status Enrolled Batch S…" at bounding box center [349, 162] width 466 height 325
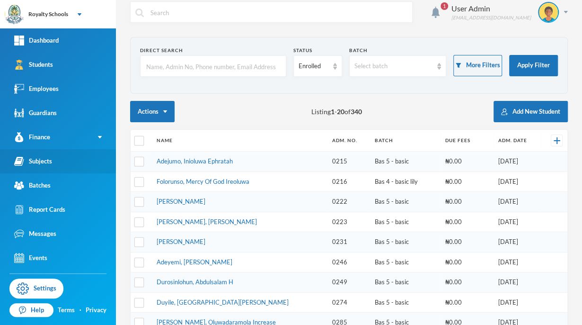
click at [35, 163] on div "Subjects" at bounding box center [33, 161] width 38 height 10
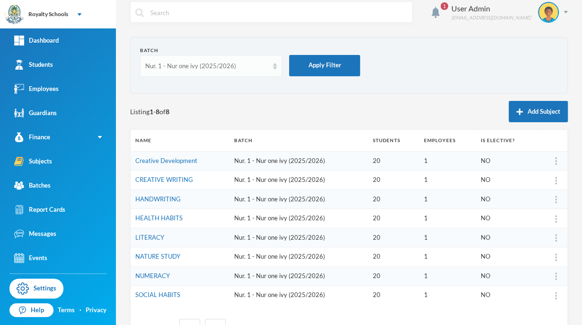
click at [207, 69] on div "Nur. 1 - Nur one ivy (2025/2026)" at bounding box center [206, 66] width 123 height 9
click at [199, 38] on section "Batch Nur. 1 - Nur one ivy (2025/2026) Apply Filter" at bounding box center [349, 65] width 438 height 57
click at [89, 68] on link "Students" at bounding box center [58, 65] width 116 height 24
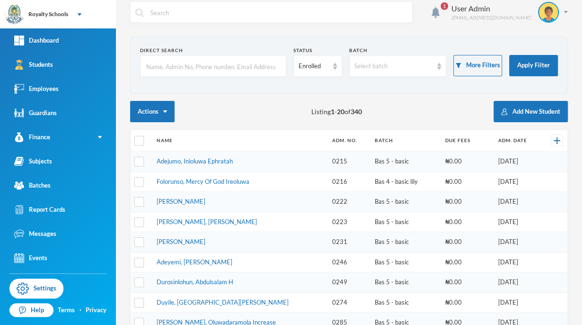
click at [476, 111] on div "Actions Listing 1 - 20 of 340 Add New Student" at bounding box center [349, 111] width 438 height 21
click at [522, 114] on button "Add New Student" at bounding box center [531, 111] width 74 height 21
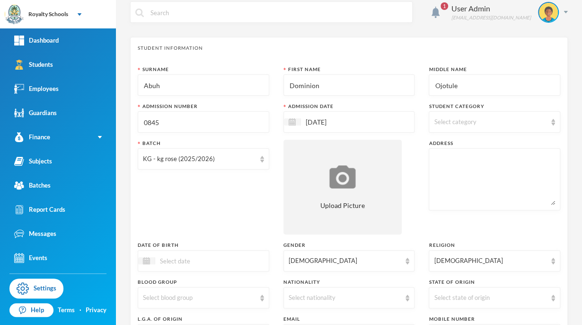
click at [491, 118] on div "Select category" at bounding box center [490, 121] width 113 height 9
click at [435, 145] on input "Day" at bounding box center [435, 146] width 10 height 10
checkbox input "true"
click at [415, 156] on div "Surname Abuh First Name Dominion Middle Name Ojotule Admission Number 0845 Admi…" at bounding box center [349, 248] width 423 height 364
click at [451, 294] on div "Select state of origin" at bounding box center [490, 297] width 113 height 9
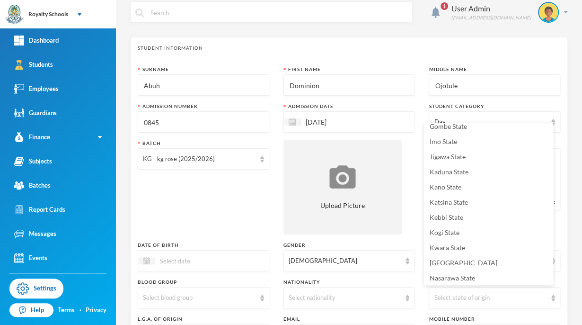
scroll to position [252, 0]
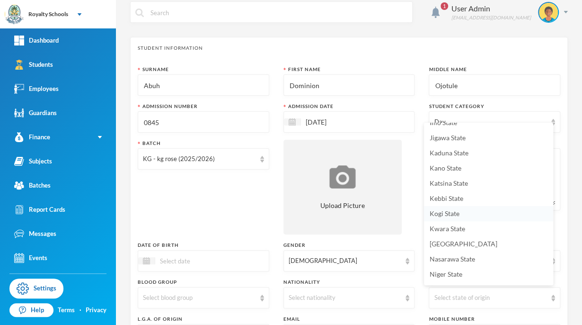
click at [458, 216] on span "Kogi State" at bounding box center [445, 213] width 30 height 8
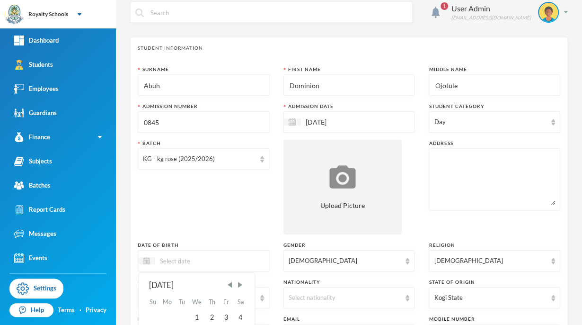
click at [228, 257] on input at bounding box center [195, 260] width 80 height 11
click at [417, 209] on div "Surname Abuh First Name Dominion Middle Name Ojotule Admission Number 0845 Admi…" at bounding box center [349, 248] width 423 height 364
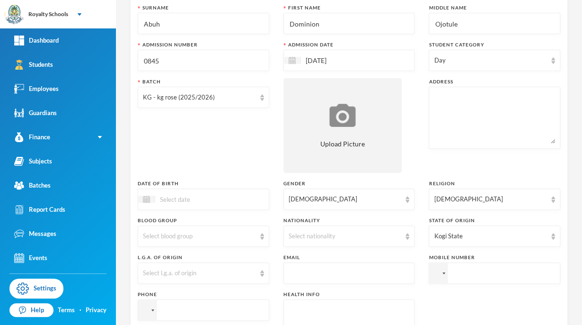
scroll to position [84, 0]
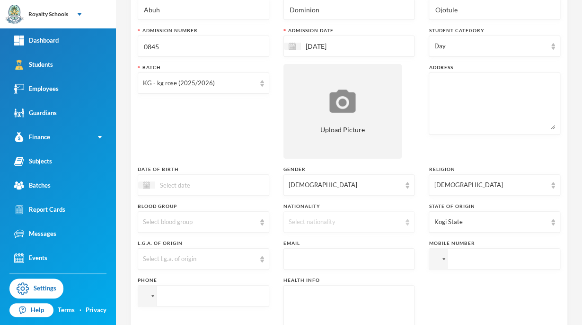
click at [369, 217] on div "Select nationality" at bounding box center [345, 221] width 113 height 9
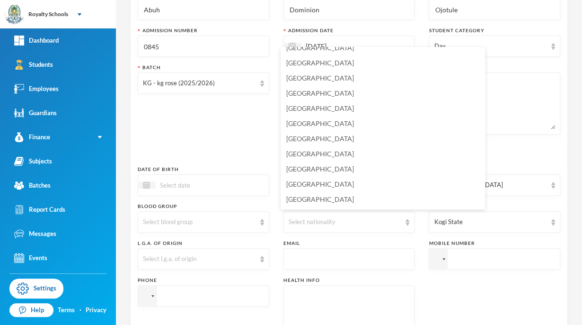
scroll to position [2266, 0]
click at [320, 197] on li "[GEOGRAPHIC_DATA]" at bounding box center [383, 198] width 204 height 15
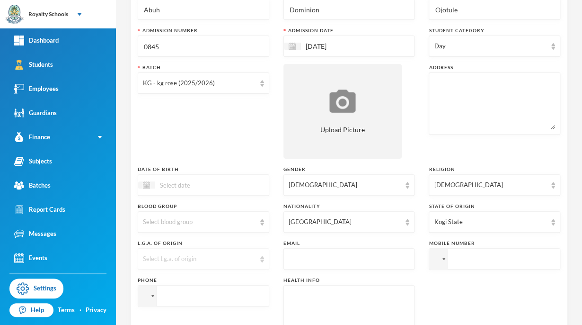
click at [213, 262] on div "Select l.g.a. of origin" at bounding box center [199, 258] width 113 height 9
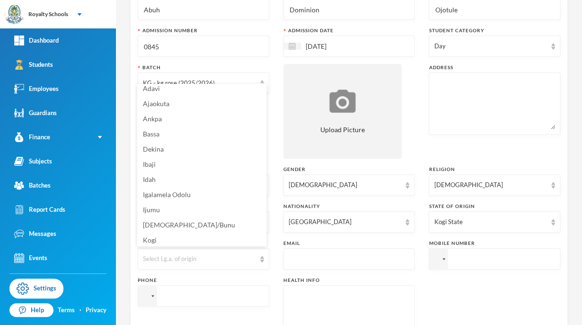
scroll to position [1, 0]
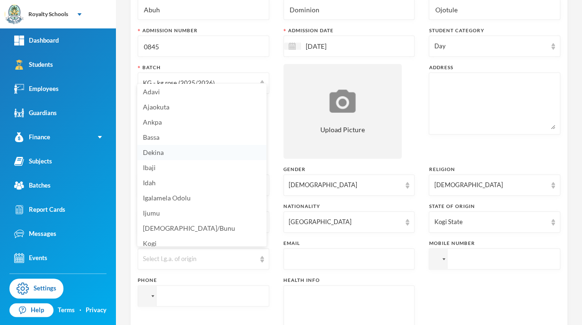
click at [157, 150] on span "Dekina" at bounding box center [153, 152] width 21 height 8
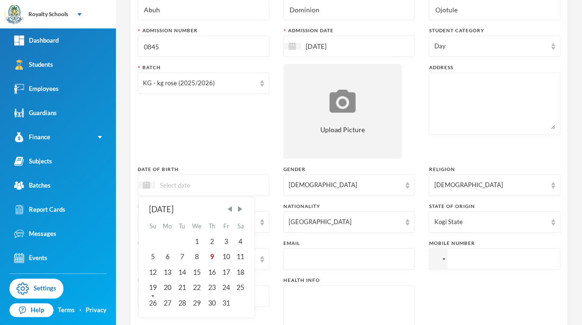
click at [189, 184] on input at bounding box center [195, 184] width 80 height 11
click at [196, 257] on div "8" at bounding box center [197, 256] width 16 height 15
click at [184, 184] on input "08/10/02023" at bounding box center [195, 184] width 80 height 11
type input "[DATE]"
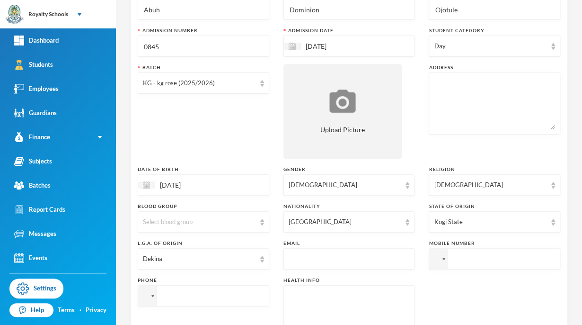
click at [193, 138] on div "Batch KG - kg rose (2025/2026)" at bounding box center [204, 111] width 132 height 95
click at [472, 112] on textarea at bounding box center [494, 104] width 121 height 52
click at [417, 141] on div "Surname Abuh First Name Dominion Middle Name Ojotule Admission Number 0845 Admi…" at bounding box center [349, 172] width 423 height 364
click at [464, 102] on textarea at bounding box center [494, 104] width 121 height 52
type textarea "Afenifere community off [GEOGRAPHIC_DATA]."
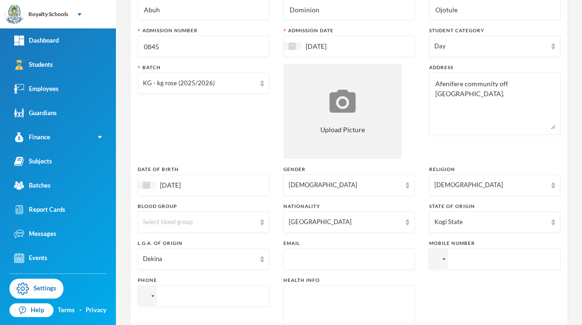
click at [250, 121] on div "Batch KG - kg rose (2025/2026)" at bounding box center [204, 111] width 132 height 95
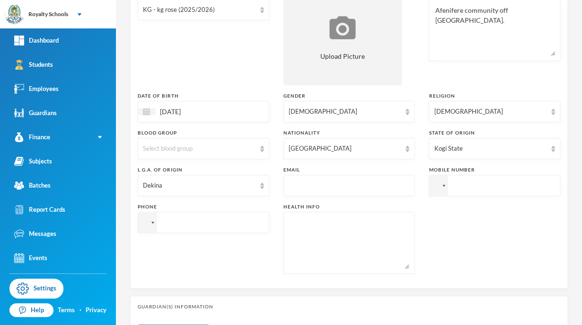
scroll to position [160, 0]
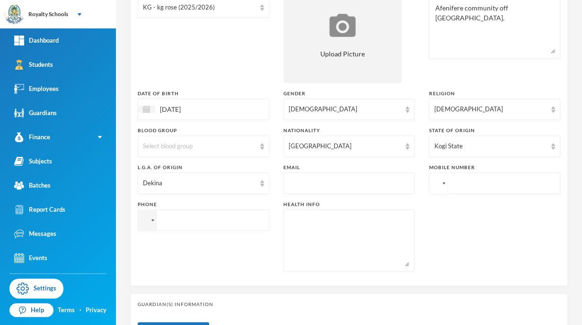
click at [442, 185] on div at bounding box center [438, 183] width 18 height 20
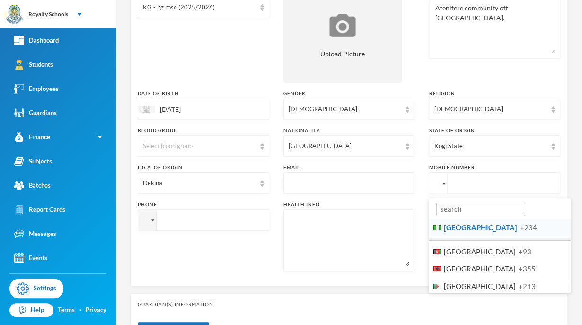
click at [462, 230] on span "[GEOGRAPHIC_DATA]" at bounding box center [480, 227] width 73 height 9
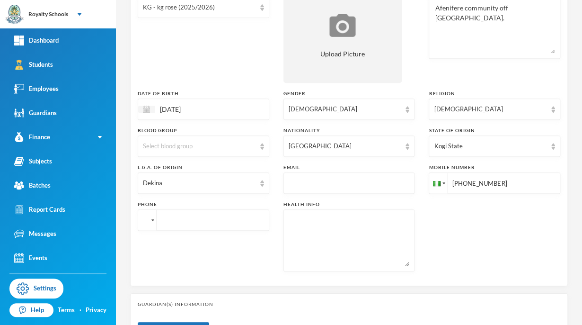
type input "[PHONE_NUMBER]"
click at [150, 222] on div at bounding box center [147, 220] width 18 height 20
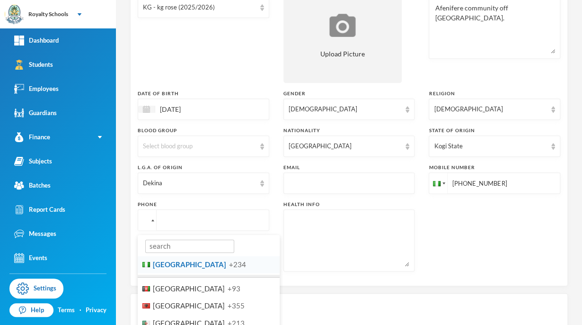
click at [229, 266] on span "+234" at bounding box center [237, 264] width 17 height 9
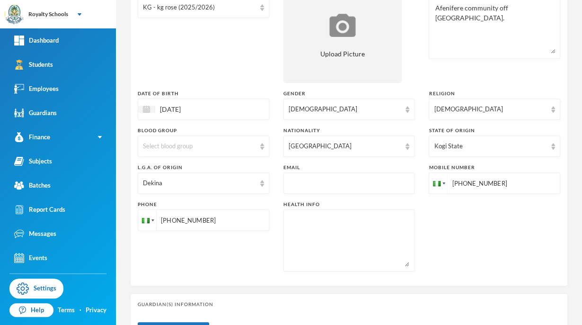
type input "[PHONE_NUMBER]"
click at [225, 254] on div "Phone [PHONE_NUMBER]" at bounding box center [204, 236] width 132 height 71
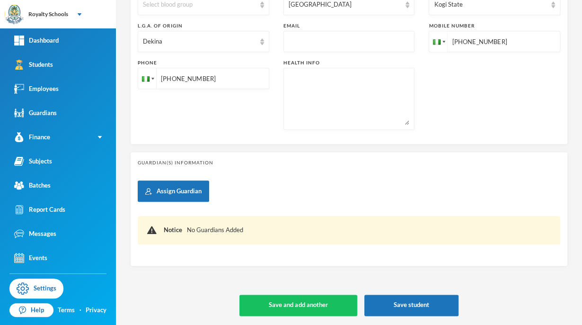
scroll to position [301, 0]
click at [332, 304] on button "Save and add another" at bounding box center [298, 304] width 117 height 21
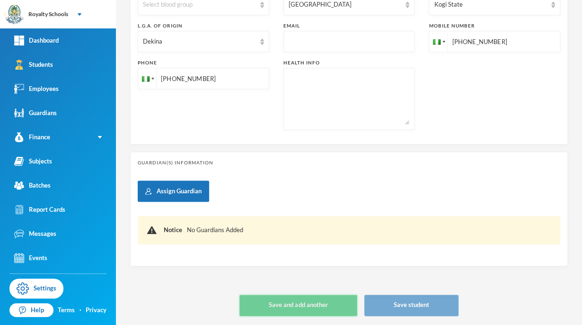
type input "+234"
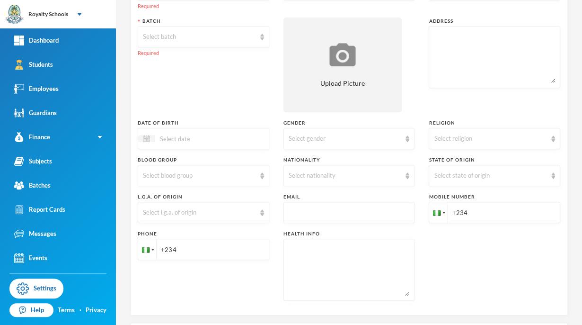
scroll to position [0, 0]
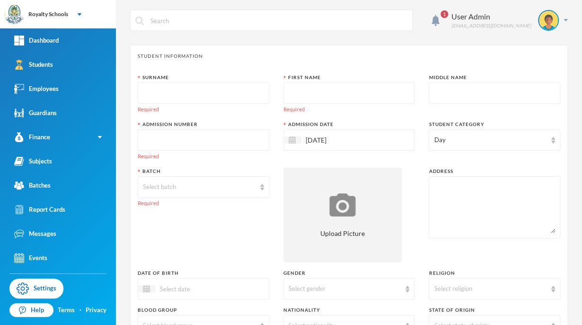
click at [223, 94] on input "text" at bounding box center [203, 93] width 121 height 21
type input "Bello"
click at [330, 87] on input "text" at bounding box center [349, 93] width 121 height 21
click at [246, 142] on input "text" at bounding box center [203, 140] width 121 height 21
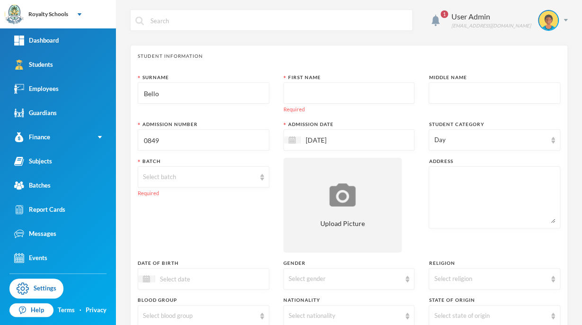
type input "0849"
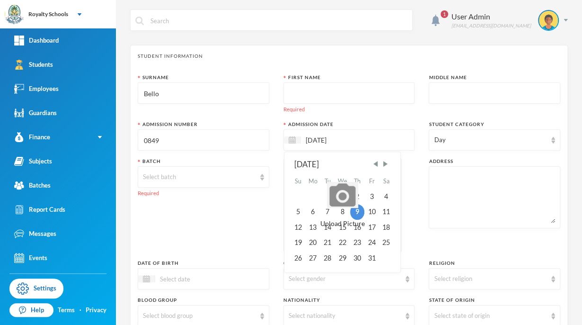
click at [337, 138] on input "[DATE]" at bounding box center [341, 139] width 80 height 11
click at [374, 163] on span "Previous Month" at bounding box center [375, 164] width 9 height 9
click at [353, 214] on div "11" at bounding box center [357, 211] width 14 height 15
type input "[DATE]"
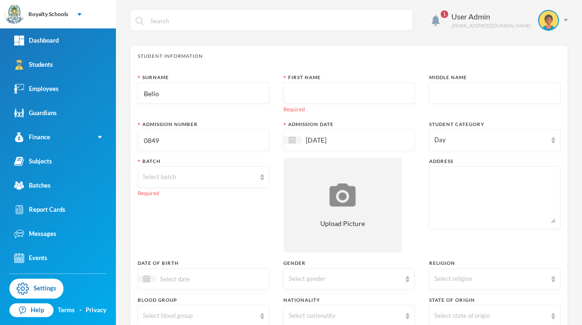
click at [304, 91] on input "text" at bounding box center [349, 93] width 121 height 21
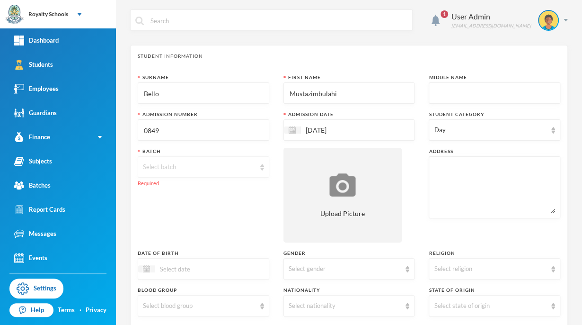
type input "Mustazimbulahi"
click at [229, 167] on div "Select batch" at bounding box center [199, 166] width 113 height 9
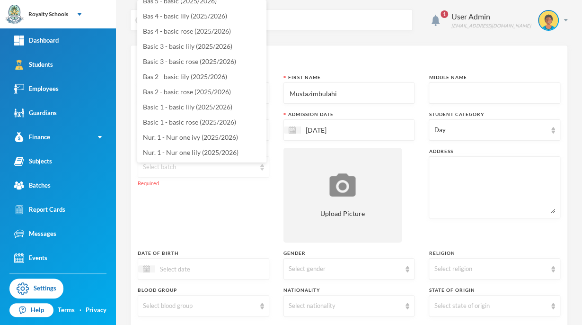
scroll to position [129, 0]
click at [187, 127] on li "KG - kg lily (2025/2026)" at bounding box center [201, 122] width 129 height 15
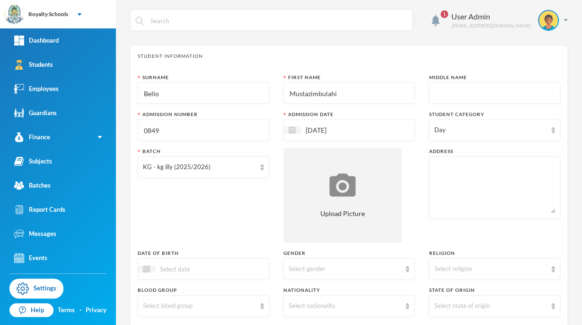
click at [498, 92] on input "text" at bounding box center [494, 93] width 121 height 21
type input "Iremide"
click at [504, 169] on textarea at bounding box center [494, 187] width 121 height 52
type textarea "Iluo oba egbejila ilorin kwara state"
click at [417, 205] on div "Surname [PERSON_NAME] First Name Mustazimbulahi Middle Name Iremide Admission N…" at bounding box center [349, 256] width 423 height 364
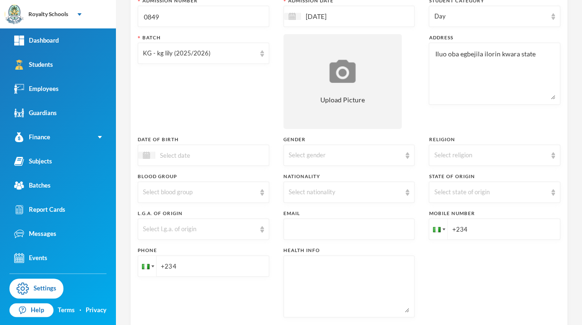
scroll to position [133, 0]
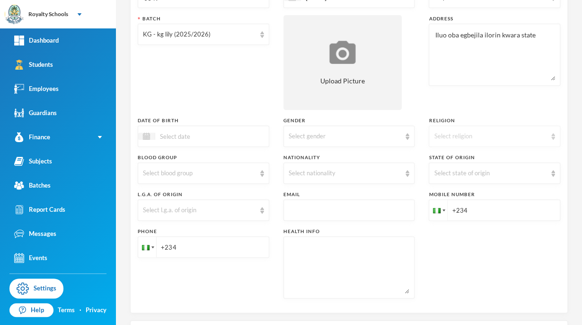
click at [544, 131] on div "Select religion" at bounding box center [495, 135] width 132 height 21
click at [446, 177] on li "[DEMOGRAPHIC_DATA]" at bounding box center [488, 172] width 129 height 15
click at [399, 127] on div "Select gender" at bounding box center [350, 135] width 132 height 21
click at [328, 153] on li "[DEMOGRAPHIC_DATA]" at bounding box center [345, 157] width 129 height 15
click at [475, 173] on div "Select state of origin" at bounding box center [490, 173] width 113 height 9
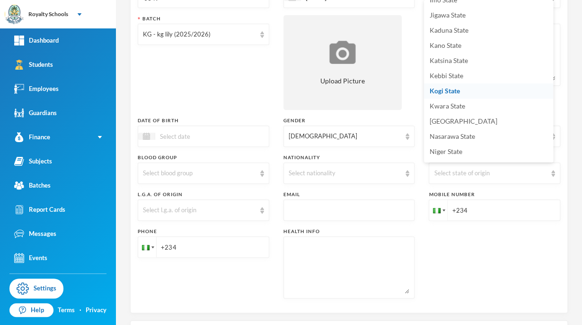
click at [455, 89] on span "Kogi State" at bounding box center [445, 91] width 30 height 8
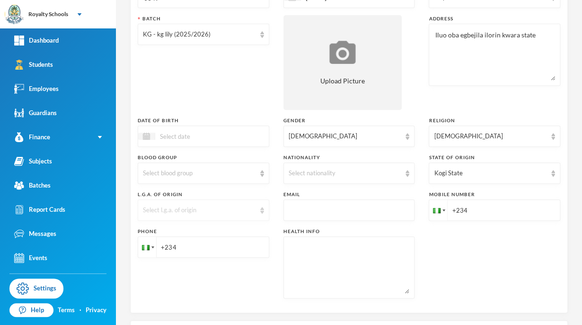
click at [193, 206] on div "Select l.g.a. of origin" at bounding box center [199, 209] width 113 height 9
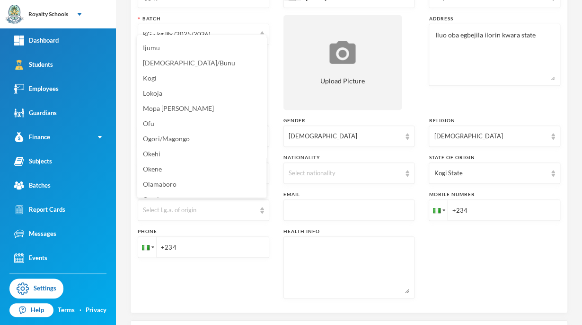
scroll to position [119, 0]
click at [470, 174] on div "Kogi State" at bounding box center [490, 173] width 113 height 9
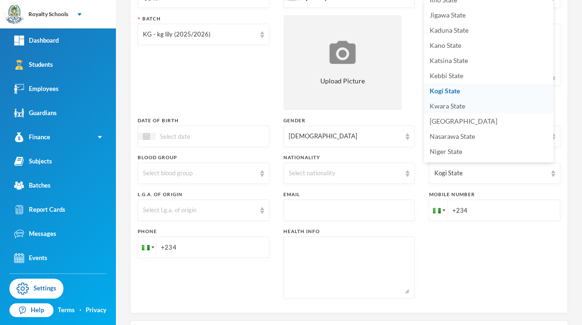
click at [461, 102] on span "Kwara State" at bounding box center [448, 106] width 36 height 8
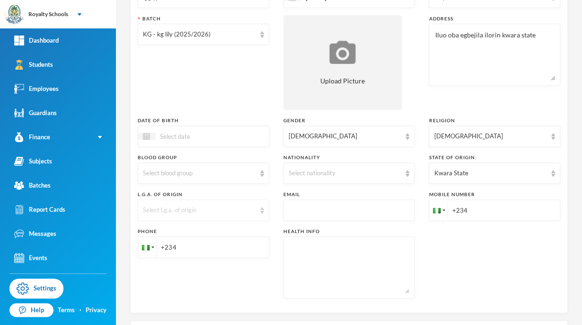
click at [157, 213] on div "Select l.g.a. of origin" at bounding box center [199, 209] width 113 height 9
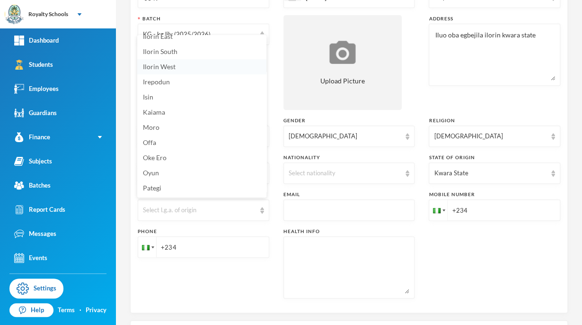
click at [173, 67] on span "Ilorin West" at bounding box center [159, 66] width 33 height 8
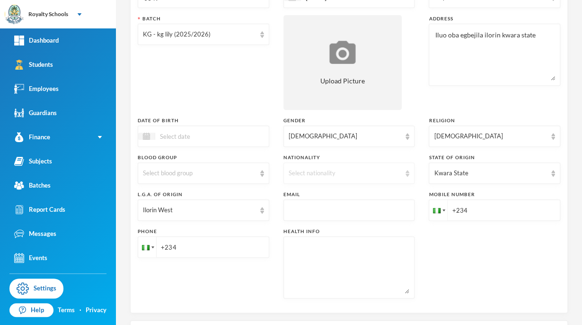
click at [314, 166] on div "Select nationality" at bounding box center [350, 172] width 132 height 21
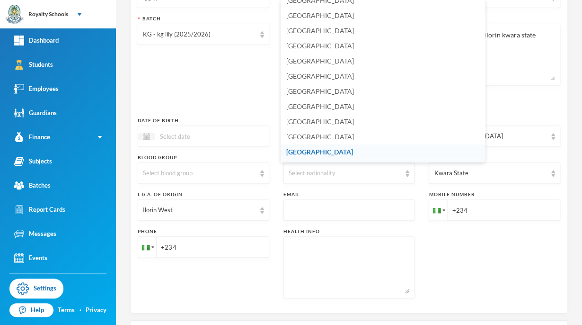
scroll to position [2278, 0]
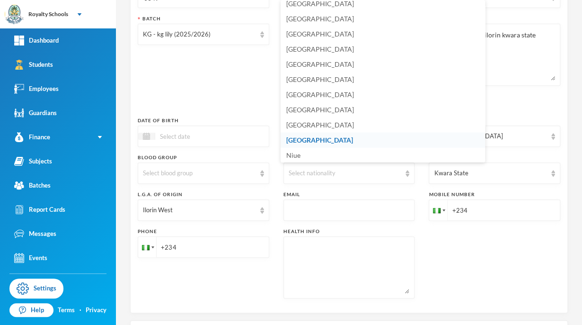
click at [321, 141] on li "[GEOGRAPHIC_DATA]" at bounding box center [383, 140] width 204 height 15
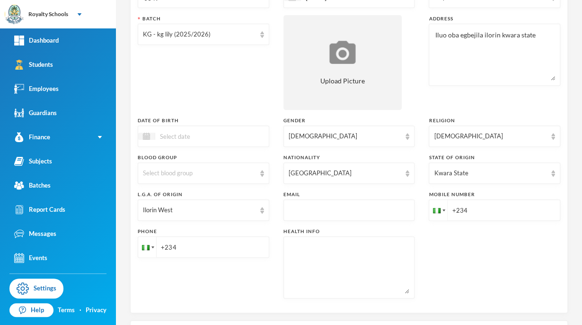
click at [464, 216] on input "+234" at bounding box center [495, 209] width 132 height 21
type input "[PHONE_NUMBER]"
click at [252, 241] on input "+234" at bounding box center [204, 246] width 132 height 21
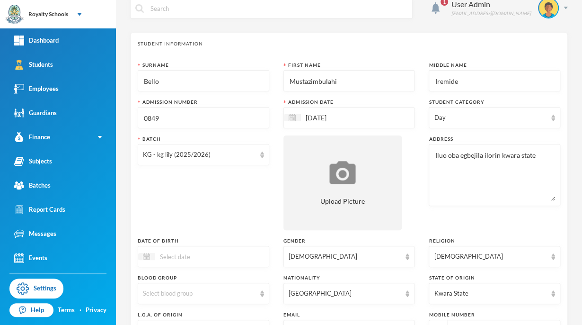
scroll to position [0, 0]
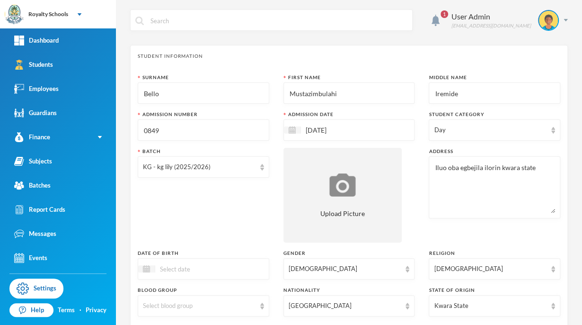
type input "[PHONE_NUMBER]"
click at [222, 273] on input at bounding box center [195, 268] width 80 height 11
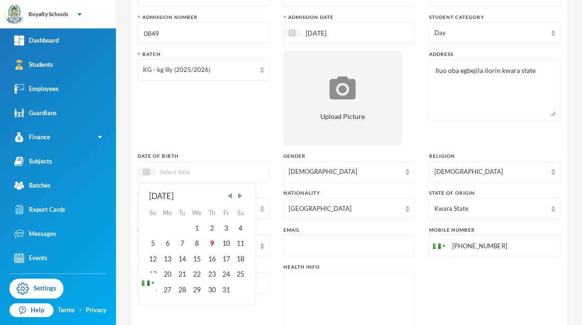
scroll to position [112, 0]
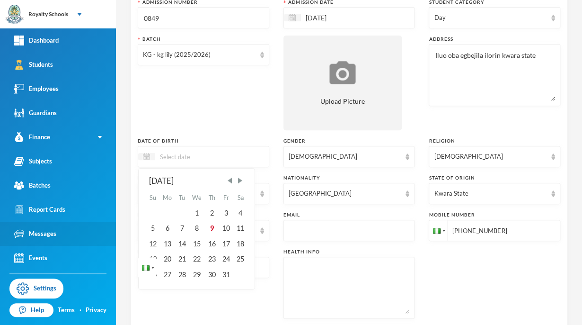
click at [2, 237] on link "Messages" at bounding box center [58, 234] width 116 height 24
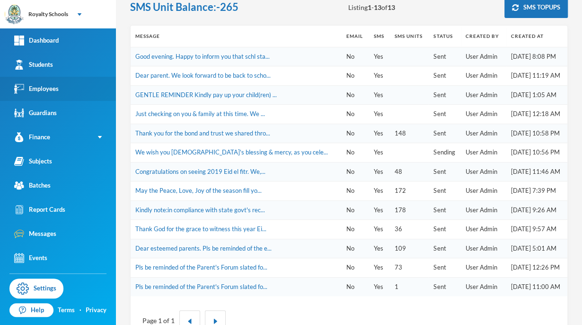
click at [58, 85] on div "Employees" at bounding box center [36, 89] width 44 height 10
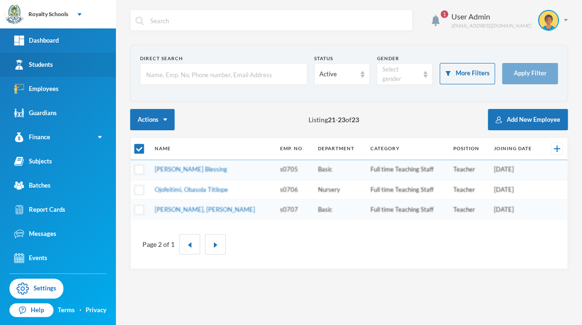
checkbox input "false"
click at [55, 65] on link "Students" at bounding box center [58, 65] width 116 height 24
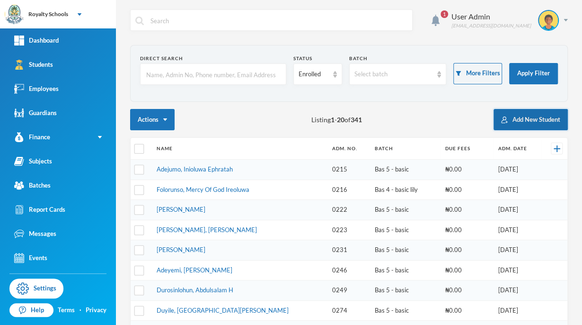
click at [501, 116] on button "Add New Student" at bounding box center [531, 119] width 74 height 21
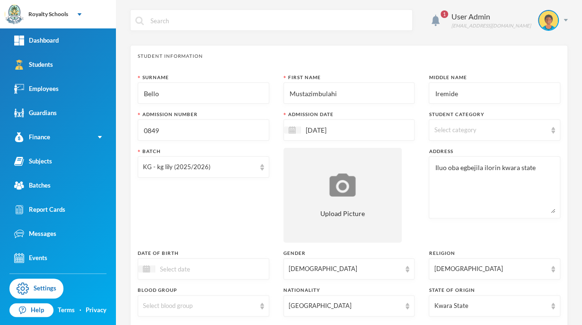
click at [231, 178] on div "Batch KG - kg lily (2025/2026)" at bounding box center [204, 195] width 132 height 95
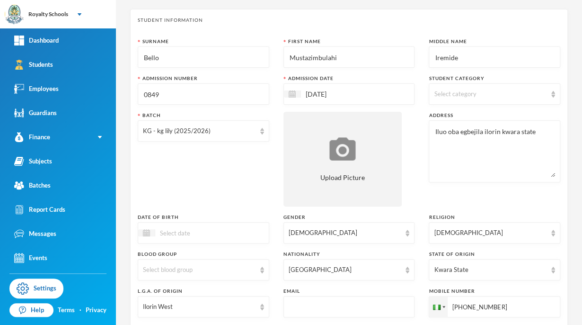
scroll to position [97, 0]
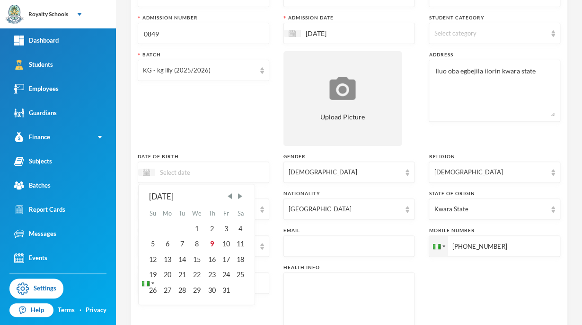
click at [182, 171] on input at bounding box center [195, 172] width 80 height 11
click at [196, 260] on div "15" at bounding box center [197, 259] width 16 height 15
click at [184, 171] on input "15/10/02023" at bounding box center [195, 172] width 80 height 11
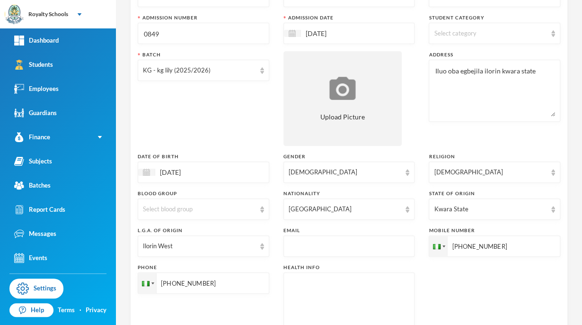
click at [180, 122] on div "Batch KG - kg lily (2025/2026)" at bounding box center [204, 98] width 132 height 95
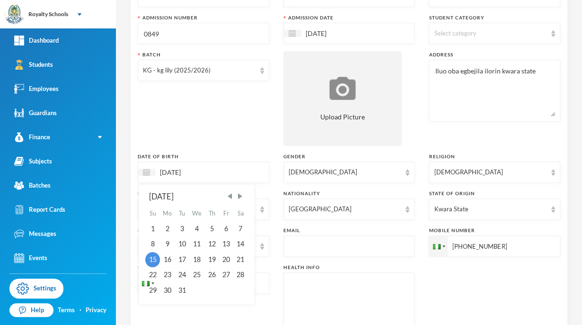
click at [178, 170] on input "[DATE]" at bounding box center [195, 172] width 80 height 11
type input "[DATE]"
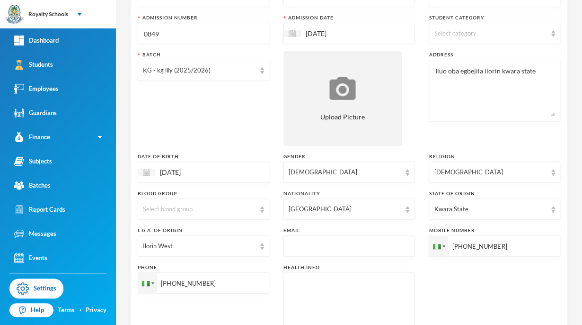
click at [211, 110] on div "Batch KG - kg lily (2025/2026)" at bounding box center [204, 98] width 132 height 95
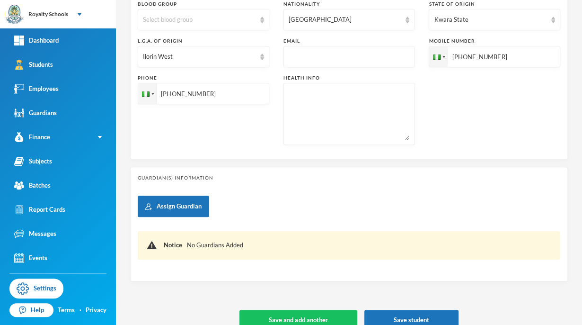
scroll to position [301, 0]
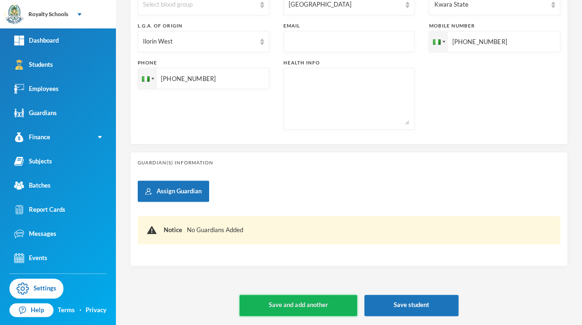
click at [305, 299] on button "Save and add another" at bounding box center [298, 304] width 117 height 21
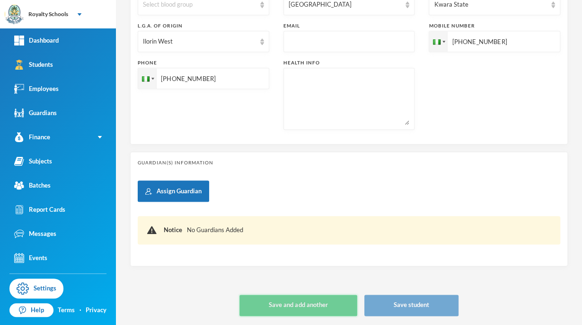
type input "[DATE]"
type input "+234"
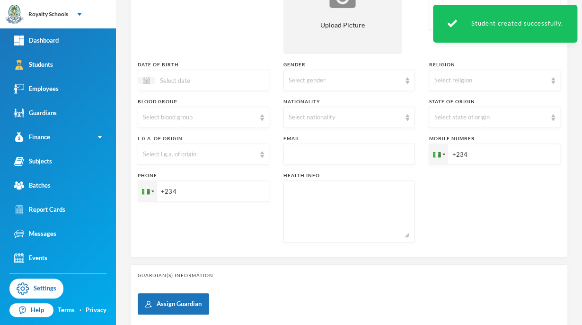
scroll to position [0, 0]
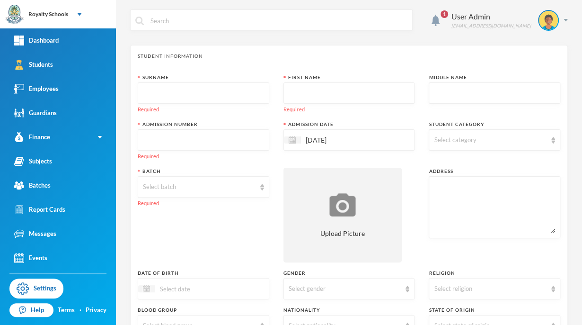
click at [257, 86] on input "text" at bounding box center [203, 93] width 121 height 21
type input "Abati"
click at [328, 89] on input "text" at bounding box center [349, 93] width 121 height 21
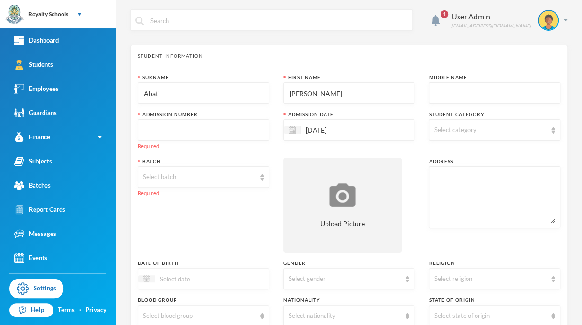
type input "[PERSON_NAME]"
click at [506, 96] on input "text" at bounding box center [494, 93] width 121 height 21
type input "Adeyinka"
click at [431, 54] on div "Student Information" at bounding box center [349, 56] width 423 height 7
click at [249, 139] on input "text" at bounding box center [203, 130] width 121 height 21
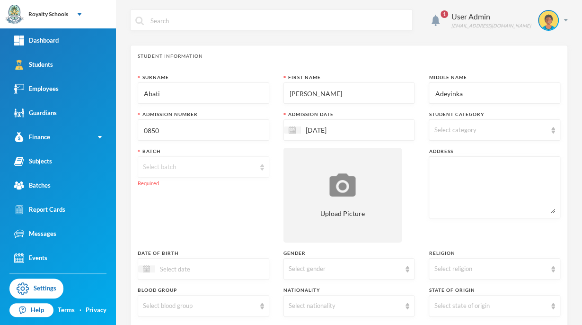
type input "0850"
click at [201, 167] on div "Select batch" at bounding box center [199, 166] width 113 height 9
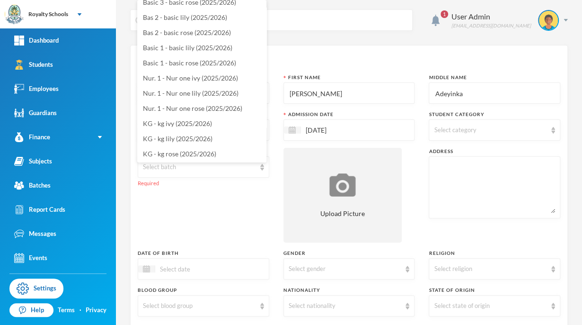
scroll to position [129, 0]
click at [211, 124] on span "KG - kg lily (2025/2026)" at bounding box center [178, 123] width 70 height 8
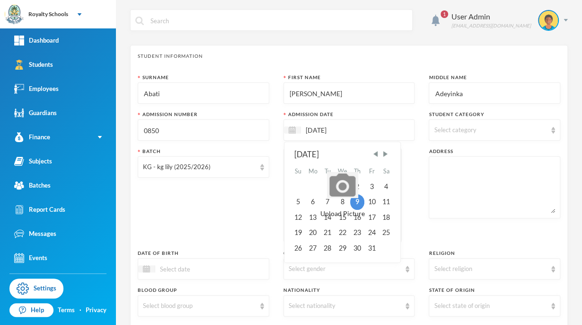
click at [346, 128] on input "[DATE]" at bounding box center [341, 129] width 80 height 11
click at [375, 155] on span "Previous Month" at bounding box center [375, 154] width 9 height 9
click at [326, 219] on div "16" at bounding box center [327, 217] width 14 height 15
type input "[DATE]"
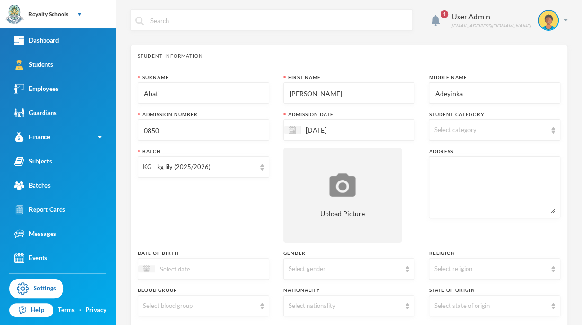
click at [434, 128] on span "Select category" at bounding box center [455, 130] width 42 height 8
click at [436, 155] on input "Day" at bounding box center [435, 154] width 10 height 10
checkbox input "true"
click at [411, 167] on div "Surname [PERSON_NAME] First Name [PERSON_NAME] Middle Name [PERSON_NAME] Admiss…" at bounding box center [349, 256] width 423 height 364
click at [436, 175] on textarea at bounding box center [494, 187] width 121 height 52
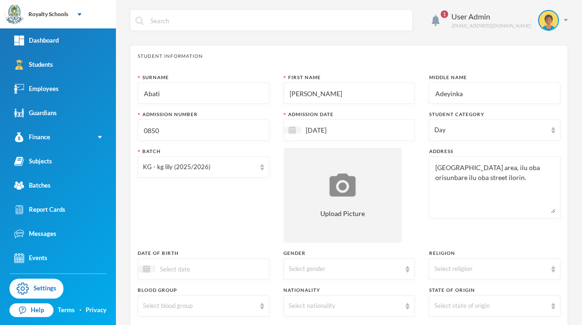
type textarea "[GEOGRAPHIC_DATA] area, ilu oba orisunbare ilu oba street ilorin."
click at [232, 205] on div "Batch KG - kg lily (2025/2026)" at bounding box center [204, 195] width 132 height 95
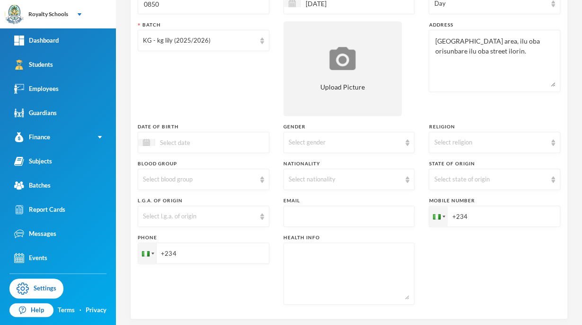
scroll to position [126, 0]
click at [466, 140] on div "Select religion" at bounding box center [490, 142] width 113 height 9
click at [437, 178] on span "[DEMOGRAPHIC_DATA]" at bounding box center [467, 179] width 74 height 8
click at [363, 138] on div "Select gender" at bounding box center [345, 142] width 113 height 9
click at [324, 163] on li "[DEMOGRAPHIC_DATA]" at bounding box center [345, 164] width 129 height 15
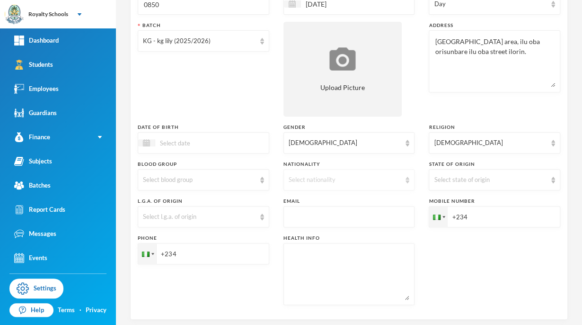
click at [297, 188] on div "Select nationality" at bounding box center [350, 179] width 132 height 21
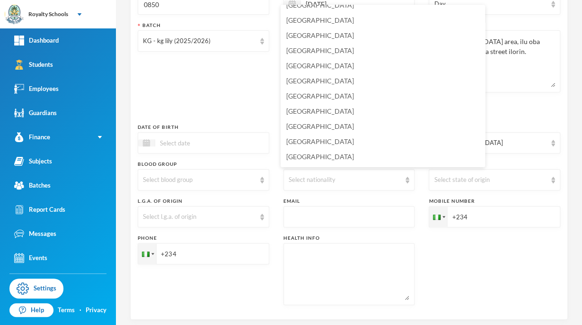
scroll to position [2278, 0]
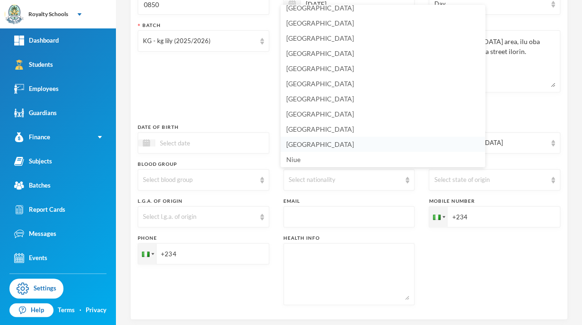
click at [311, 142] on li "[GEOGRAPHIC_DATA]" at bounding box center [383, 144] width 204 height 15
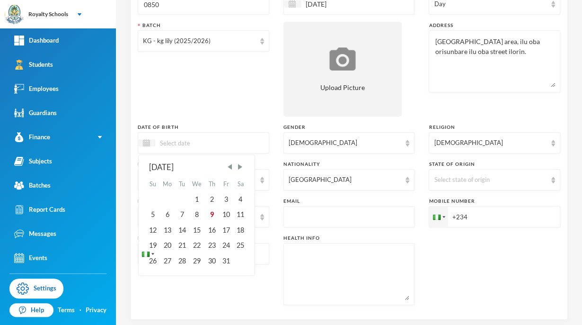
click at [223, 141] on input at bounding box center [195, 142] width 80 height 11
click at [228, 241] on div "24" at bounding box center [226, 245] width 14 height 15
click at [184, 142] on input "24/10/02023" at bounding box center [195, 142] width 80 height 11
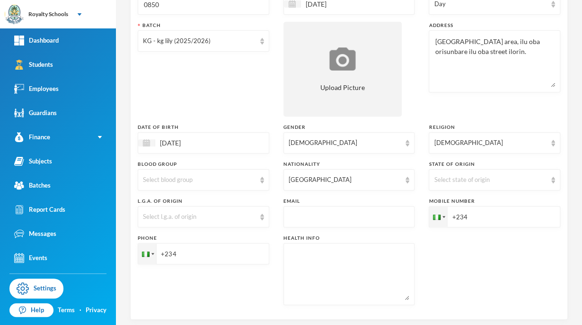
click at [184, 108] on div "Batch KG - kg lily (2025/2026)" at bounding box center [204, 69] width 132 height 95
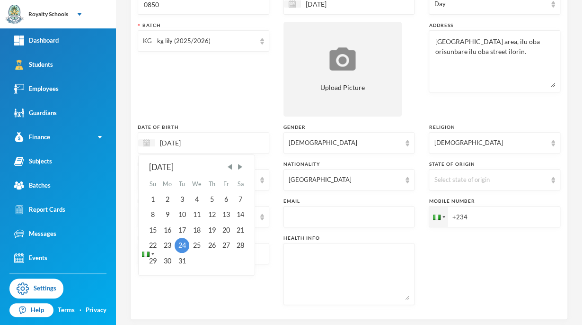
click at [176, 141] on input "[DATE]" at bounding box center [195, 142] width 80 height 11
type input "[DATE]"
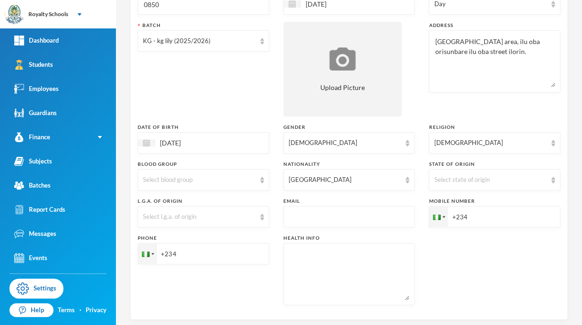
click at [200, 114] on div "Batch KG - kg lily (2025/2026)" at bounding box center [204, 69] width 132 height 95
click at [445, 181] on div "Select state of origin" at bounding box center [490, 179] width 113 height 9
click at [442, 263] on div "Surname [PERSON_NAME] First Name [PERSON_NAME] Middle Name [PERSON_NAME] Admiss…" at bounding box center [349, 130] width 423 height 364
click at [494, 169] on div "Select state of origin" at bounding box center [495, 179] width 132 height 21
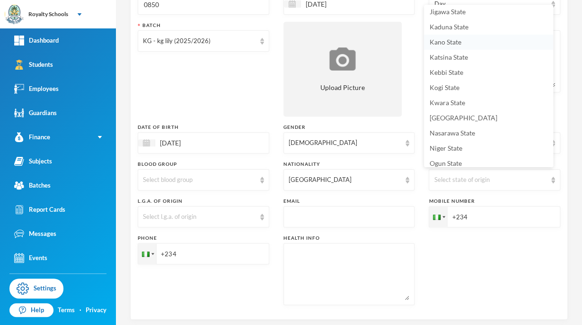
scroll to position [259, 0]
click at [445, 99] on span "Kwara State" at bounding box center [448, 103] width 36 height 8
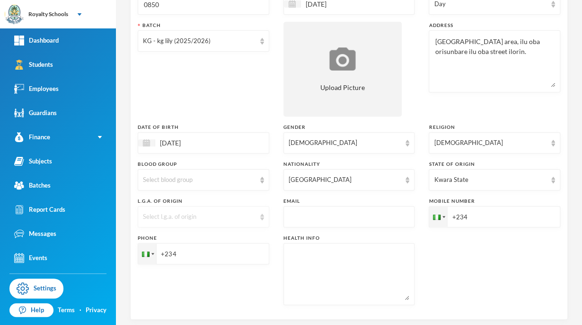
click at [203, 216] on div "Select l.g.a. of origin" at bounding box center [199, 216] width 113 height 9
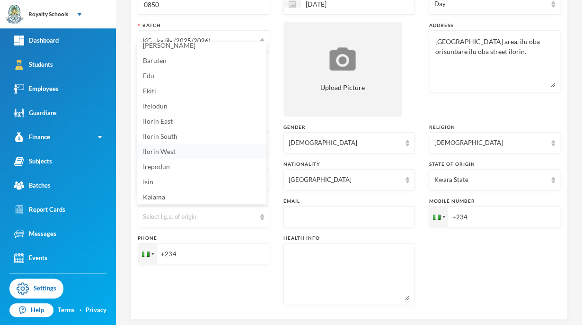
click at [177, 152] on li "Ilorin West" at bounding box center [201, 151] width 129 height 15
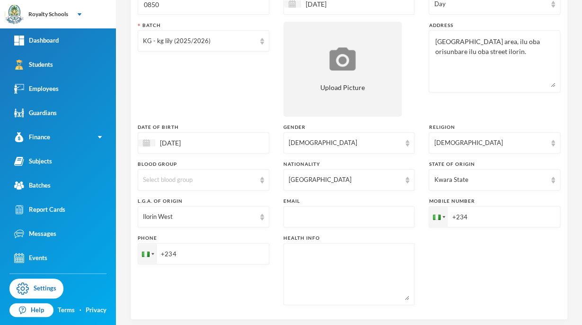
click at [244, 255] on input "+234" at bounding box center [204, 253] width 132 height 21
type input "[PHONE_NUMBER]"
click at [474, 213] on input "+234" at bounding box center [495, 216] width 132 height 21
type input "[PHONE_NUMBER]"
click at [548, 293] on div "Surname [PERSON_NAME] First Name [PERSON_NAME] Middle Name [PERSON_NAME] Admiss…" at bounding box center [349, 130] width 423 height 364
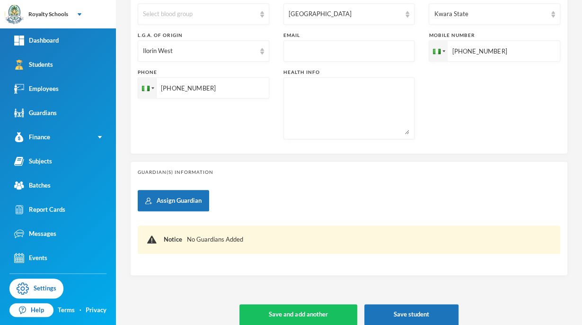
scroll to position [301, 0]
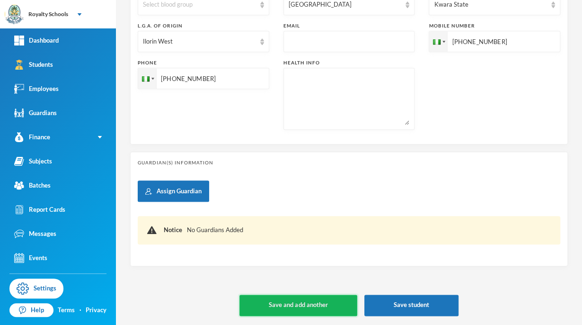
click at [322, 313] on button "Save and add another" at bounding box center [298, 304] width 117 height 21
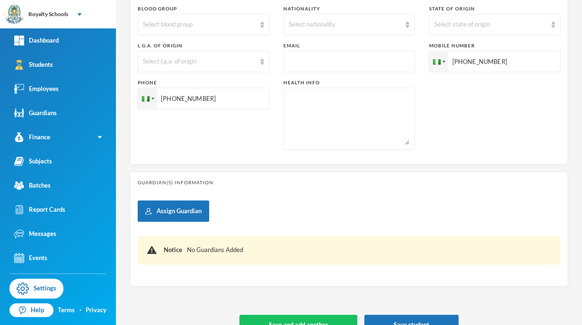
type input "[DATE]"
type input "+234"
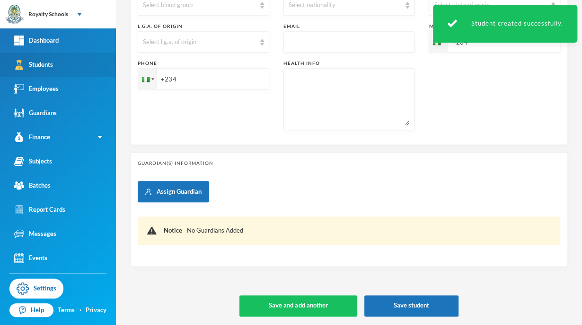
click at [47, 60] on div "Students" at bounding box center [33, 65] width 39 height 10
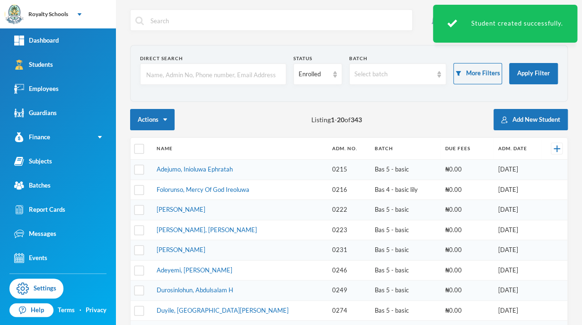
click at [220, 75] on input "text" at bounding box center [213, 74] width 136 height 21
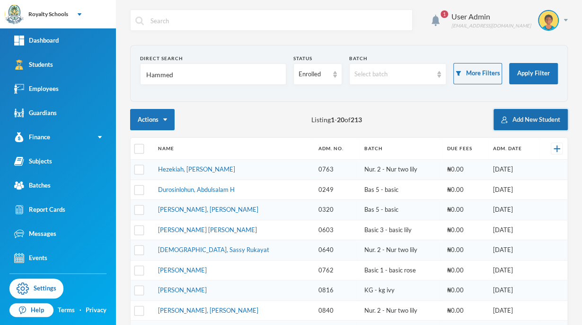
type input "Hammed"
click at [512, 123] on button "Add New Student" at bounding box center [531, 119] width 74 height 21
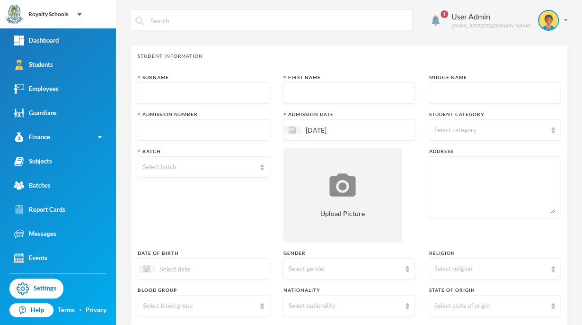
click at [260, 90] on input "text" at bounding box center [203, 93] width 121 height 21
type input "[PERSON_NAME]"
click at [295, 88] on input "text" at bounding box center [349, 93] width 121 height 21
type input "Mosefoluwa"
click at [468, 88] on input "text" at bounding box center [494, 93] width 121 height 21
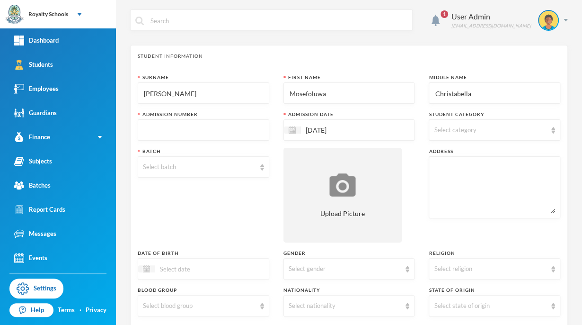
type input "Christabella"
click at [460, 129] on span "Select category" at bounding box center [455, 130] width 42 height 8
click at [431, 156] on input "Day" at bounding box center [435, 154] width 10 height 10
checkbox input "true"
click at [409, 180] on div "Surname [PERSON_NAME] First Name Mosefoluwa Middle Name Christabella Admission …" at bounding box center [349, 256] width 423 height 364
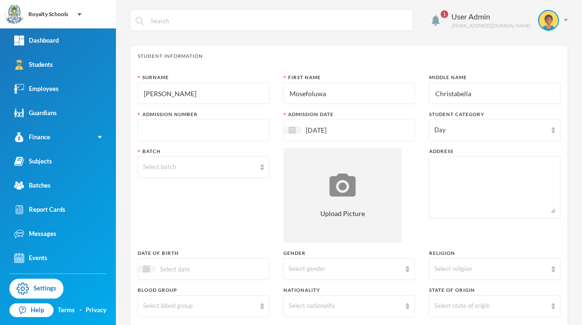
click at [200, 129] on input "text" at bounding box center [203, 130] width 121 height 21
type input "0851"
click at [186, 173] on div "Select batch" at bounding box center [204, 166] width 132 height 21
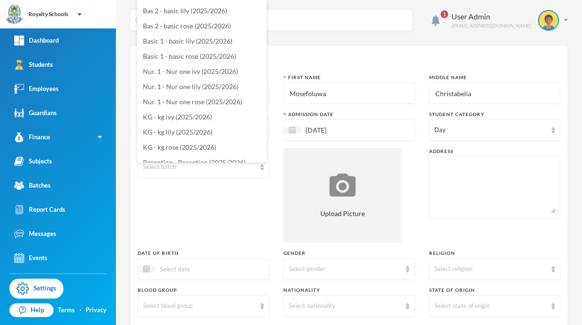
scroll to position [129, 0]
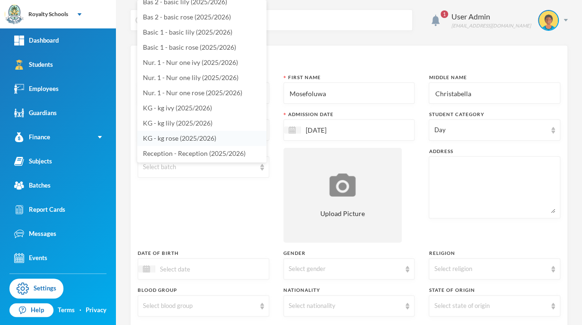
click at [203, 134] on span "KG - kg rose (2025/2026)" at bounding box center [179, 138] width 73 height 8
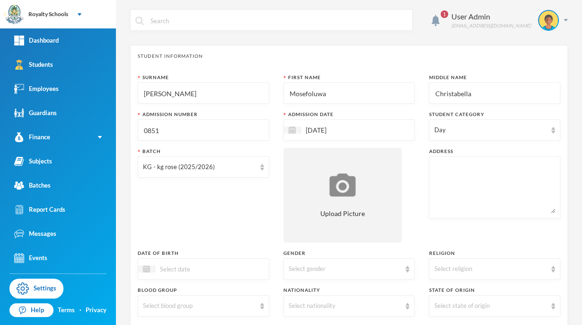
click at [464, 177] on textarea at bounding box center [494, 187] width 121 height 52
type textarea "No 67 tewure [PERSON_NAME] egbejila ilorin kwara state."
click at [257, 218] on div "Batch KG - kg rose (2025/2026)" at bounding box center [204, 195] width 132 height 95
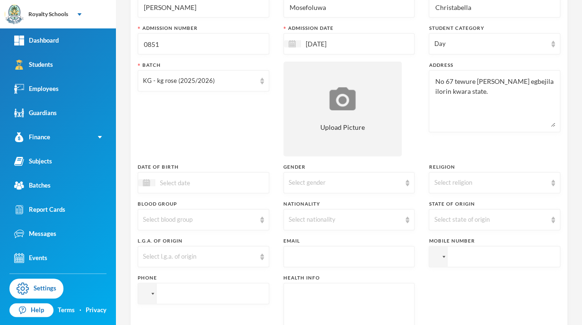
scroll to position [95, 0]
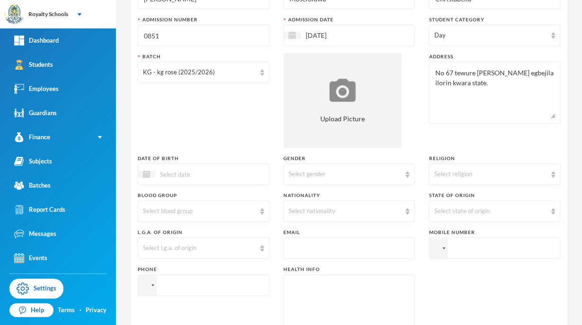
click at [364, 40] on div "[DATE]" at bounding box center [350, 35] width 132 height 21
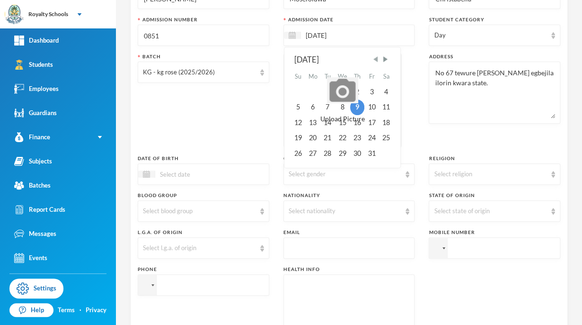
click at [371, 58] on span "Previous Month" at bounding box center [375, 59] width 9 height 9
click at [312, 124] on div "15" at bounding box center [312, 122] width 15 height 15
type input "[DATE]"
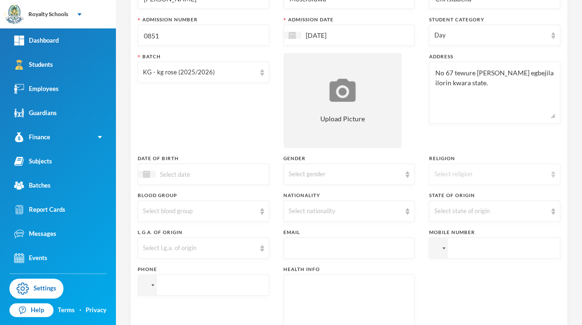
click at [436, 177] on div "Select religion" at bounding box center [490, 173] width 113 height 9
click at [458, 195] on span "[DEMOGRAPHIC_DATA]" at bounding box center [467, 195] width 74 height 8
click at [348, 182] on div "Select gender" at bounding box center [350, 173] width 132 height 21
click at [298, 210] on span "[DEMOGRAPHIC_DATA]" at bounding box center [323, 210] width 74 height 8
click at [298, 210] on div "Select nationality" at bounding box center [345, 210] width 113 height 9
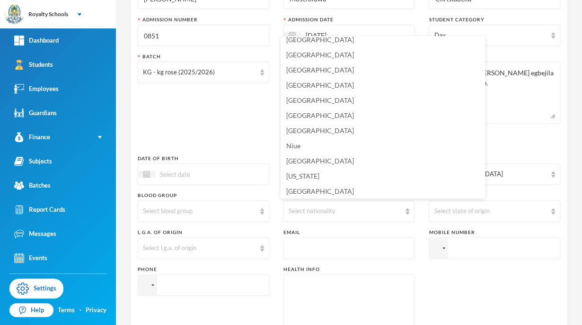
scroll to position [2325, 0]
click at [321, 131] on li "[GEOGRAPHIC_DATA]" at bounding box center [383, 128] width 204 height 15
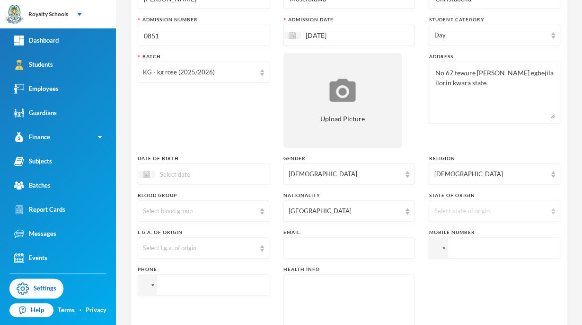
click at [463, 207] on div "Select state of origin" at bounding box center [490, 210] width 113 height 9
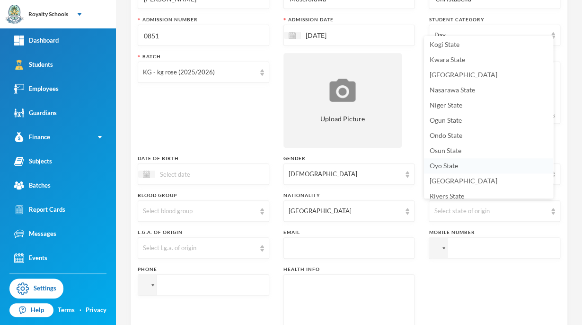
scroll to position [339, 0]
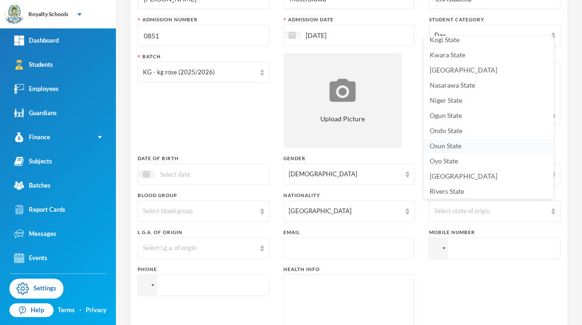
click at [438, 148] on span "Osun State" at bounding box center [446, 146] width 32 height 8
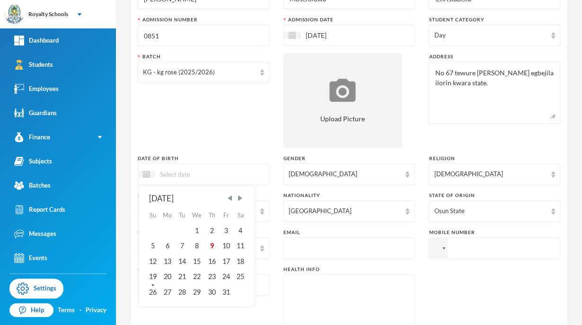
click at [218, 174] on input at bounding box center [195, 174] width 80 height 11
click at [167, 292] on div "27" at bounding box center [167, 291] width 15 height 15
click at [183, 172] on input "27/10/02023" at bounding box center [195, 174] width 80 height 11
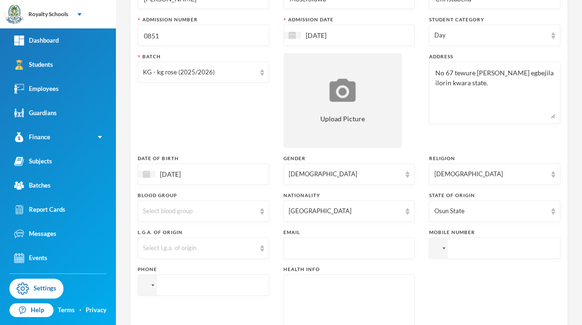
click at [188, 137] on div "Batch KG - kg rose (2025/2026)" at bounding box center [204, 100] width 132 height 95
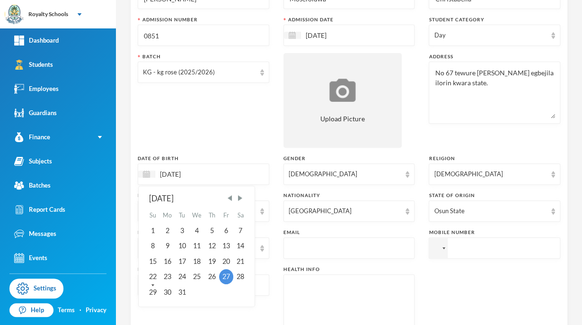
click at [177, 173] on input "[DATE]" at bounding box center [195, 174] width 80 height 11
type input "[DATE]"
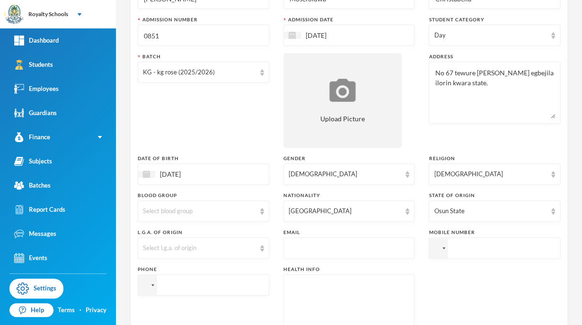
click at [203, 129] on div "Batch KG - kg rose (2025/2026)" at bounding box center [204, 100] width 132 height 95
click at [429, 252] on div at bounding box center [438, 248] width 18 height 20
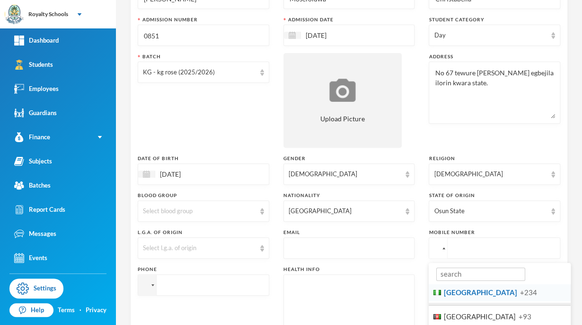
click at [447, 296] on span "[GEOGRAPHIC_DATA]" at bounding box center [480, 292] width 73 height 9
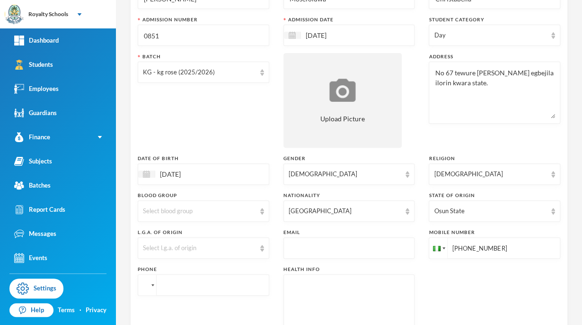
type input "[PHONE_NUMBER]"
click at [142, 288] on div at bounding box center [147, 285] width 18 height 20
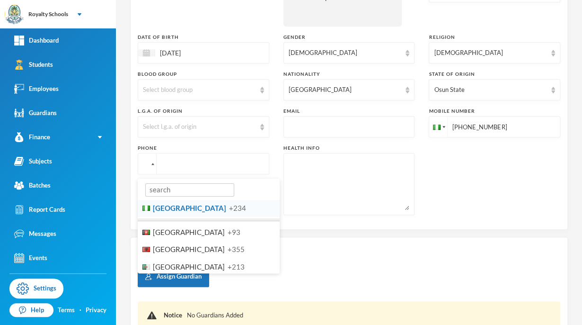
scroll to position [215, 0]
click at [176, 210] on li "Nigeria +234" at bounding box center [209, 209] width 142 height 18
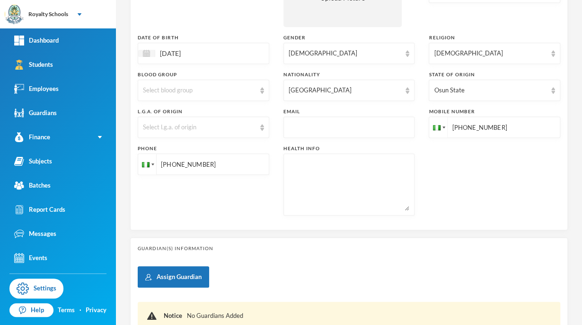
type input "[PHONE_NUMBER]"
click at [251, 201] on div "Phone [PHONE_NUMBER]" at bounding box center [204, 180] width 132 height 71
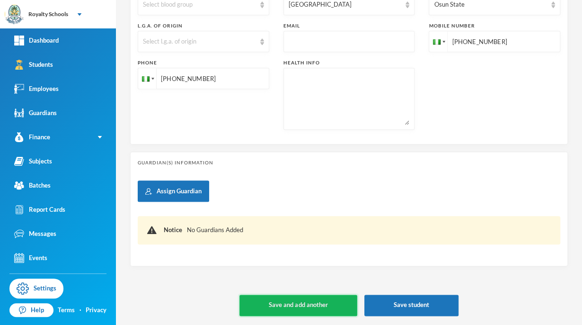
click at [290, 305] on button "Save and add another" at bounding box center [298, 304] width 117 height 21
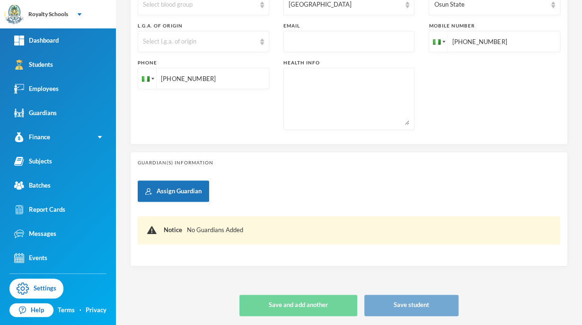
type input "[DATE]"
type input "+234"
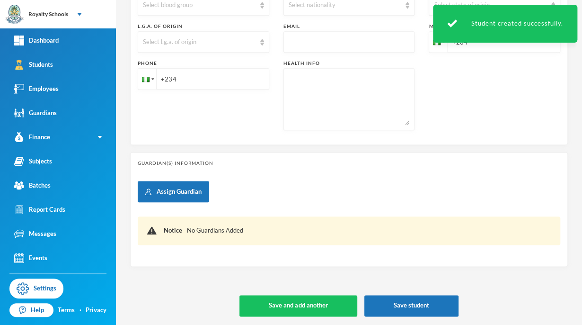
scroll to position [37, 0]
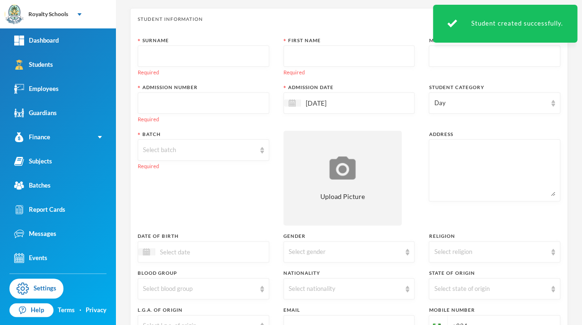
click at [230, 56] on input "text" at bounding box center [203, 56] width 121 height 21
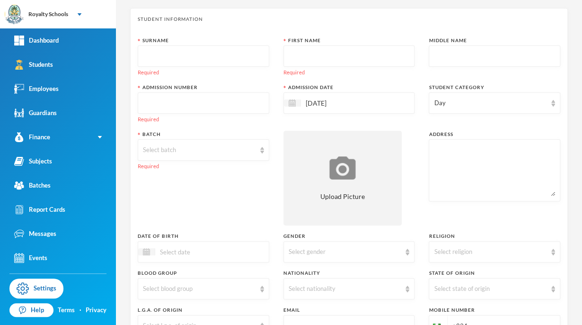
click at [231, 63] on input "text" at bounding box center [203, 56] width 121 height 21
type input "Akande"
click at [303, 63] on input "text" at bounding box center [349, 56] width 121 height 21
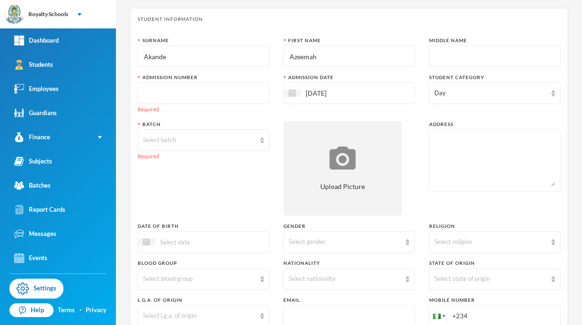
type input "Azeemah"
click at [437, 55] on input "text" at bounding box center [494, 56] width 121 height 21
type input "Ayoola"
click at [240, 91] on input "text" at bounding box center [203, 93] width 121 height 21
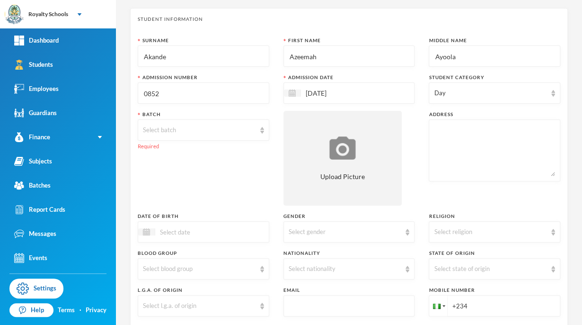
type input "0852"
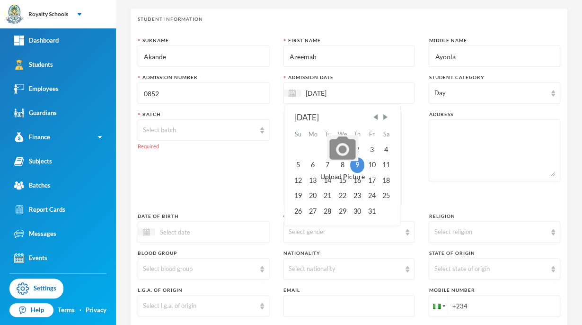
click at [345, 93] on input "[DATE]" at bounding box center [341, 93] width 80 height 11
click at [375, 118] on span "Previous Month" at bounding box center [375, 117] width 9 height 9
click at [311, 184] on div "15" at bounding box center [312, 180] width 15 height 15
type input "[DATE]"
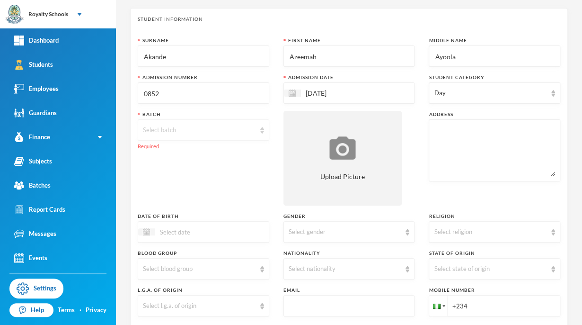
click at [174, 133] on div "Select batch" at bounding box center [199, 129] width 113 height 9
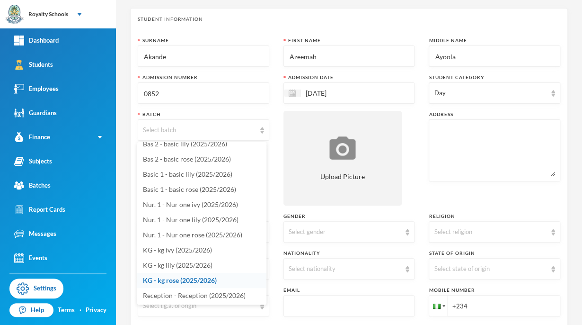
scroll to position [123, 0]
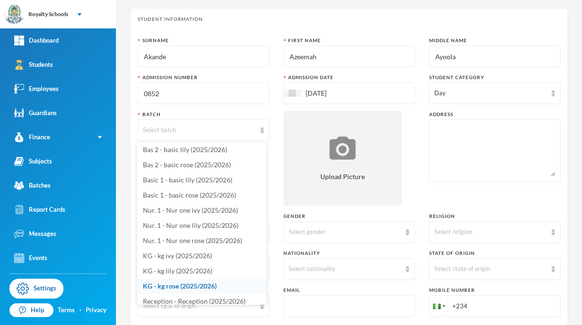
click at [213, 286] on span "KG - kg rose (2025/2026)" at bounding box center [180, 286] width 74 height 8
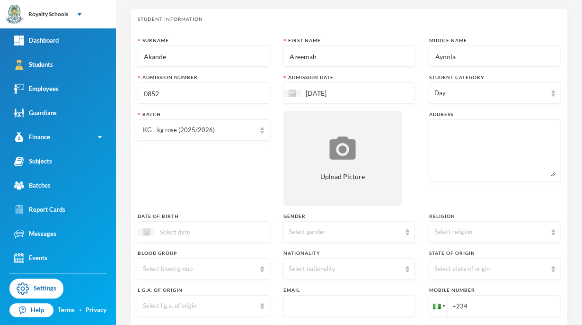
click at [440, 140] on textarea at bounding box center [494, 150] width 121 height 52
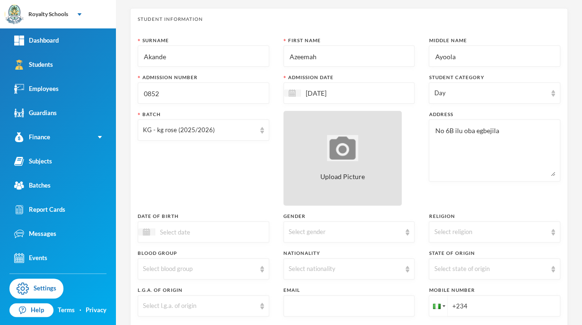
type textarea "No 6B ilu oba egbejila"
click at [298, 178] on div "Upload Picture" at bounding box center [343, 158] width 118 height 95
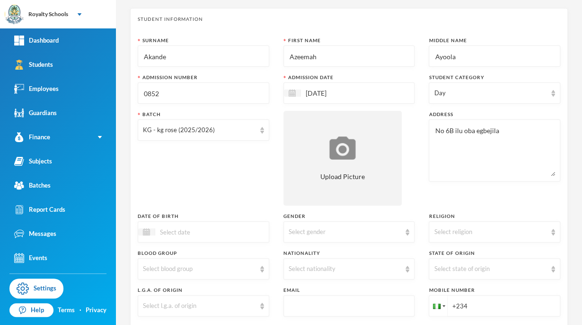
click at [515, 141] on textarea "No 6B ilu oba egbejila" at bounding box center [494, 150] width 121 height 52
type textarea "No 6B ilu oba egbejila area [GEOGRAPHIC_DATA]."
click at [551, 234] on img at bounding box center [553, 232] width 4 height 7
click at [525, 248] on li "[DEMOGRAPHIC_DATA]" at bounding box center [488, 253] width 129 height 15
click at [453, 188] on div "Address No 6B ilu oba egbejila area [GEOGRAPHIC_DATA]." at bounding box center [495, 158] width 132 height 95
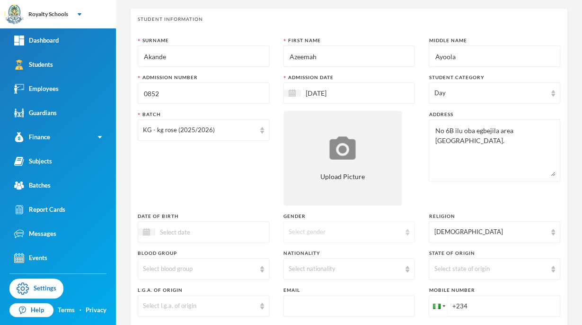
click at [316, 226] on div "Select gender" at bounding box center [350, 231] width 132 height 21
click at [296, 267] on span "[DEMOGRAPHIC_DATA]" at bounding box center [322, 268] width 73 height 8
click at [310, 272] on div "Select nationality" at bounding box center [345, 268] width 113 height 9
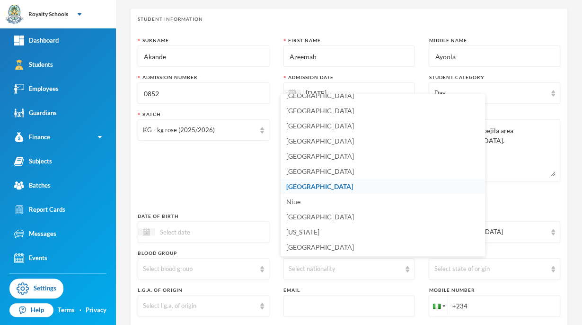
click at [314, 186] on li "[GEOGRAPHIC_DATA]" at bounding box center [383, 186] width 204 height 15
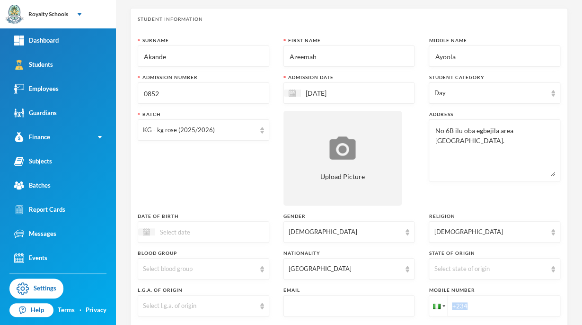
drag, startPoint x: 566, startPoint y: 303, endPoint x: 490, endPoint y: 302, distance: 75.7
click at [490, 302] on div "1 User Admin [EMAIL_ADDRESS][DOMAIN_NAME] Student Information Surname [PERSON_N…" at bounding box center [349, 162] width 466 height 325
click at [510, 203] on div "Address No 6B ilu oba egbejila area [GEOGRAPHIC_DATA]." at bounding box center [495, 158] width 132 height 95
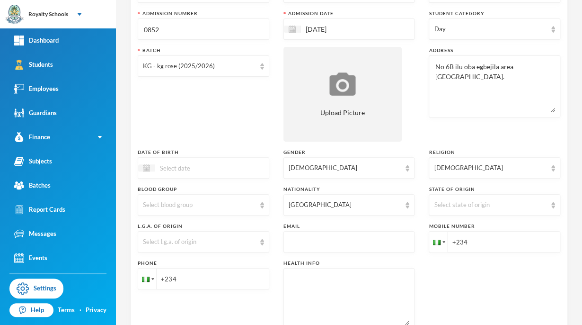
scroll to position [93, 0]
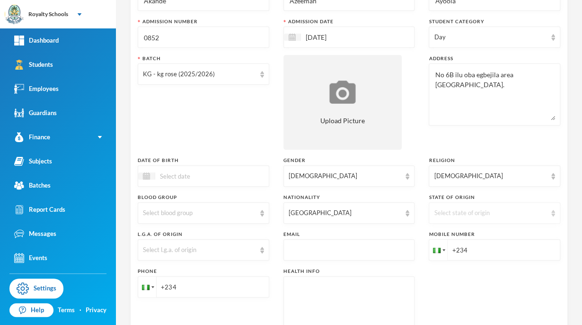
click at [435, 207] on div "Select state of origin" at bounding box center [495, 212] width 132 height 21
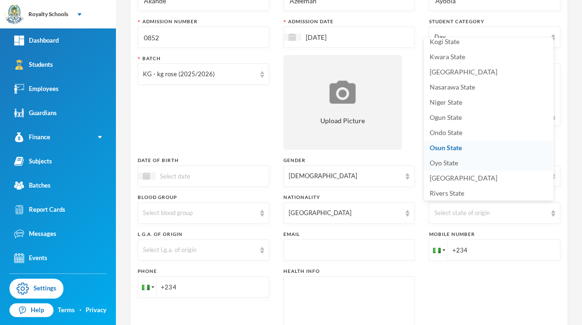
click at [451, 165] on span "Oyo State" at bounding box center [444, 163] width 28 height 8
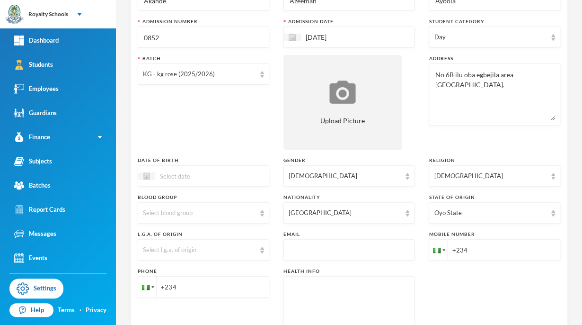
click at [236, 174] on div at bounding box center [204, 175] width 132 height 21
click at [263, 103] on div "Batch KG - kg rose (2025/2026)" at bounding box center [204, 102] width 132 height 95
click at [190, 249] on div "Select l.g.a. of origin" at bounding box center [199, 249] width 113 height 9
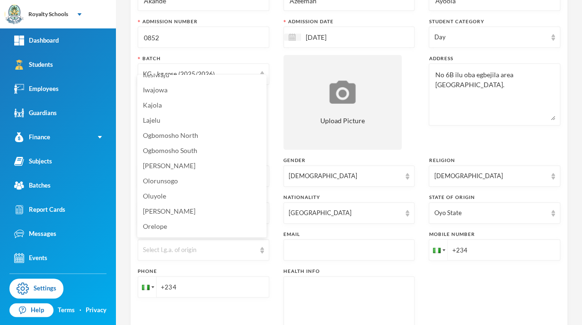
scroll to position [271, 0]
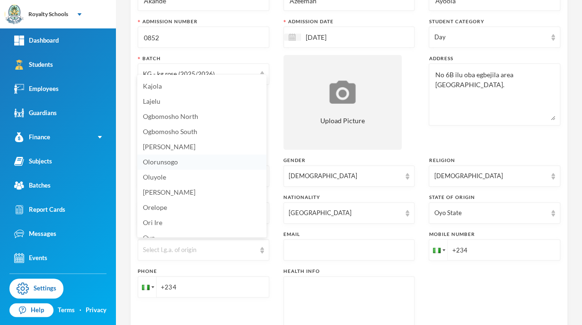
click at [172, 161] on span "Olorunsogo" at bounding box center [160, 162] width 35 height 8
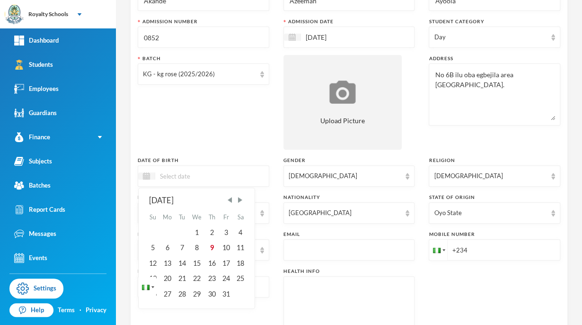
click at [184, 177] on input at bounding box center [195, 175] width 80 height 11
click at [227, 233] on div "3" at bounding box center [226, 232] width 14 height 15
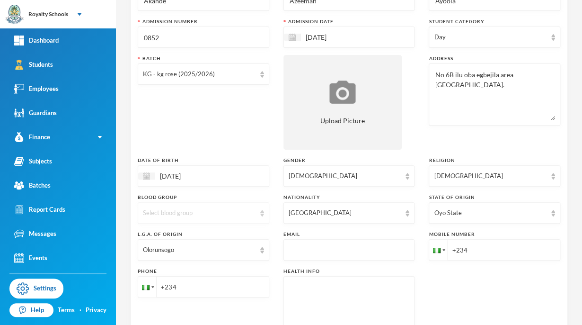
click at [215, 211] on div "Select blood group" at bounding box center [199, 212] width 113 height 9
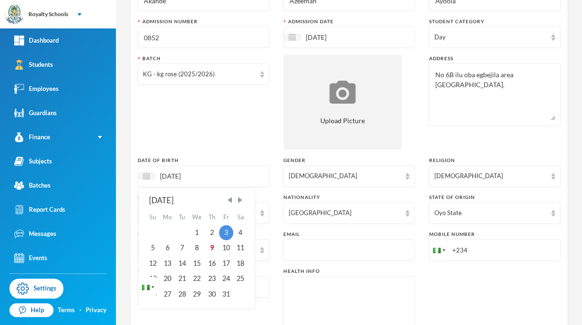
click at [210, 178] on input "[DATE]" at bounding box center [195, 175] width 80 height 11
click at [182, 176] on input "03/10/02023" at bounding box center [195, 175] width 80 height 11
click at [163, 137] on div "Batch KG - kg rose (2025/2026)" at bounding box center [204, 102] width 132 height 95
click at [177, 175] on input "[DATE]" at bounding box center [195, 175] width 80 height 11
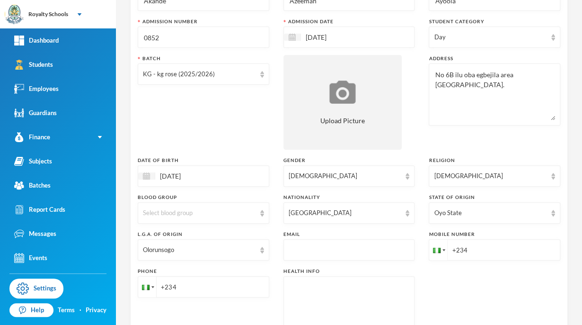
drag, startPoint x: 177, startPoint y: 175, endPoint x: 136, endPoint y: 124, distance: 65.3
click at [136, 124] on div "Student Information Surname [PERSON_NAME] First Name Azeemah Middle Name [PERSO…" at bounding box center [349, 152] width 438 height 400
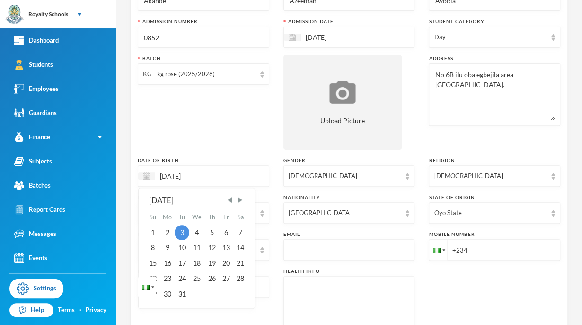
click at [178, 175] on input "[DATE]" at bounding box center [195, 175] width 80 height 11
type input "[DATE]"
click at [219, 129] on div "Batch KG - kg rose (2025/2026)" at bounding box center [204, 102] width 132 height 95
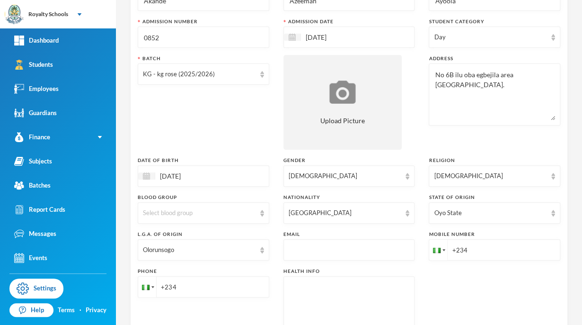
click at [208, 281] on input "+234" at bounding box center [204, 286] width 132 height 21
type input "[PHONE_NUMBER]"
click at [486, 248] on input "+234" at bounding box center [495, 249] width 132 height 21
type input "[PHONE_NUMBER]"
click at [497, 298] on div "Surname [PERSON_NAME] First Name Azeemah Middle Name [PERSON_NAME] Admission Nu…" at bounding box center [349, 163] width 423 height 364
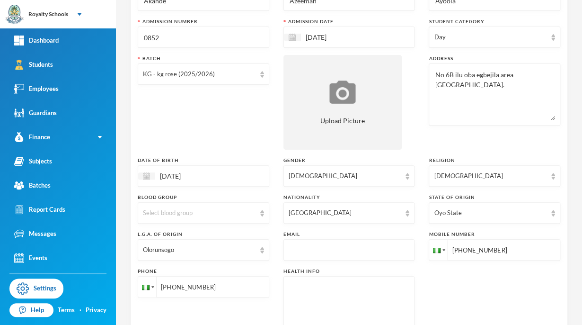
click at [462, 286] on div "Surname [PERSON_NAME] First Name Azeemah Middle Name [PERSON_NAME] Admission Nu…" at bounding box center [349, 163] width 423 height 364
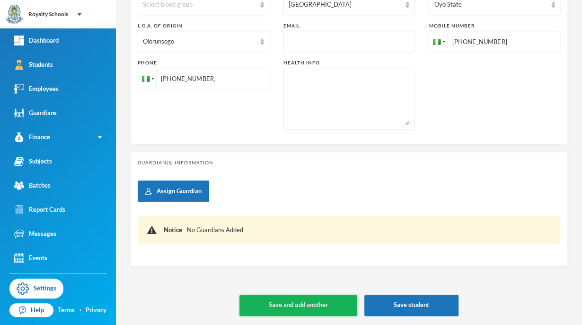
click at [336, 303] on button "Save and add another" at bounding box center [298, 304] width 117 height 21
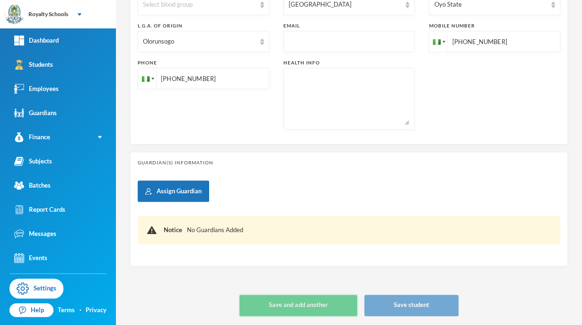
type input "[DATE]"
type input "+234"
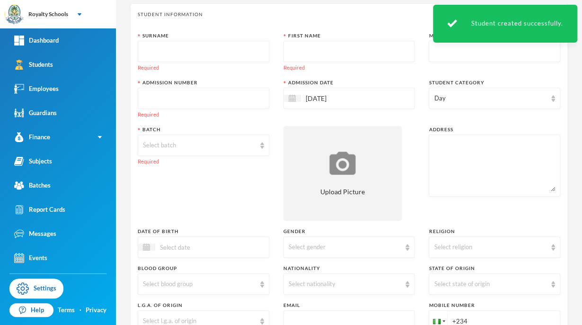
scroll to position [0, 0]
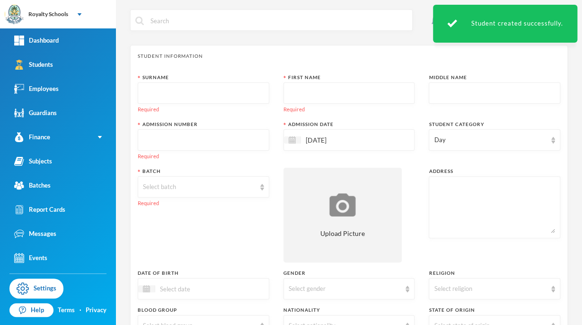
click at [224, 95] on input "text" at bounding box center [203, 93] width 121 height 21
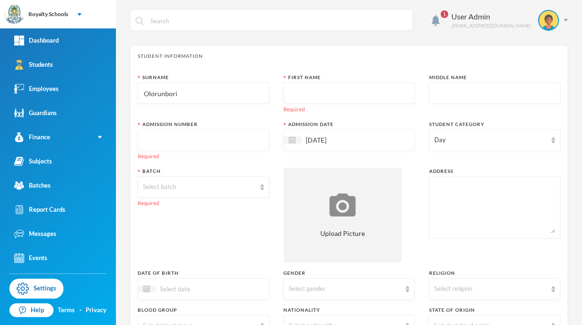
type input "Olorunbori"
click at [390, 93] on input "text" at bounding box center [349, 93] width 121 height 21
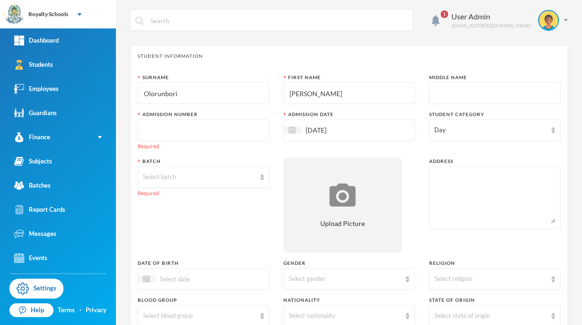
type input "[PERSON_NAME]"
click at [498, 93] on input "text" at bounding box center [494, 93] width 121 height 21
type input "[DEMOGRAPHIC_DATA]"
click at [245, 127] on input "text" at bounding box center [203, 130] width 121 height 21
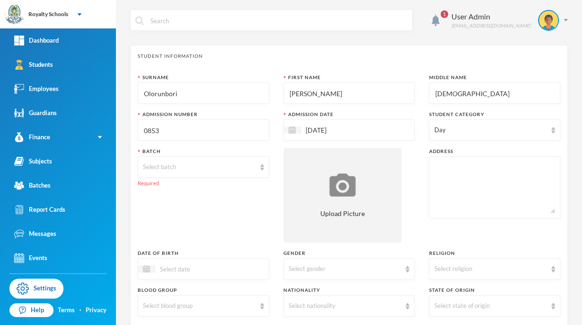
type input "0853"
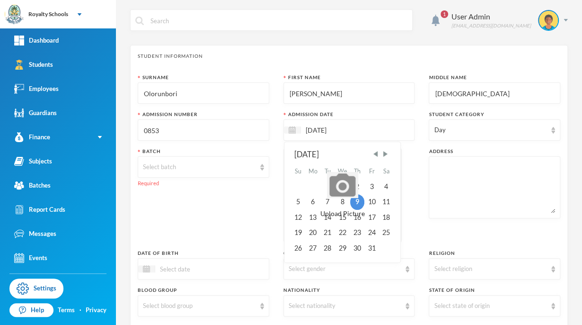
click at [329, 131] on input "[DATE]" at bounding box center [341, 129] width 80 height 11
click at [373, 155] on span "Previous Month" at bounding box center [375, 154] width 9 height 9
click at [326, 218] on div "16" at bounding box center [327, 217] width 14 height 15
type input "[DATE]"
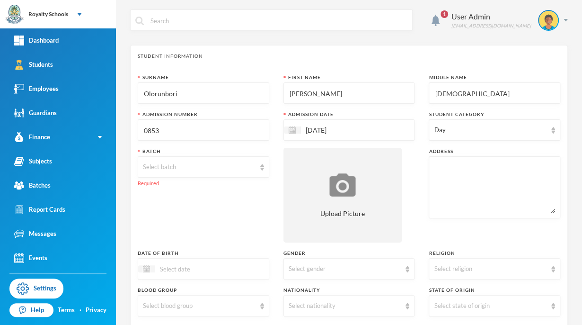
click at [444, 163] on textarea at bounding box center [494, 187] width 121 height 52
type textarea "No 20, Wasobia community egbejila ilorin."
click at [243, 171] on div "Select batch" at bounding box center [199, 166] width 113 height 9
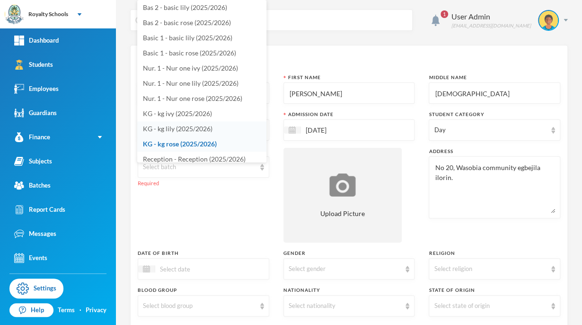
scroll to position [127, 0]
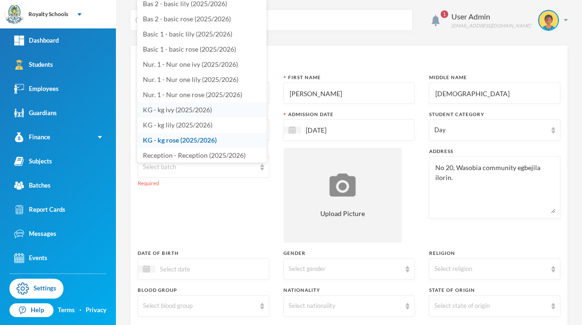
click at [189, 112] on span "KG - kg ivy (2025/2026)" at bounding box center [177, 110] width 69 height 8
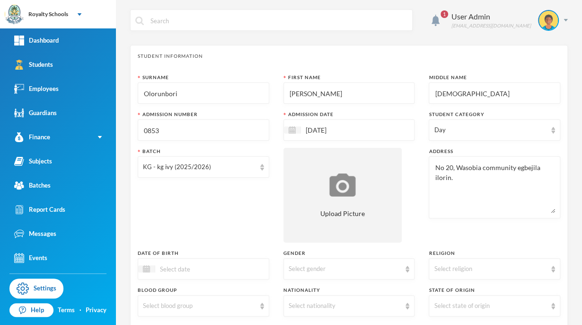
click at [185, 213] on div "Batch KG - kg ivy (2025/2026)" at bounding box center [204, 195] width 132 height 95
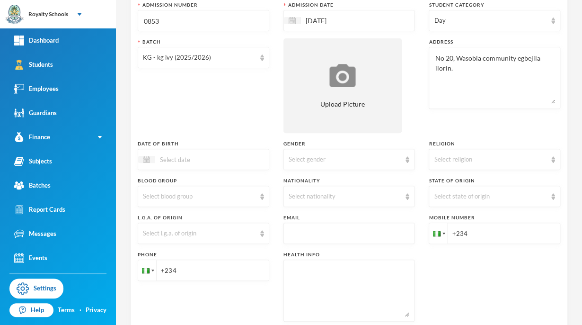
scroll to position [107, 0]
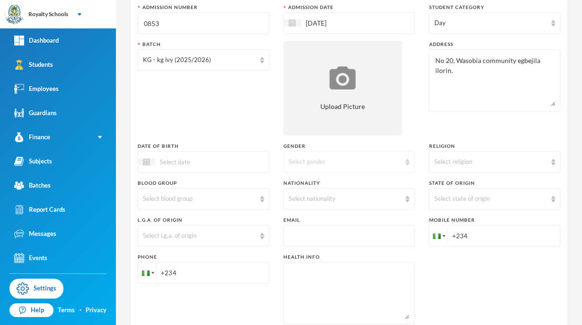
click at [350, 165] on div "Select gender" at bounding box center [345, 161] width 113 height 9
click at [306, 184] on li "[DEMOGRAPHIC_DATA]" at bounding box center [345, 183] width 129 height 15
click at [451, 163] on div "Select religion" at bounding box center [490, 161] width 113 height 9
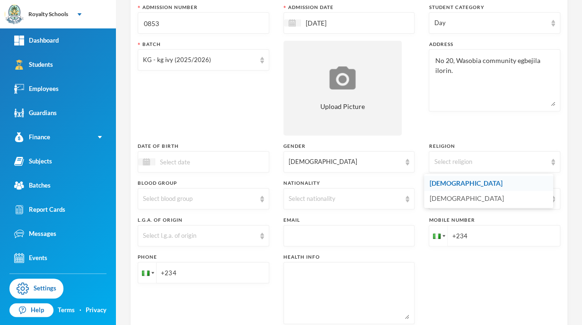
click at [447, 189] on li "[DEMOGRAPHIC_DATA]" at bounding box center [488, 183] width 129 height 15
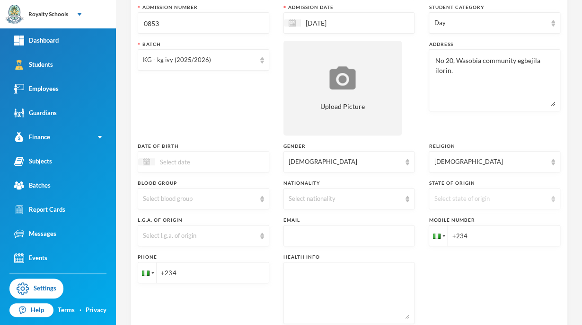
click at [440, 199] on div "Select state of origin" at bounding box center [490, 198] width 113 height 9
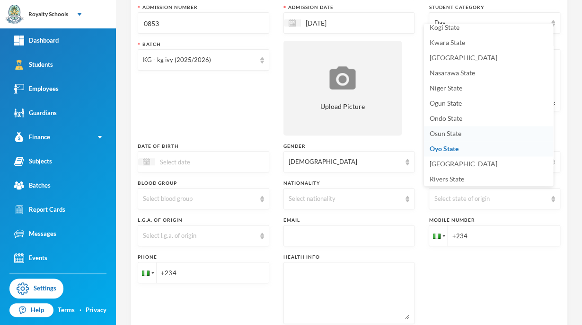
click at [445, 139] on li "Osun State" at bounding box center [488, 133] width 129 height 15
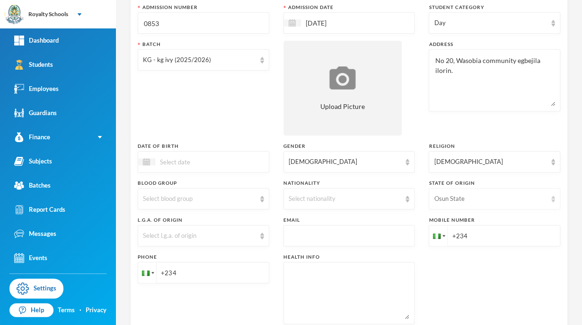
click at [447, 194] on div "Osun State" at bounding box center [490, 198] width 113 height 9
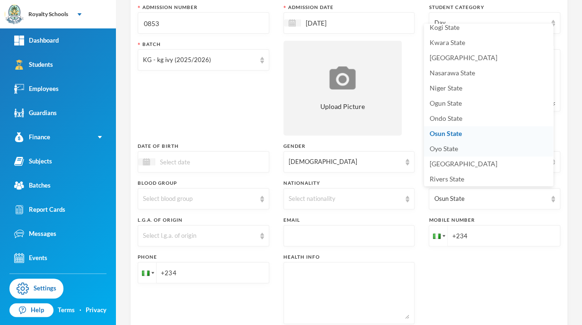
click at [437, 151] on span "Oyo State" at bounding box center [444, 148] width 28 height 8
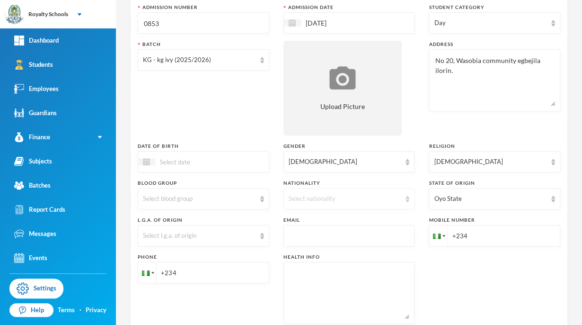
click at [342, 194] on div "Select nationality" at bounding box center [345, 198] width 113 height 9
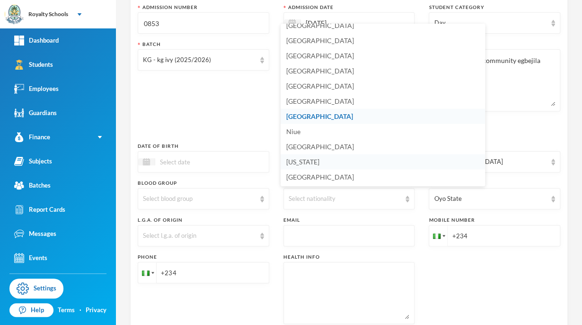
scroll to position [2338, 0]
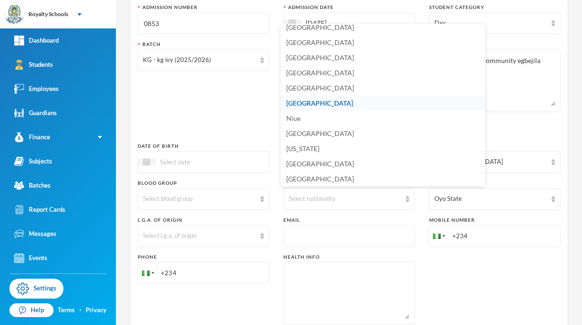
click at [314, 104] on li "[GEOGRAPHIC_DATA]" at bounding box center [383, 103] width 204 height 15
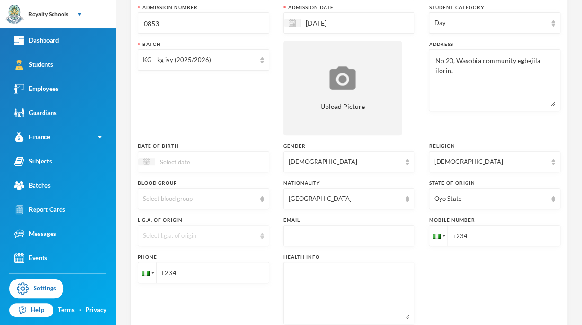
click at [223, 231] on div "Select l.g.a. of origin" at bounding box center [199, 235] width 113 height 9
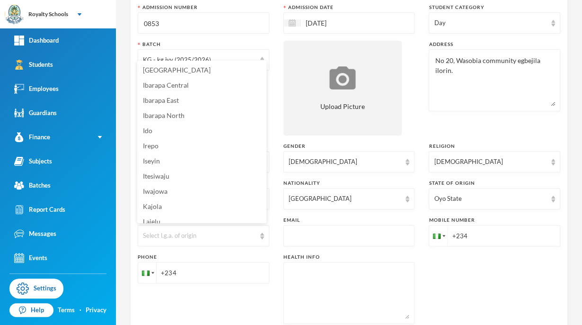
scroll to position [0, 0]
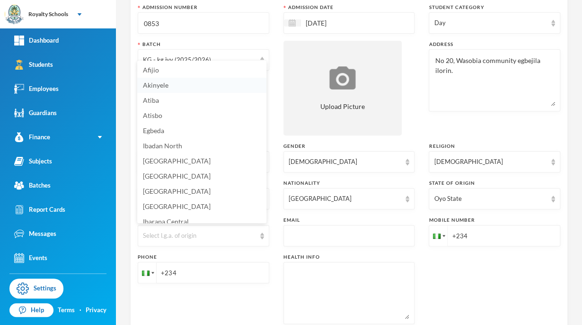
click at [156, 84] on span "Akinyele" at bounding box center [156, 85] width 26 height 8
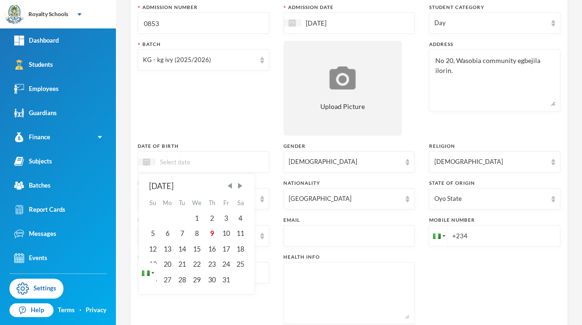
click at [223, 160] on input at bounding box center [195, 161] width 80 height 11
click at [212, 263] on div "23" at bounding box center [211, 264] width 14 height 15
click at [185, 160] on input "23/10/02023" at bounding box center [195, 161] width 80 height 11
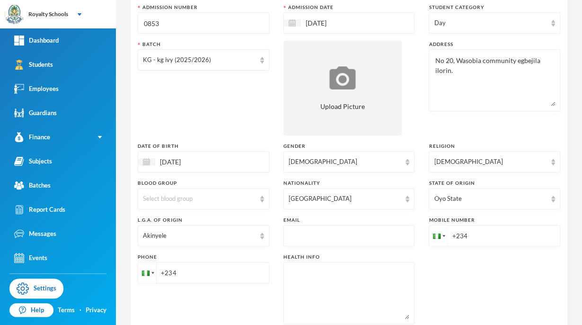
click at [174, 112] on div "Batch KG - kg ivy (2025/2026)" at bounding box center [204, 88] width 132 height 95
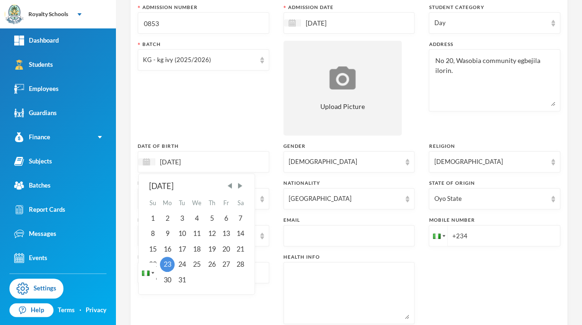
click at [178, 159] on input "[DATE]" at bounding box center [195, 161] width 80 height 11
click at [167, 161] on input "[DATE]" at bounding box center [195, 161] width 80 height 11
type input "[DATE]"
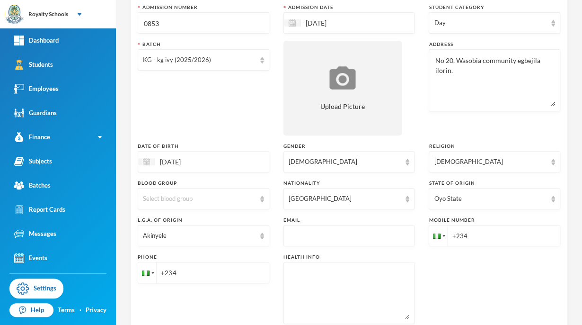
click at [184, 136] on div "Surname Olorunbori First Name [PERSON_NAME] Middle Name Feranmi Admission Numbe…" at bounding box center [349, 149] width 423 height 364
click at [481, 239] on input "+234" at bounding box center [495, 235] width 132 height 21
type input "[PHONE_NUMBER]"
click at [264, 275] on input "+234" at bounding box center [204, 272] width 132 height 21
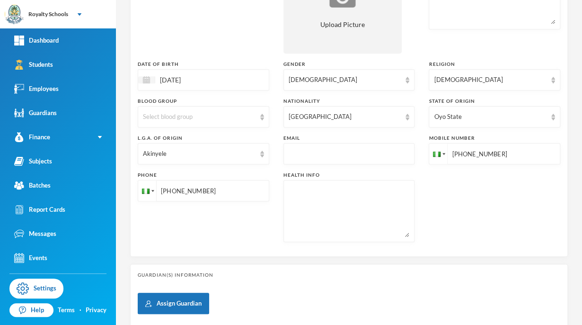
scroll to position [301, 0]
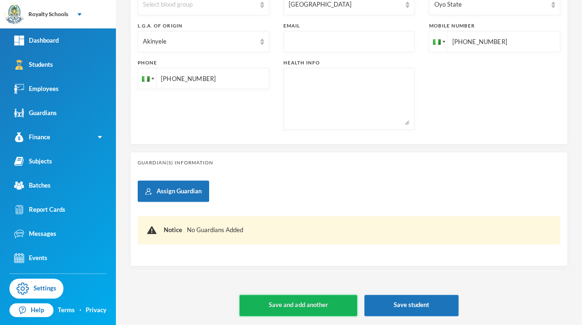
type input "[PHONE_NUMBER]"
click at [312, 309] on button "Save and add another" at bounding box center [298, 304] width 117 height 21
type input "[DATE]"
type input "+234"
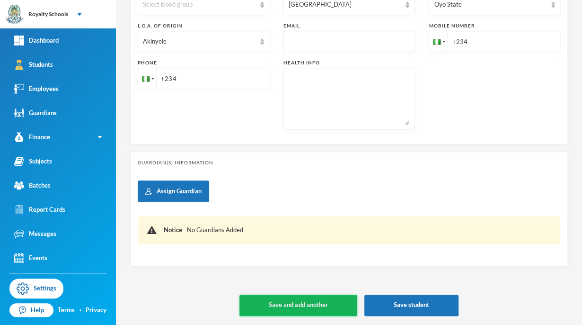
scroll to position [320, 0]
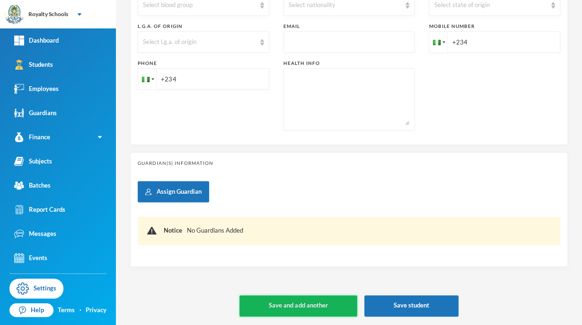
click at [312, 309] on button "Save and add another" at bounding box center [298, 305] width 117 height 21
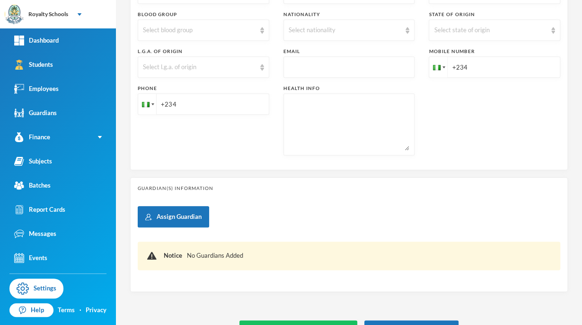
scroll to position [302, 0]
